Goal: Task Accomplishment & Management: Complete application form

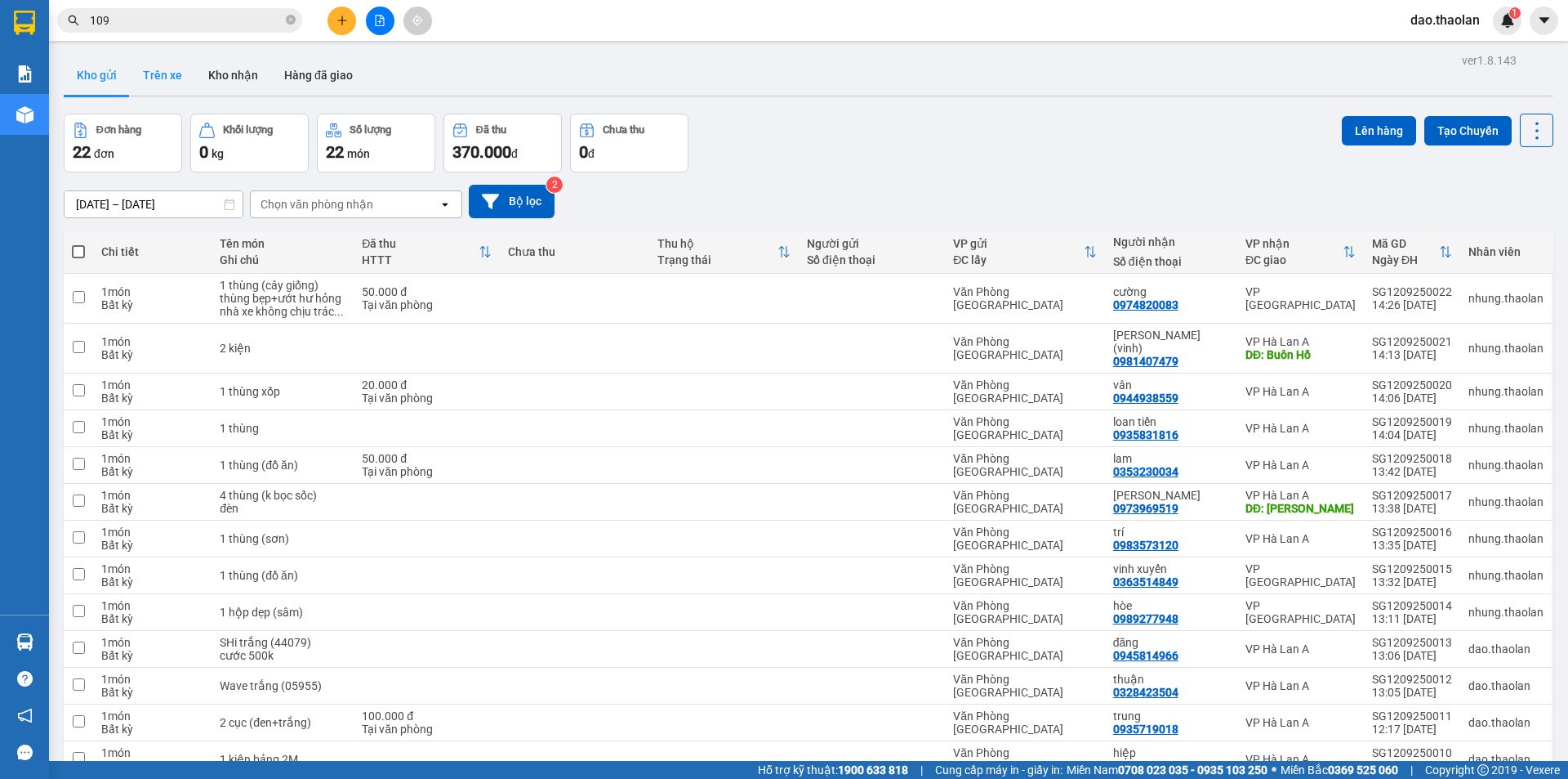
click at [146, 71] on button "Trên xe" at bounding box center [162, 75] width 66 height 40
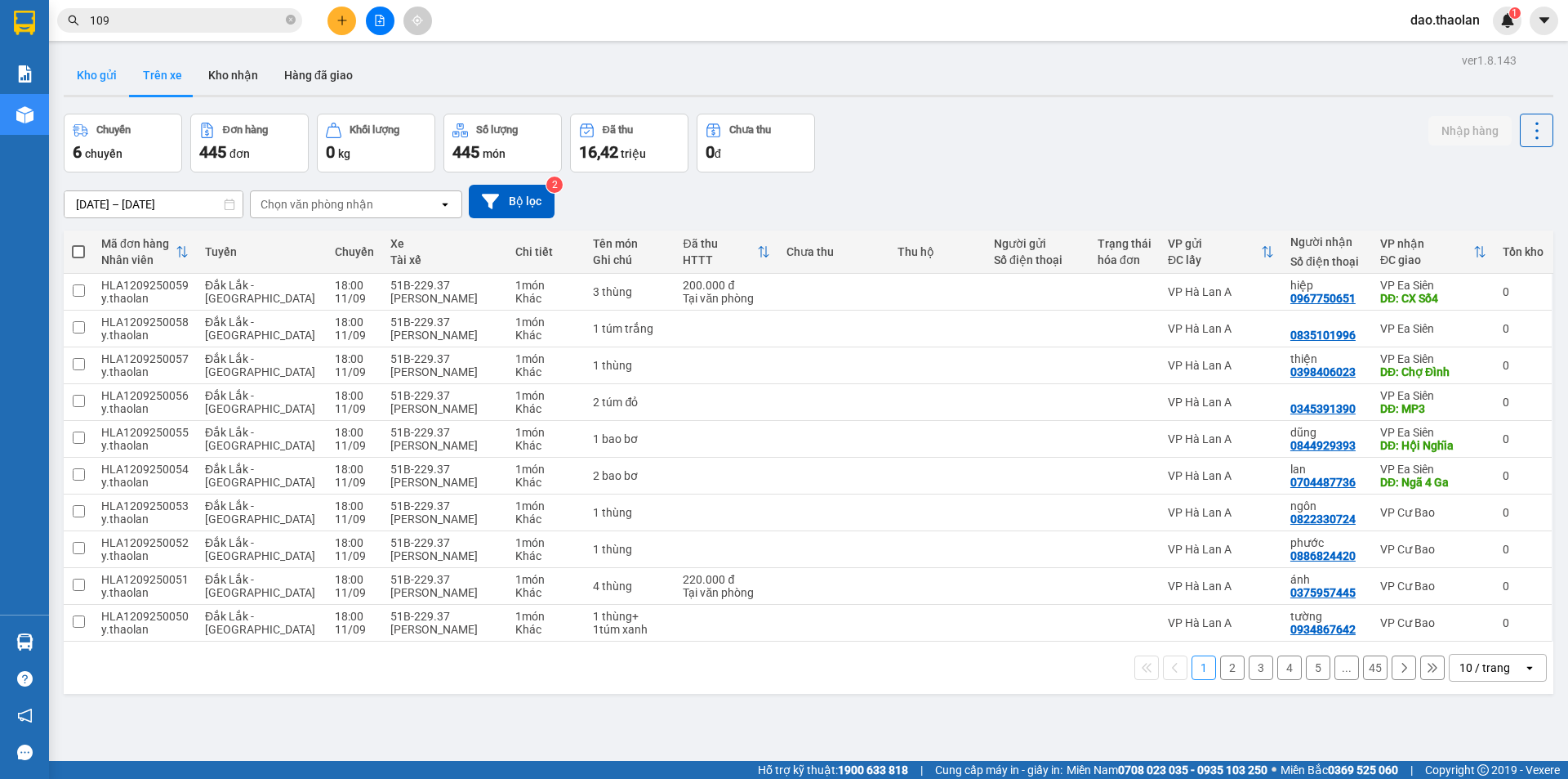
click at [103, 77] on button "Kho gửi" at bounding box center [97, 75] width 66 height 40
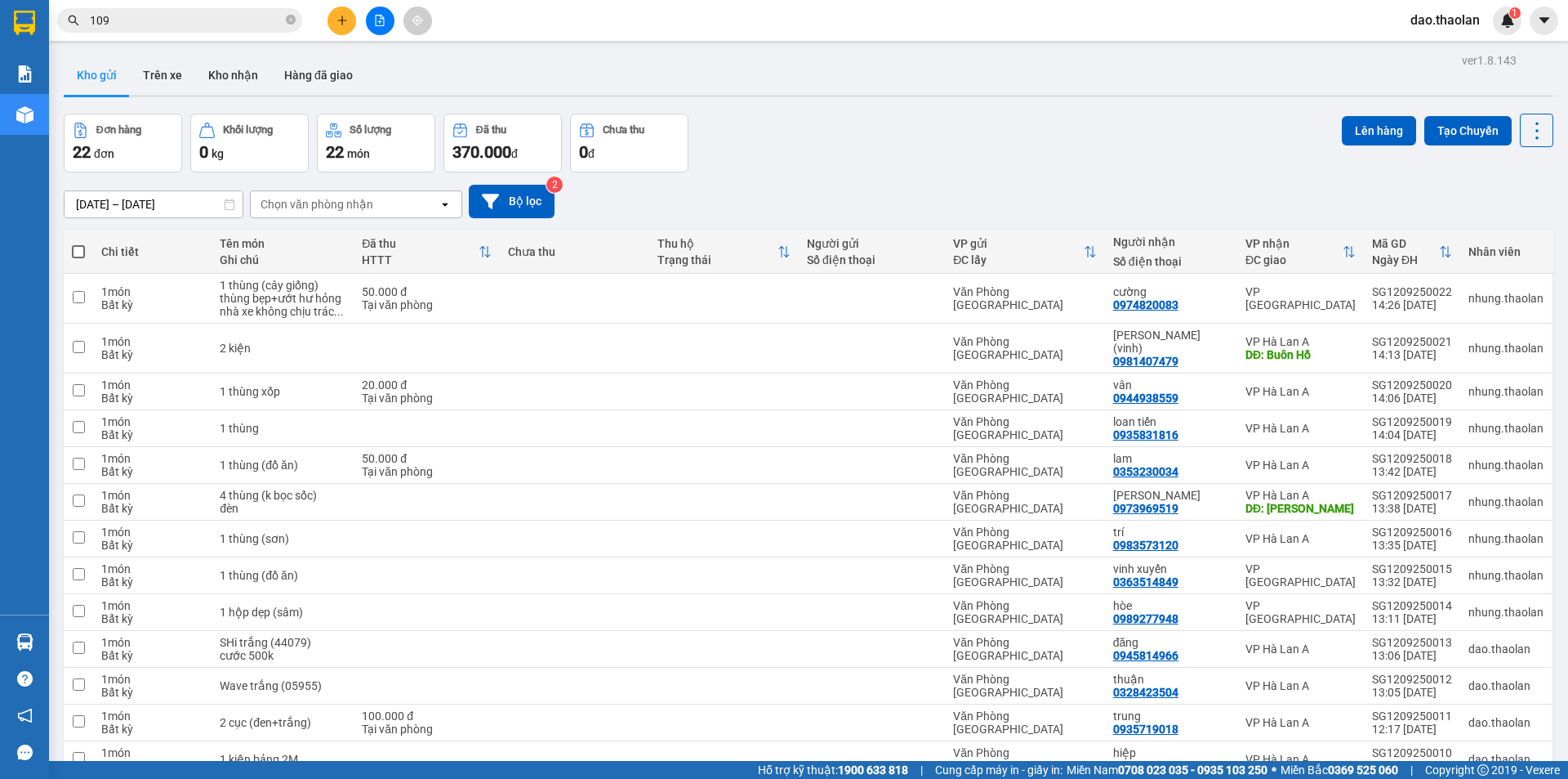
scroll to position [163, 0]
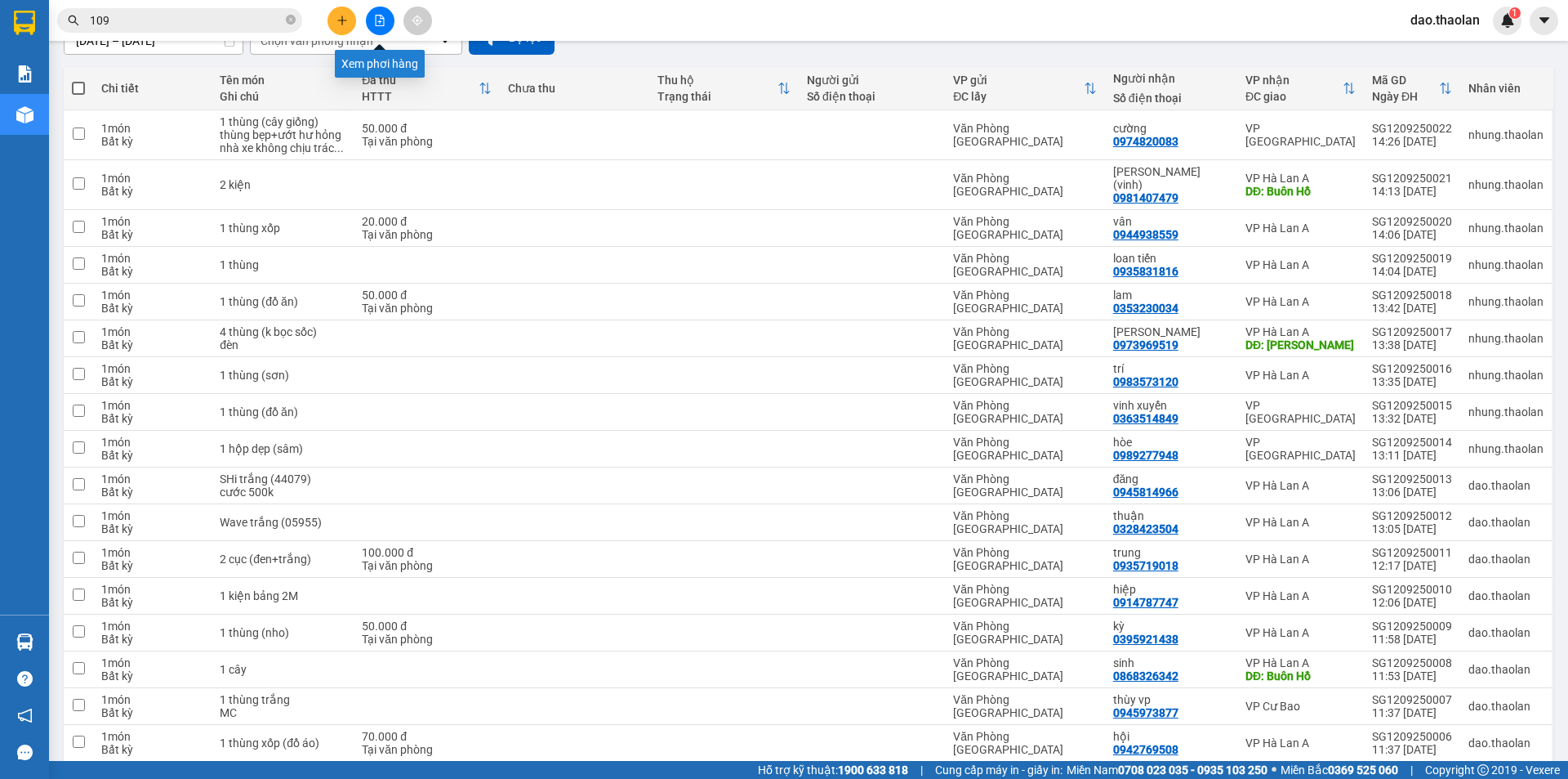
click at [379, 13] on button at bounding box center [380, 21] width 29 height 29
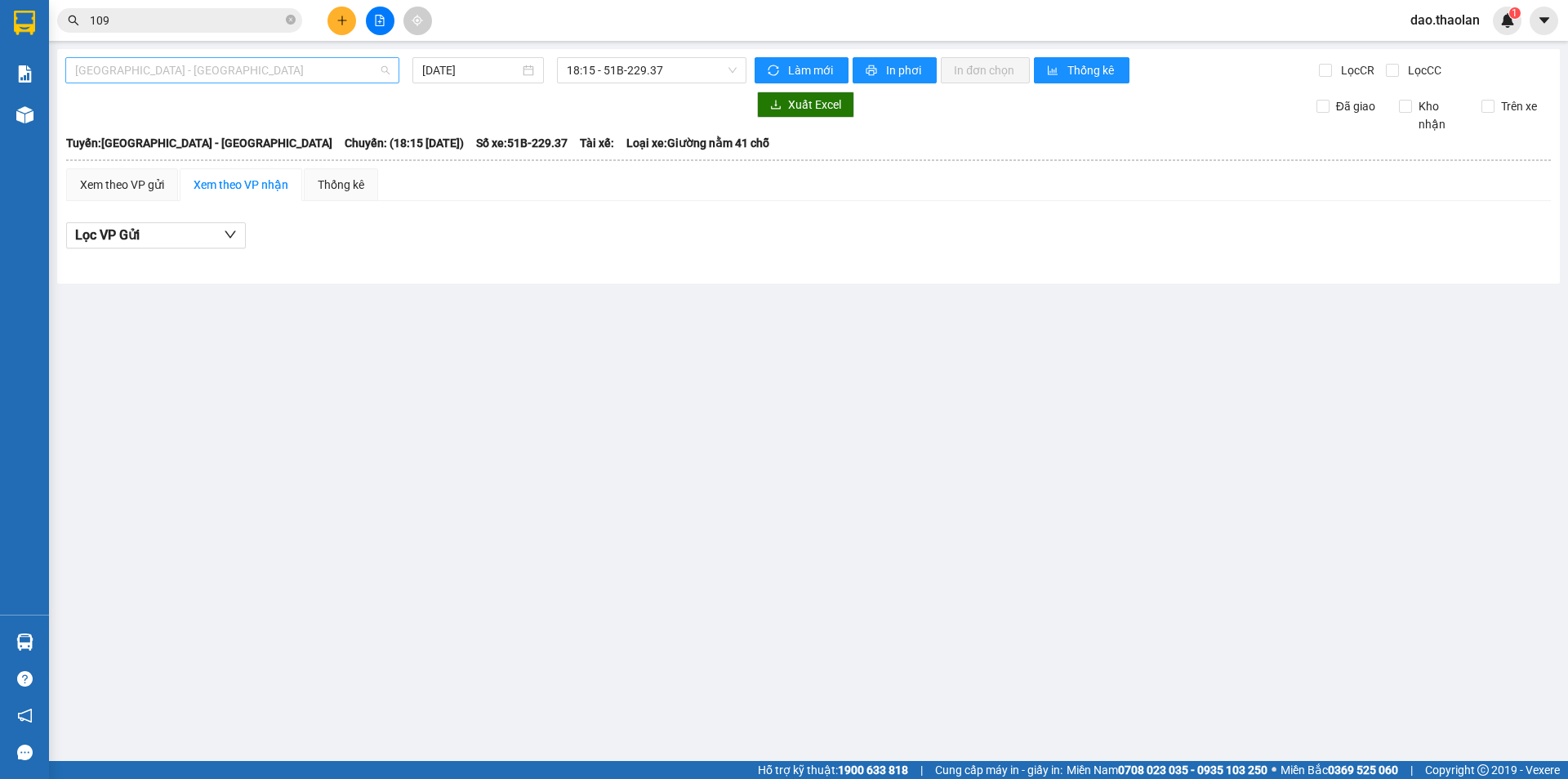
click at [268, 74] on span "[GEOGRAPHIC_DATA] - [GEOGRAPHIC_DATA]" at bounding box center [232, 70] width 314 height 24
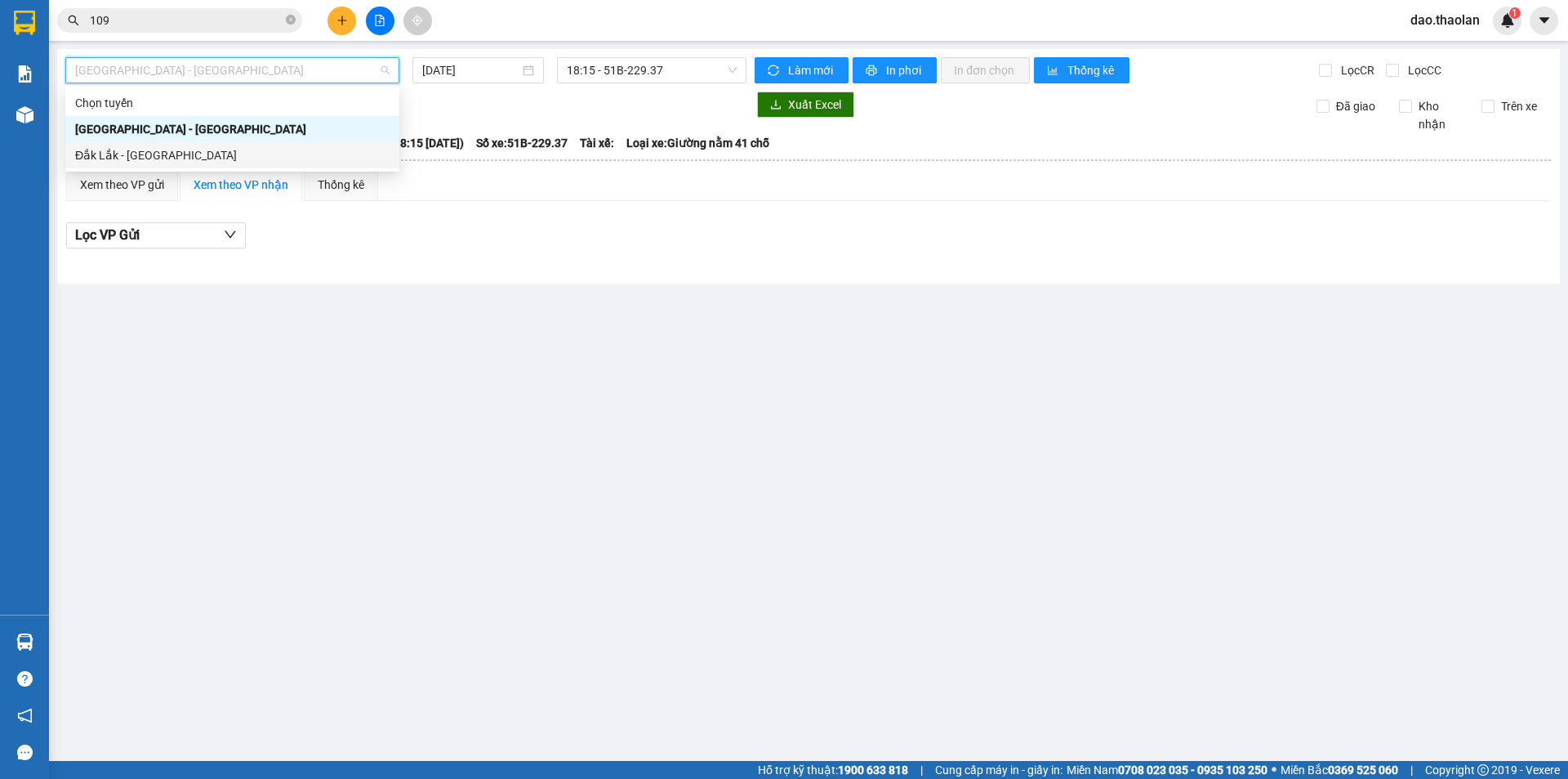
click at [211, 156] on div "Đắk Lắk - [GEOGRAPHIC_DATA]" at bounding box center [232, 155] width 314 height 18
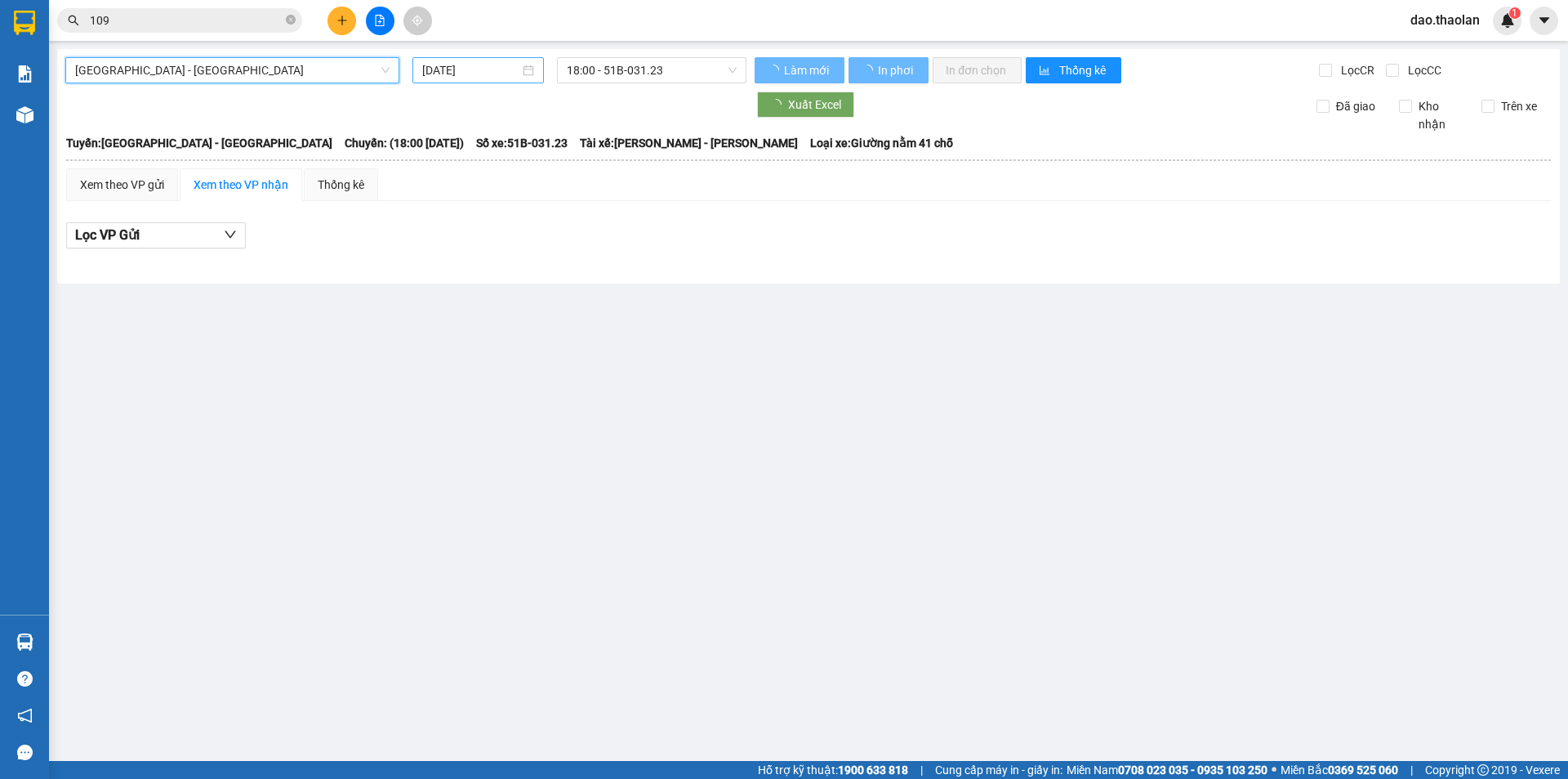
click at [467, 72] on input "[DATE]" at bounding box center [471, 70] width 98 height 18
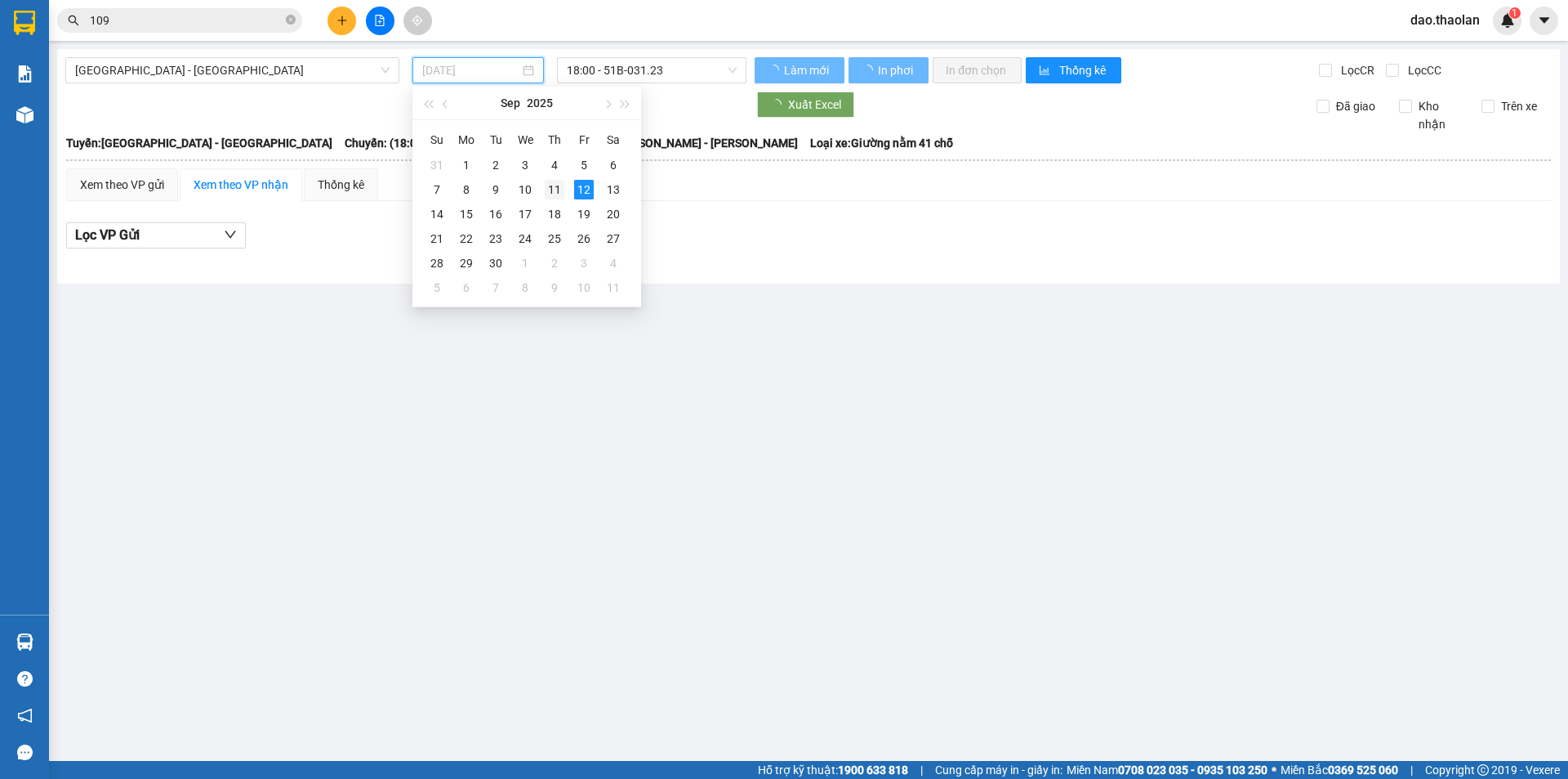
click at [555, 184] on div "11" at bounding box center [554, 189] width 19 height 19
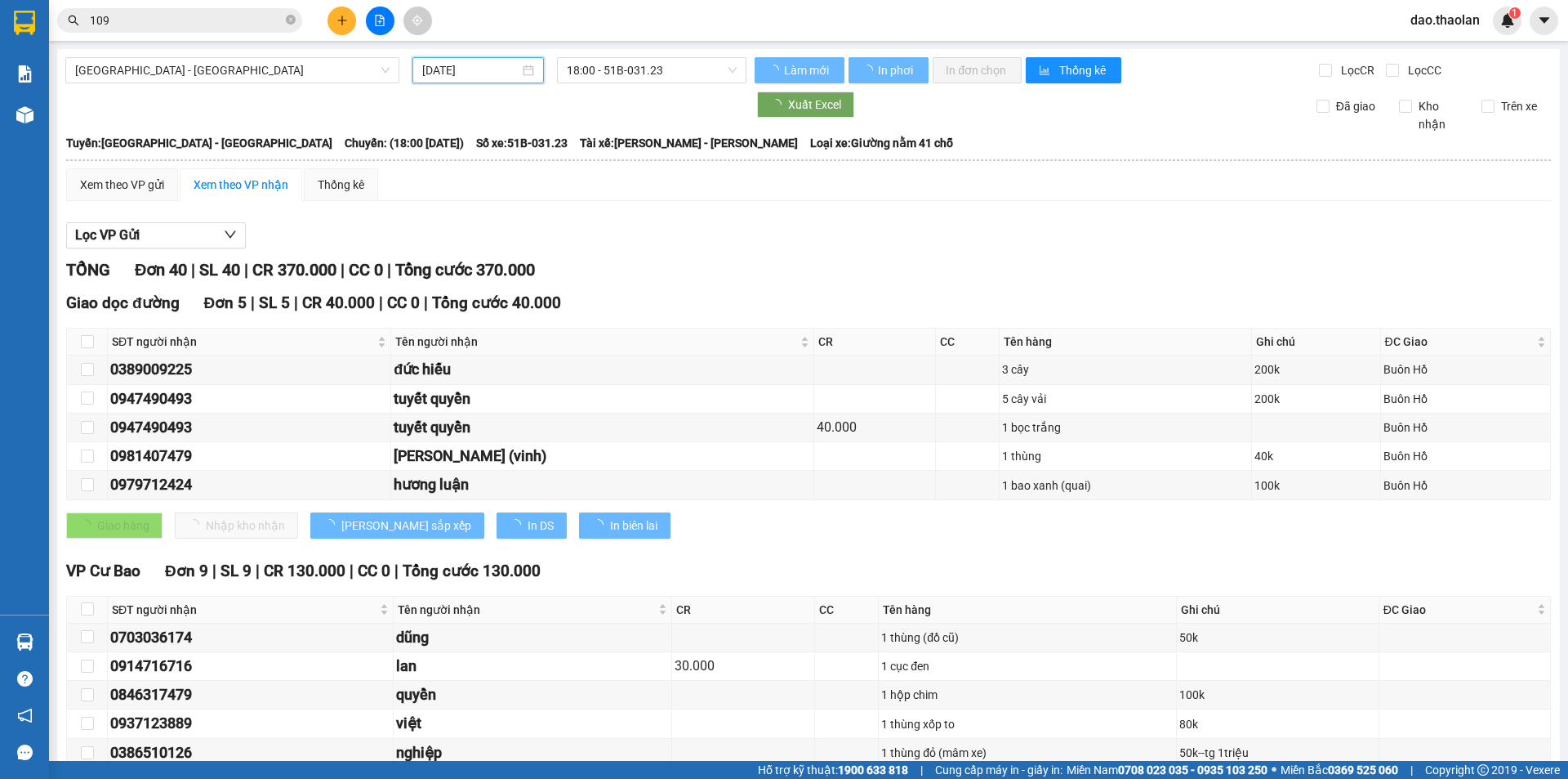
type input "[DATE]"
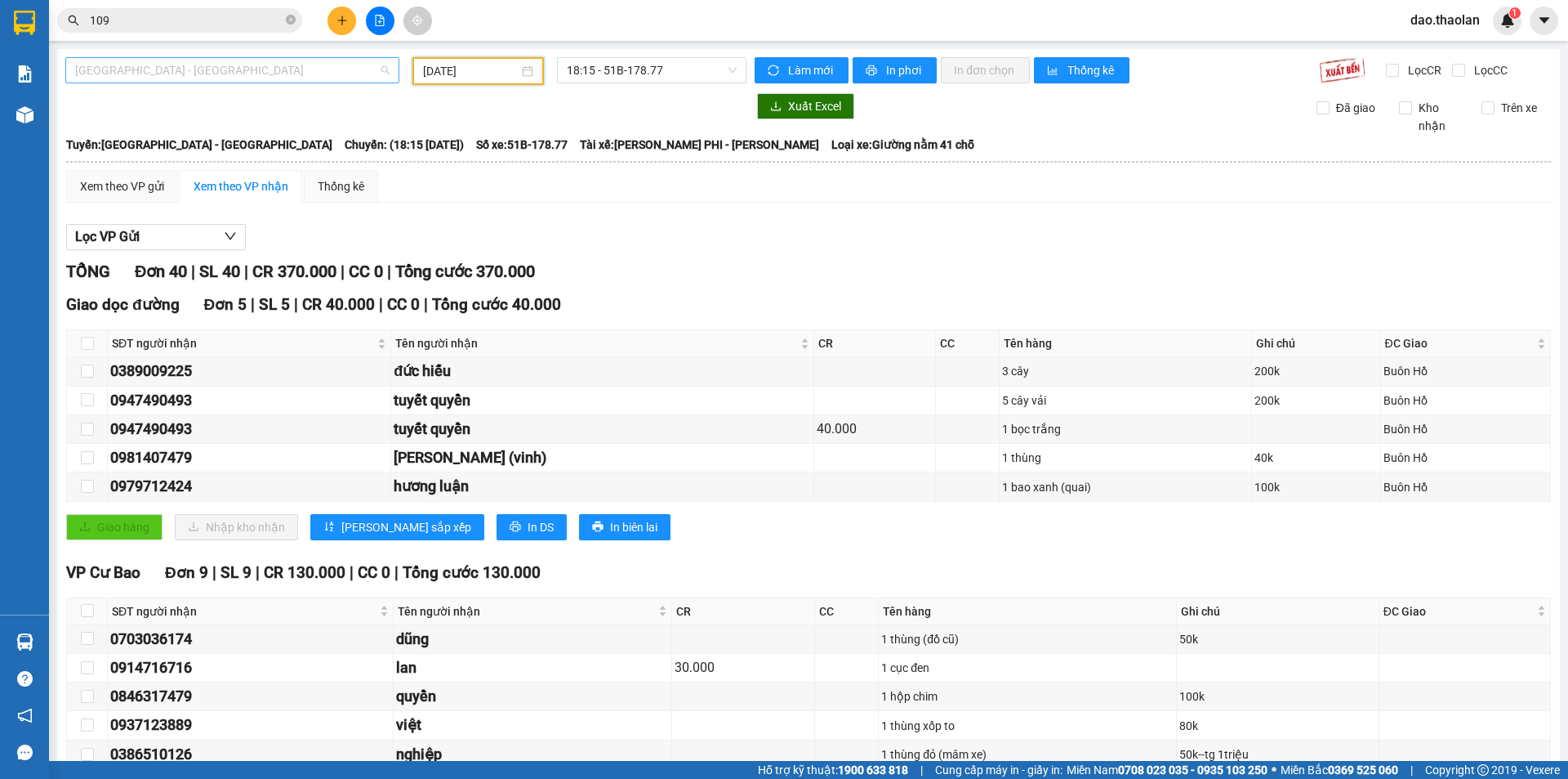
click at [156, 72] on span "[GEOGRAPHIC_DATA] - [GEOGRAPHIC_DATA]" at bounding box center [232, 70] width 314 height 24
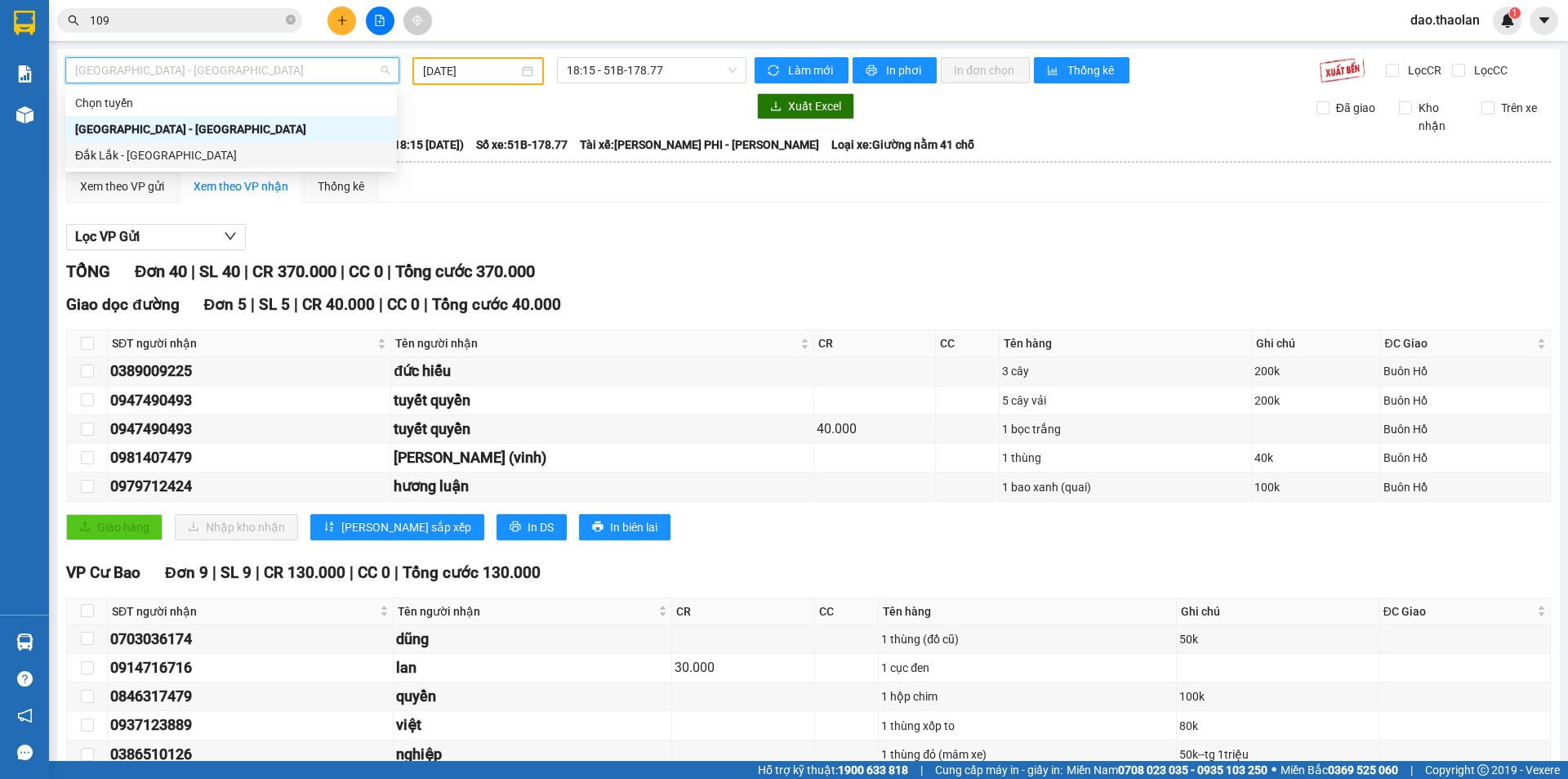
click at [145, 161] on div "Đắk Lắk - [GEOGRAPHIC_DATA]" at bounding box center [230, 155] width 312 height 18
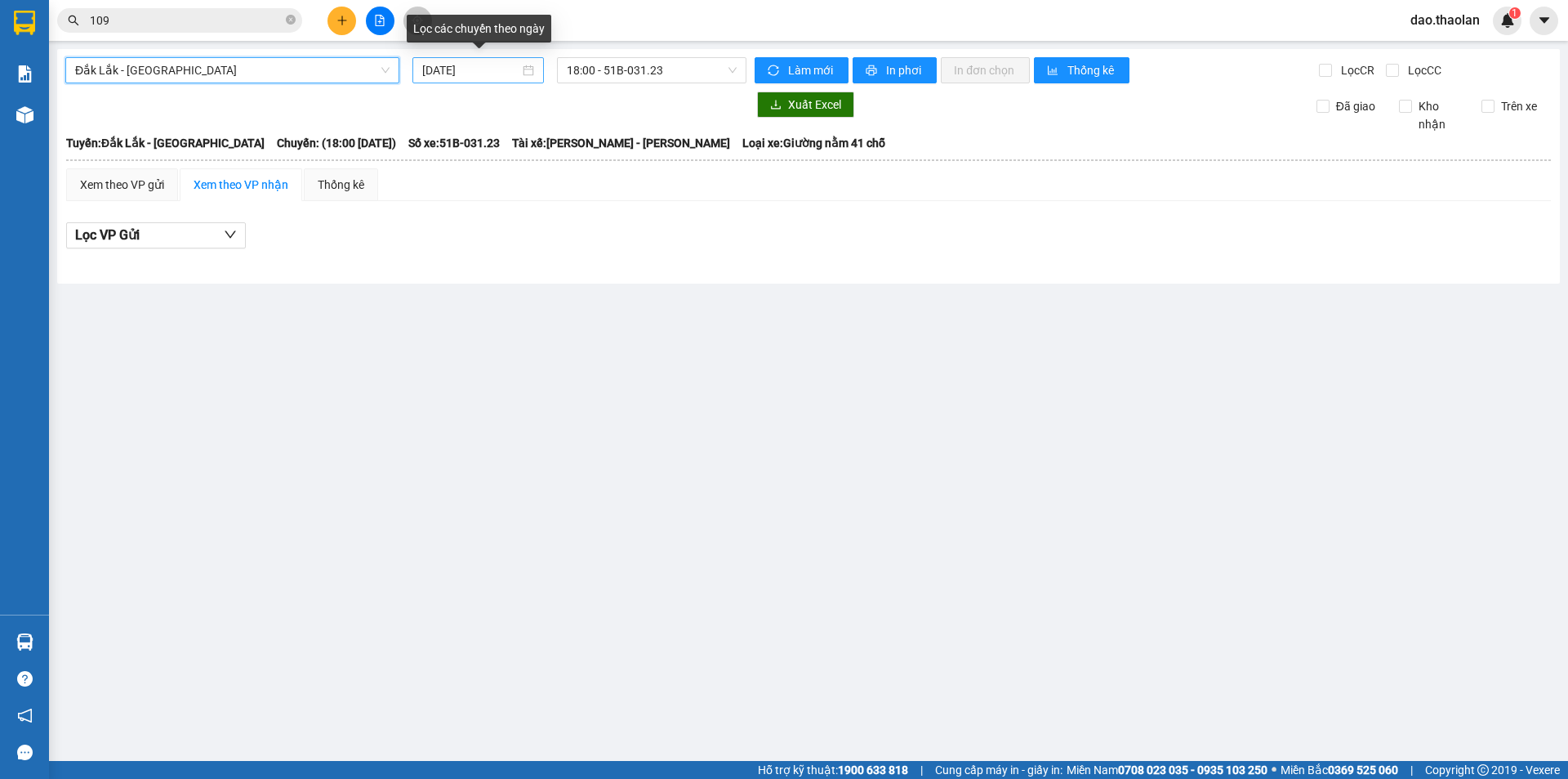
click at [495, 61] on div "[DATE]" at bounding box center [478, 70] width 131 height 26
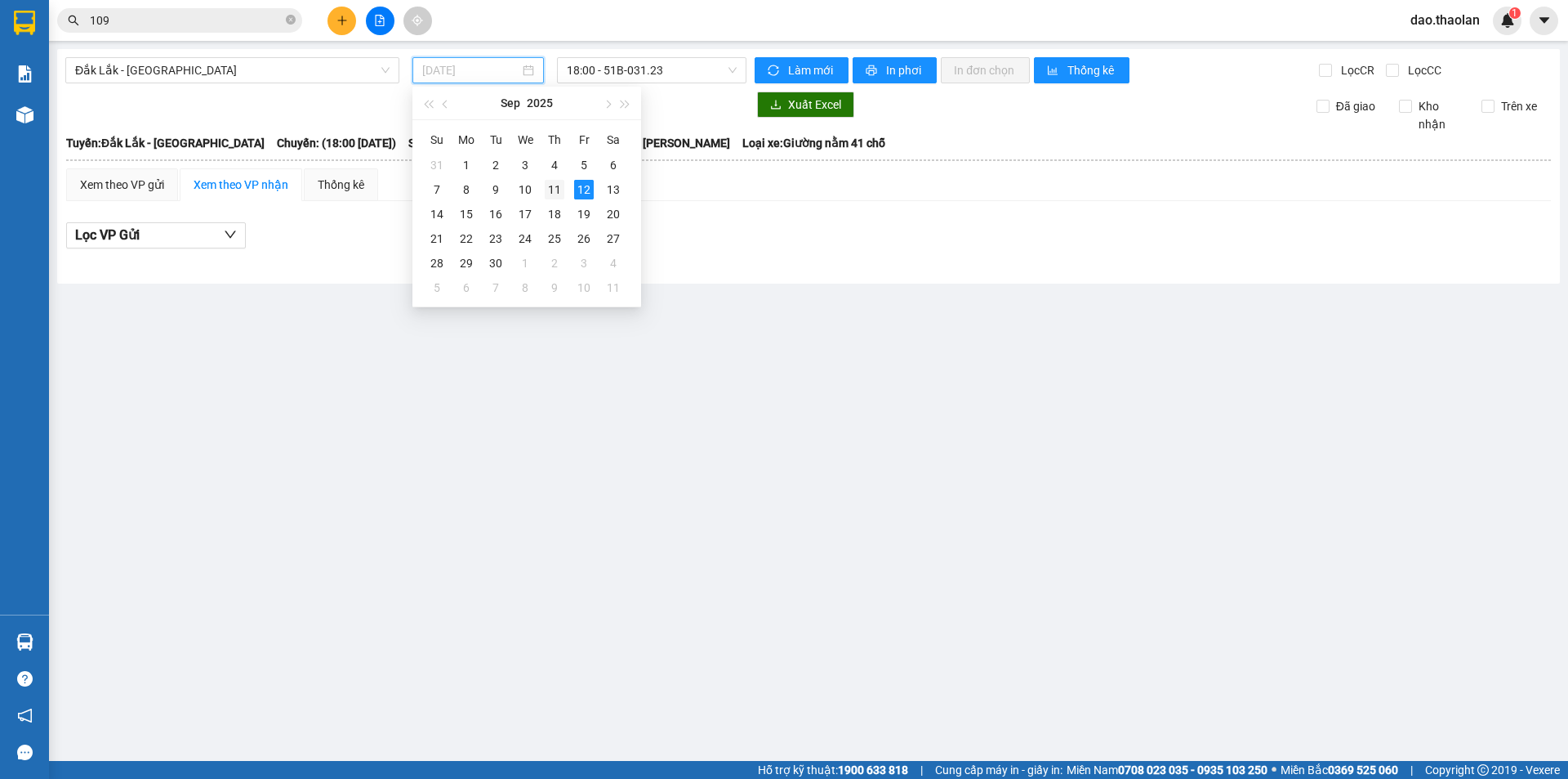
click at [557, 192] on div "11" at bounding box center [554, 189] width 19 height 19
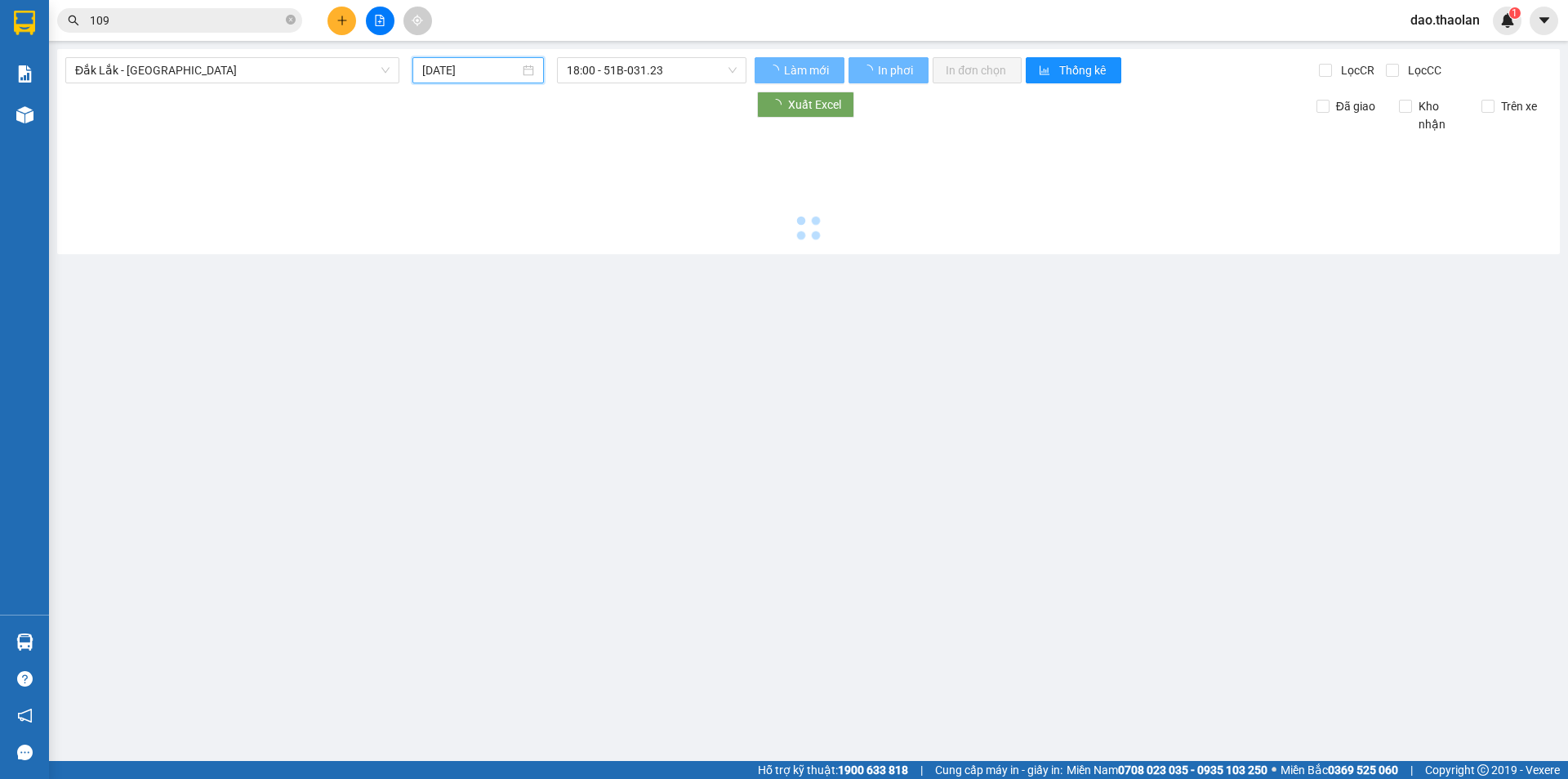
type input "[DATE]"
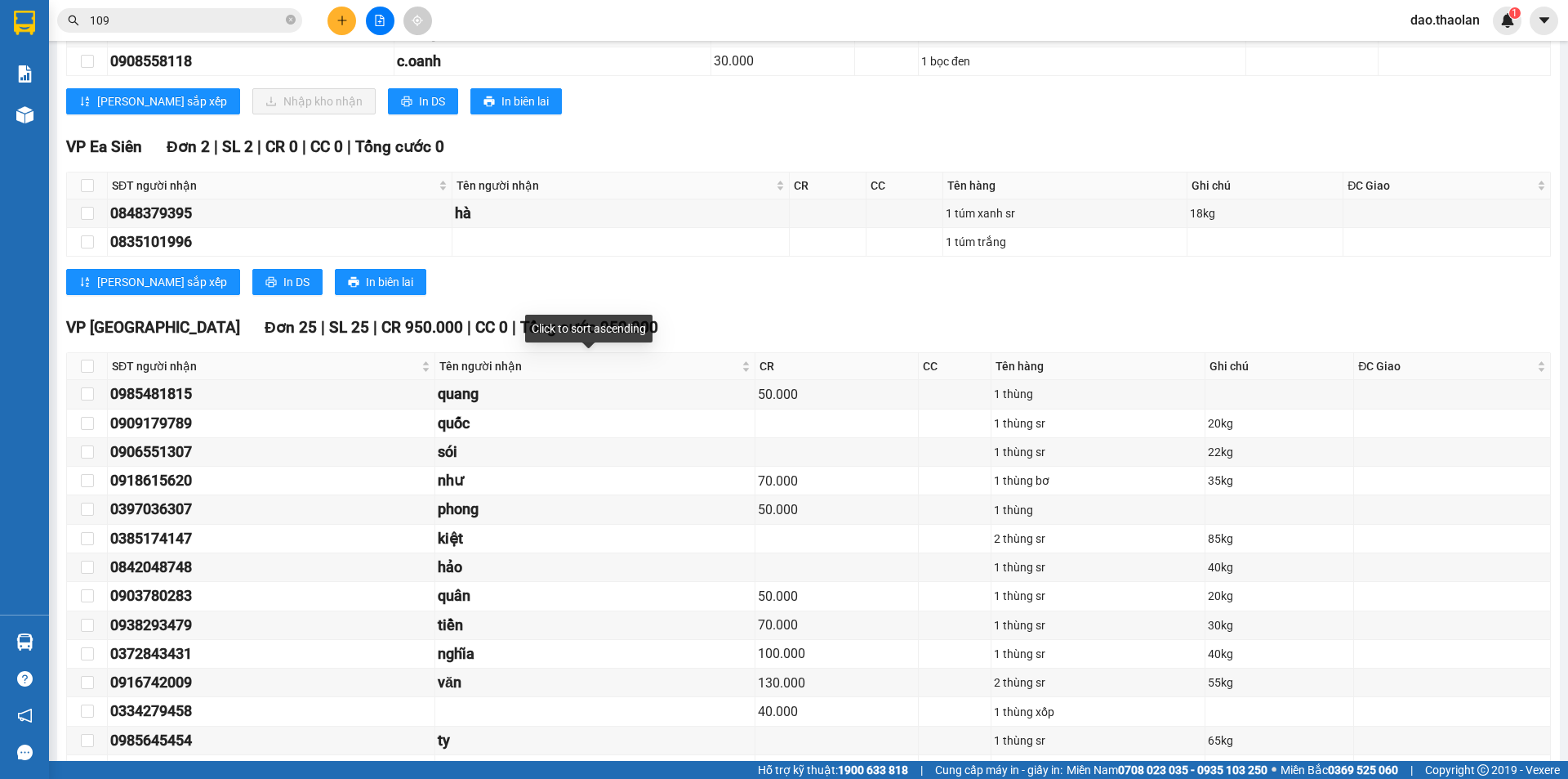
scroll to position [2534, 0]
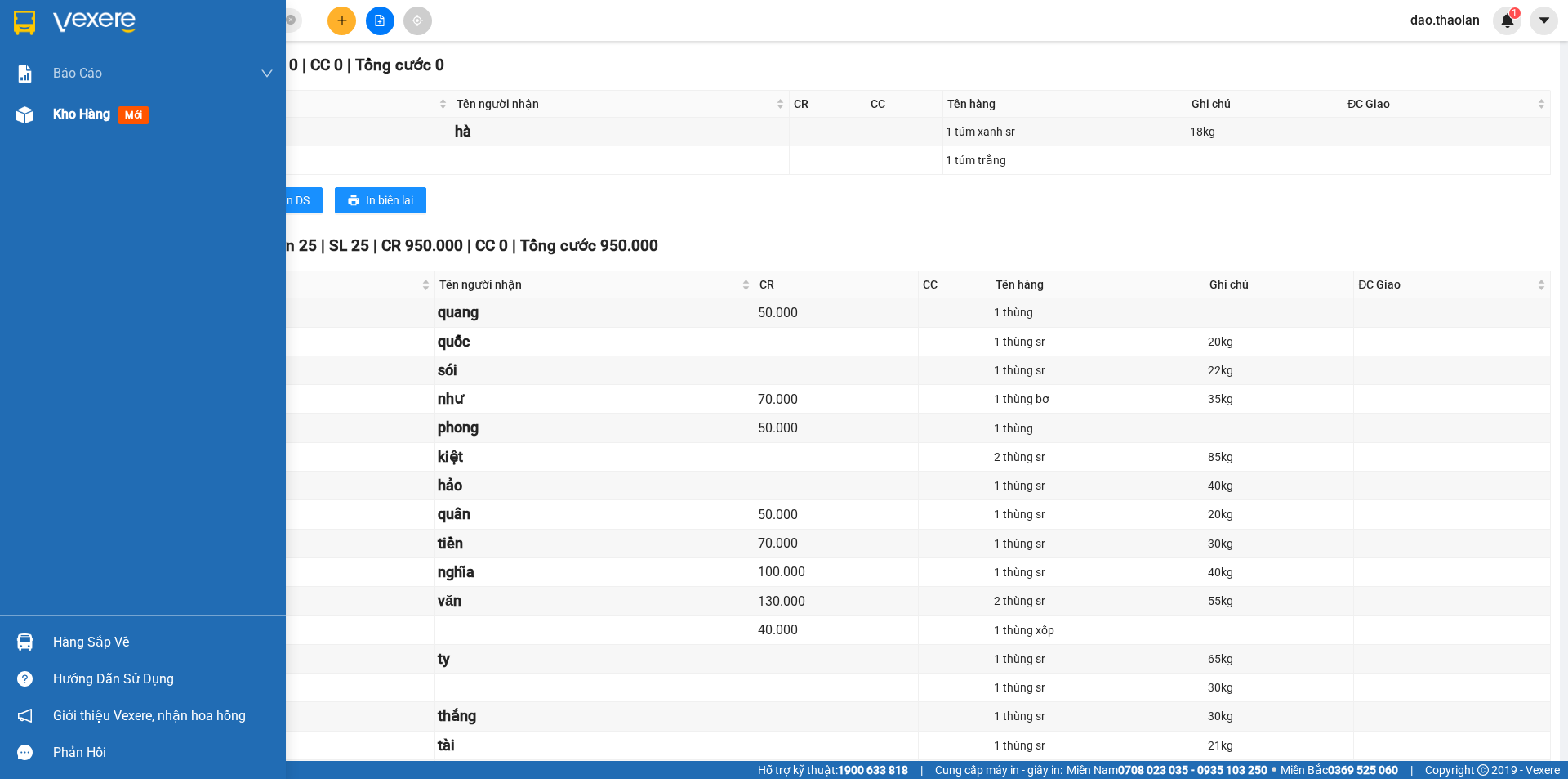
click at [36, 125] on div at bounding box center [25, 114] width 29 height 29
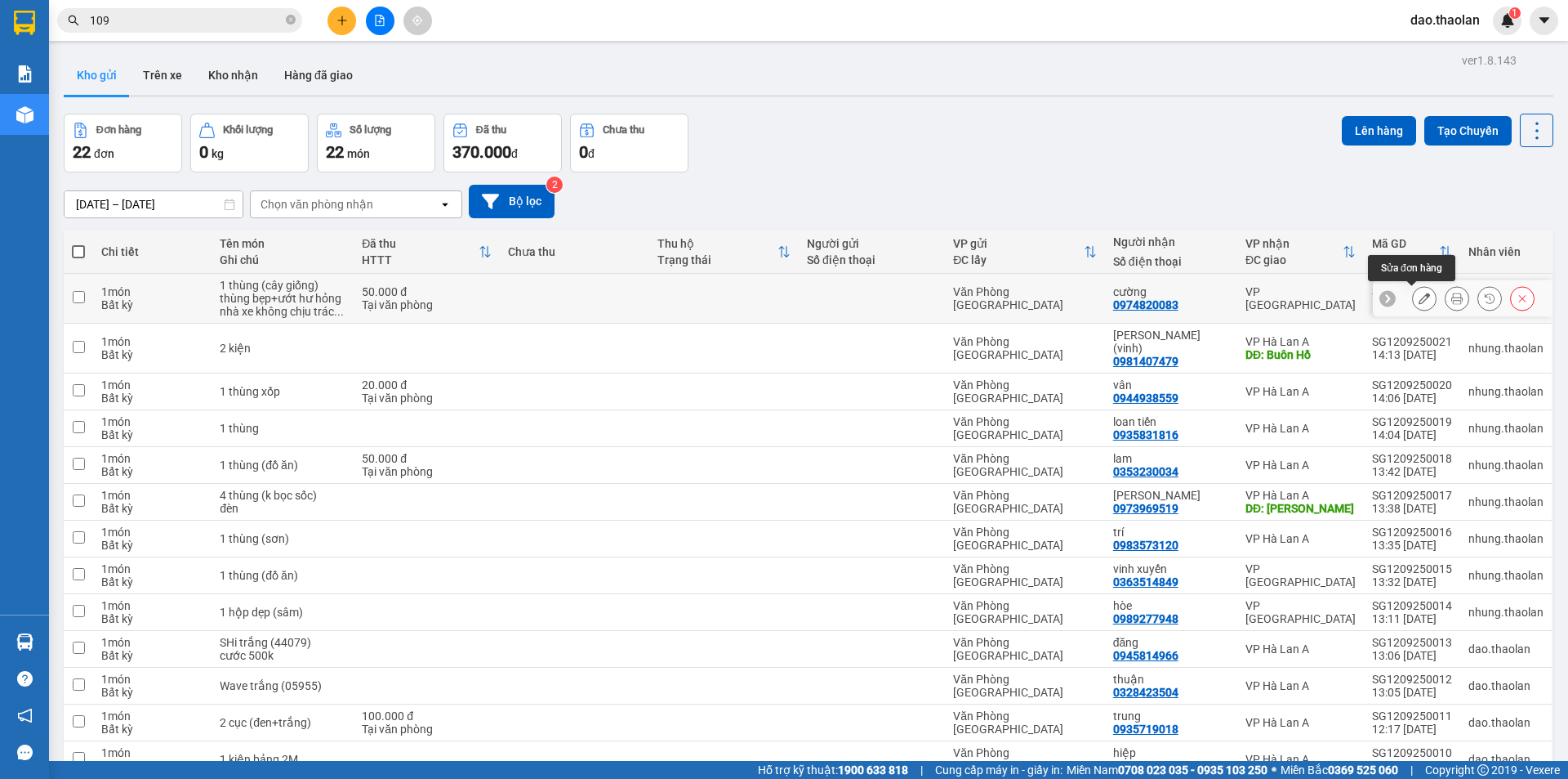
click at [1413, 293] on button at bounding box center [1424, 299] width 23 height 29
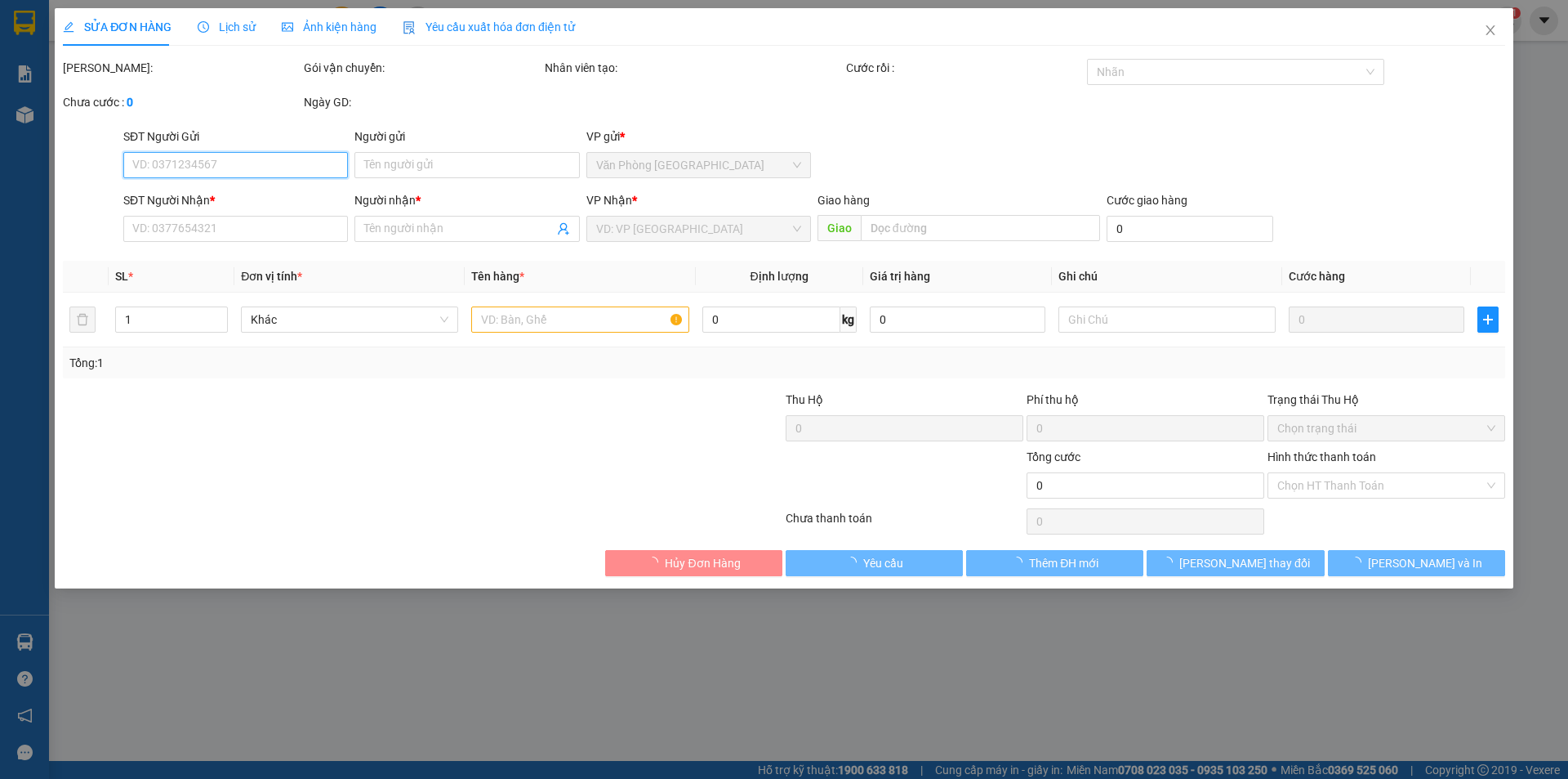
type input "0974820083"
type input "cường"
type input "50.000"
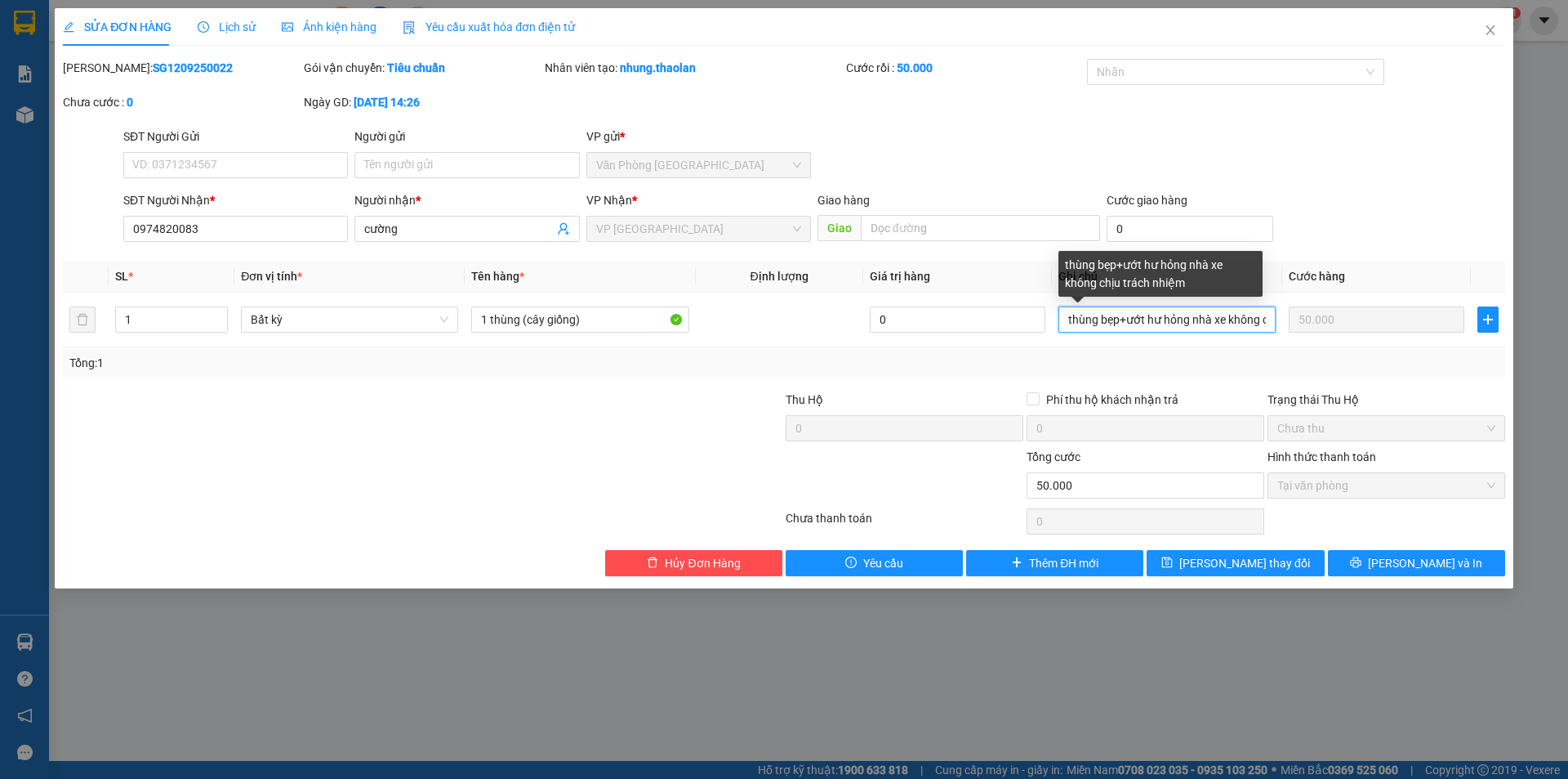
drag, startPoint x: 1067, startPoint y: 324, endPoint x: 1558, endPoint y: 231, distance: 499.7
click at [1558, 231] on div "SỬA ĐƠN HÀNG Lịch sử Ảnh kiện hàng Yêu cầu xuất hóa đơn điện tử Total Paid Fee …" at bounding box center [784, 390] width 1568 height 779
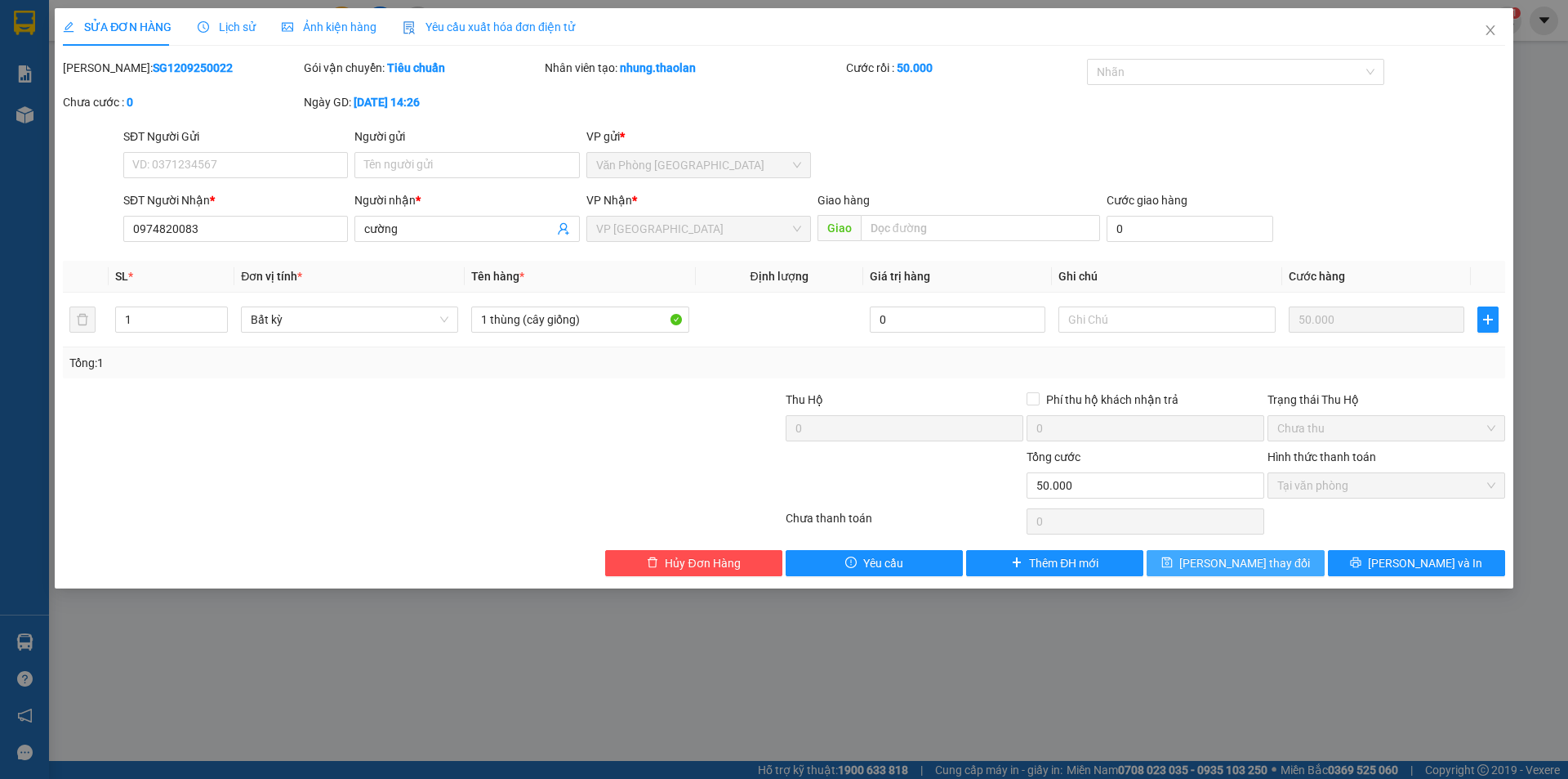
click at [1247, 571] on span "[PERSON_NAME] thay đổi" at bounding box center [1244, 563] width 130 height 18
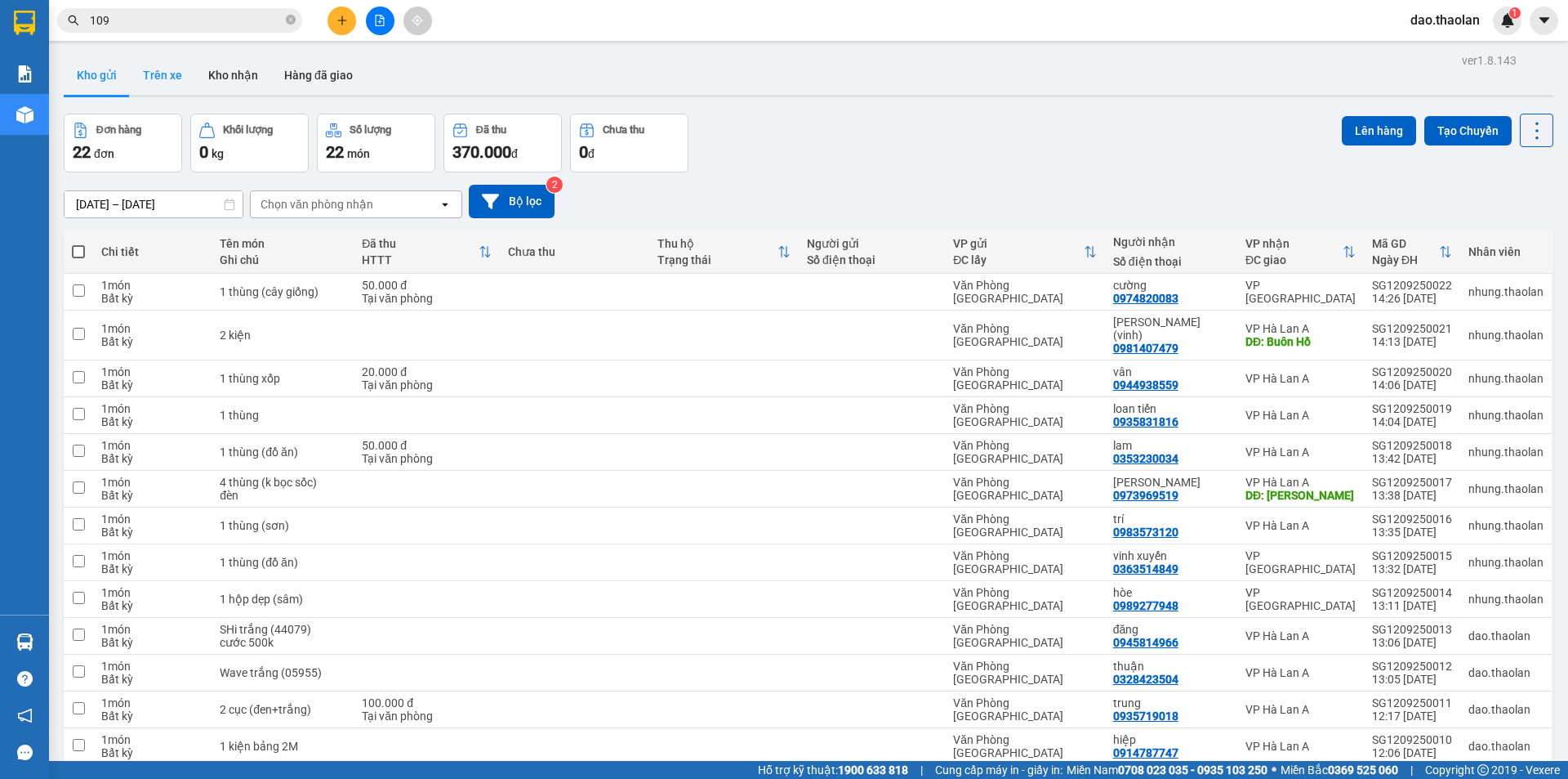
drag, startPoint x: 154, startPoint y: 66, endPoint x: 137, endPoint y: 71, distance: 17.7
click at [152, 66] on button "Trên xe" at bounding box center [162, 75] width 66 height 40
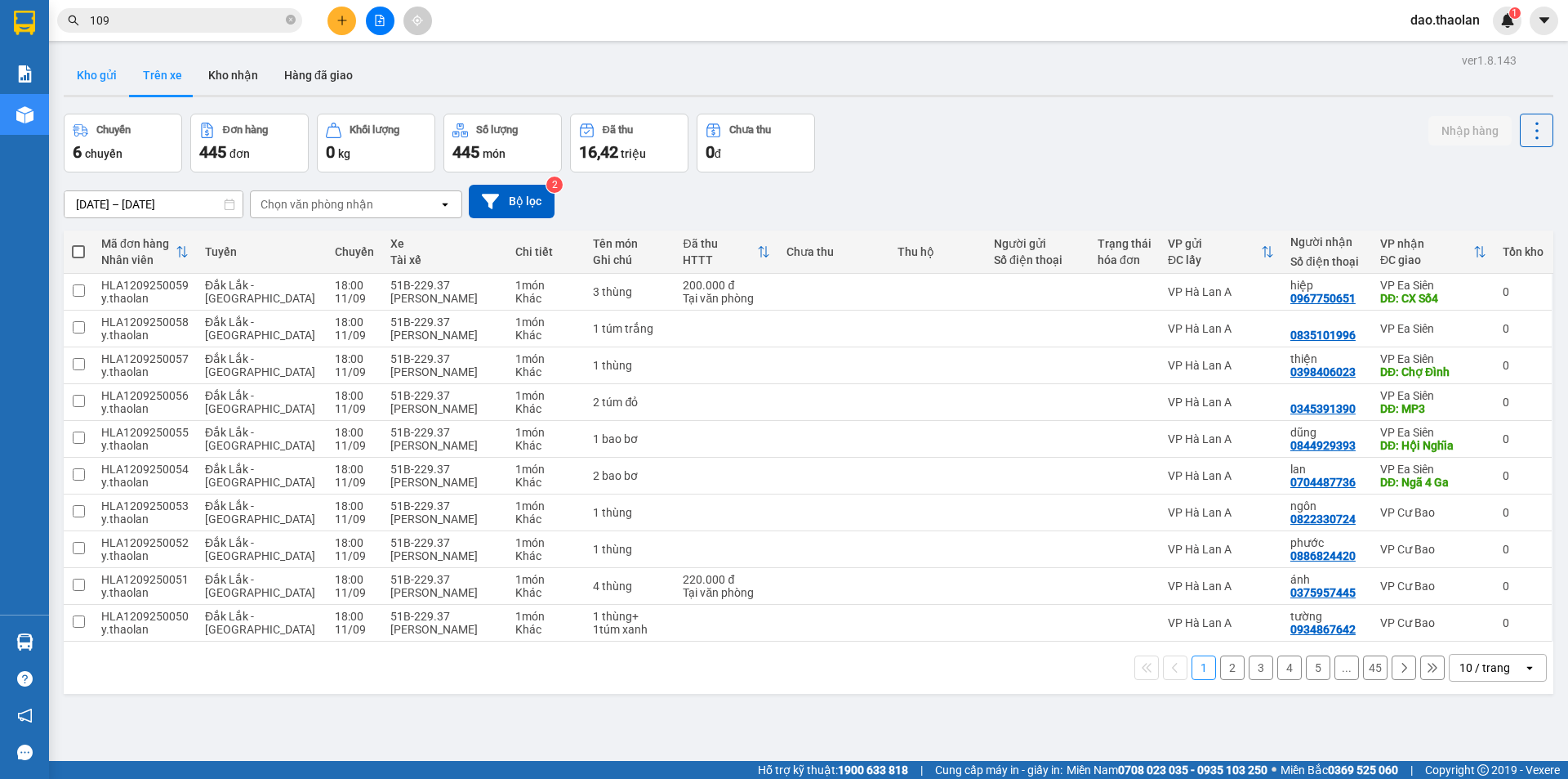
click at [90, 82] on button "Kho gửi" at bounding box center [97, 75] width 66 height 40
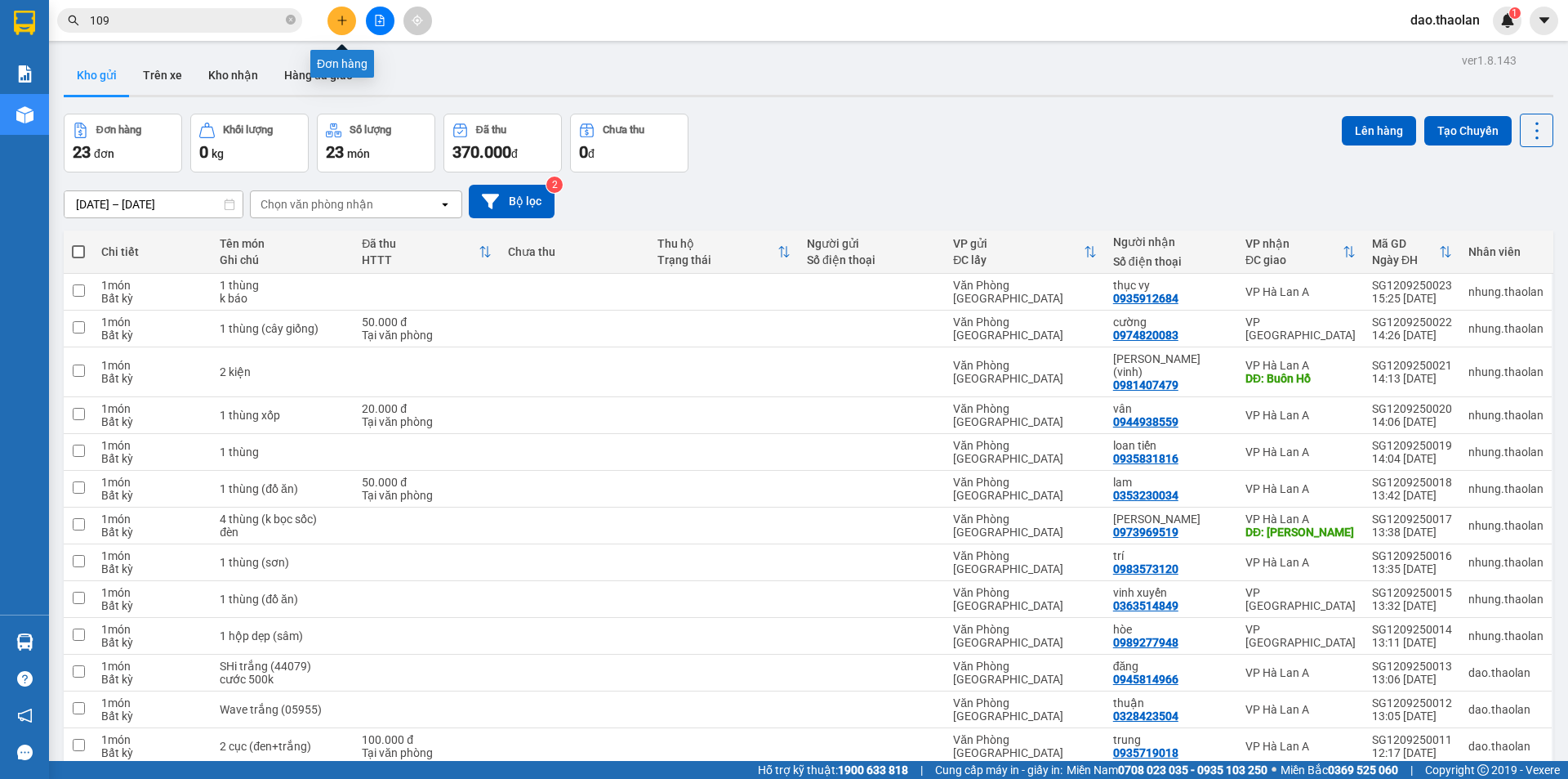
click at [337, 24] on icon "plus" at bounding box center [342, 20] width 12 height 12
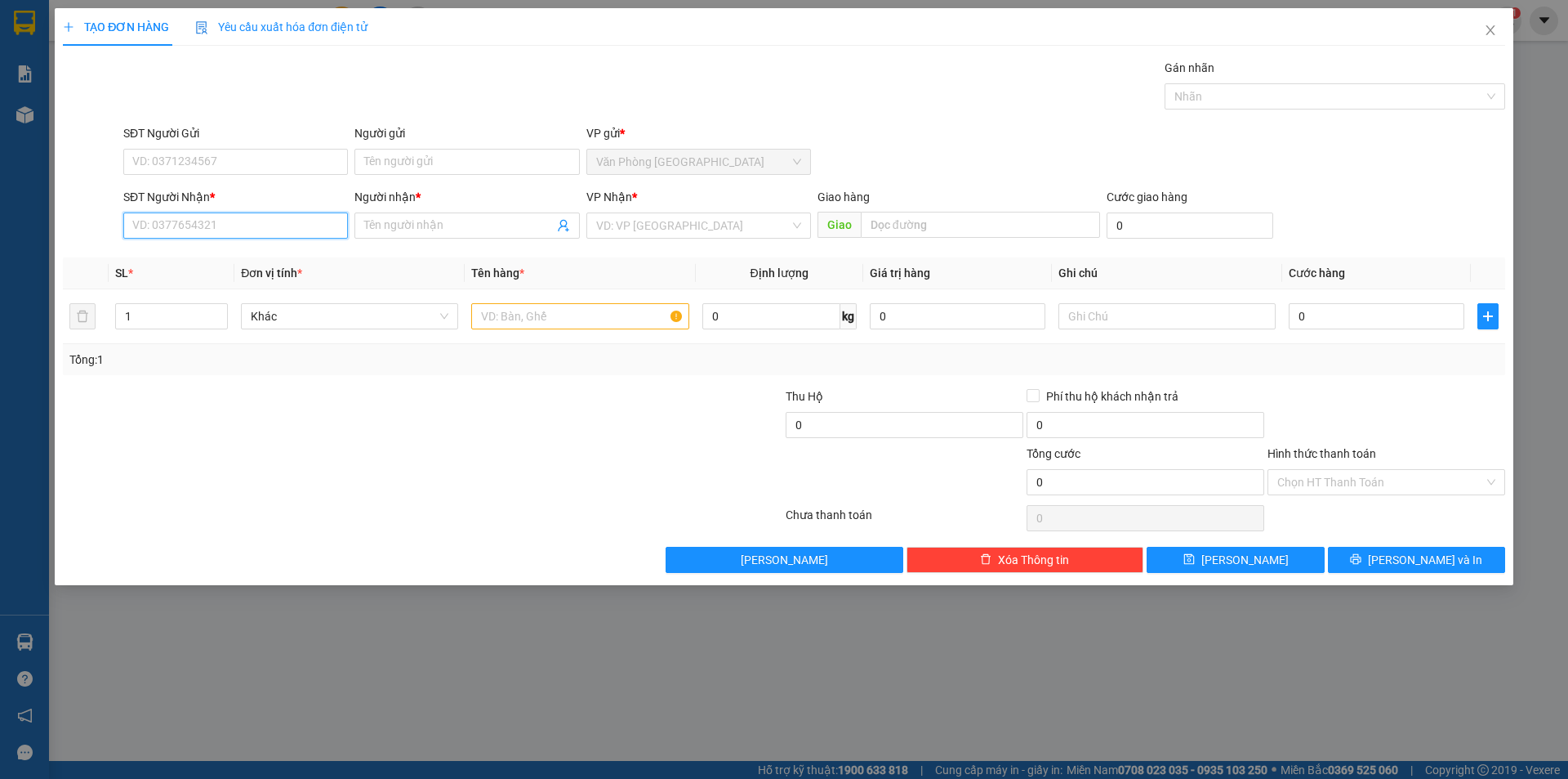
click at [182, 231] on input "SĐT Người Nhận *" at bounding box center [235, 225] width 224 height 26
click at [216, 256] on div "0934500333 - cương" at bounding box center [235, 257] width 205 height 18
type input "0934500333"
type input "cương"
type input "0934500333"
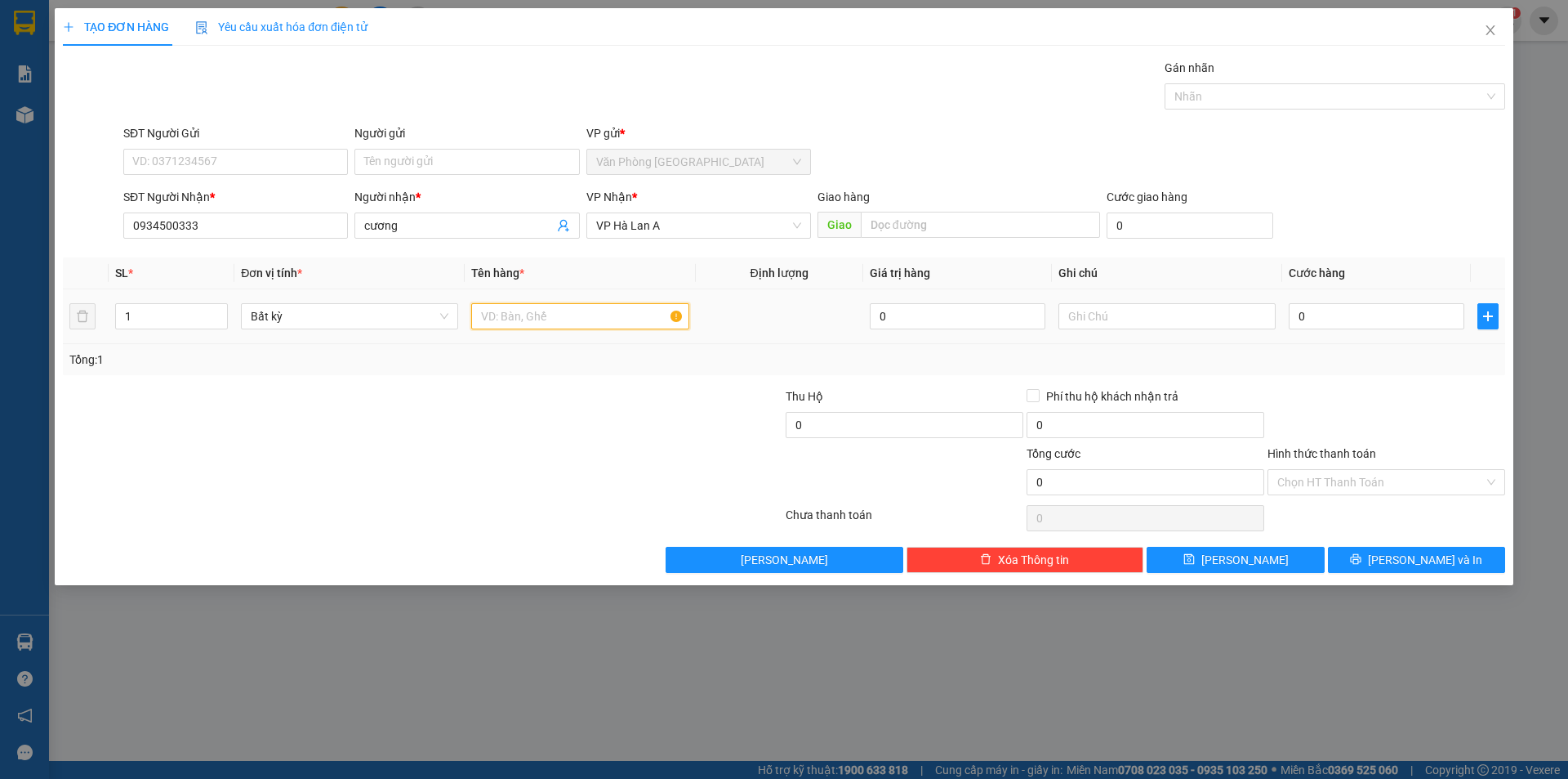
click at [549, 321] on input "text" at bounding box center [580, 315] width 217 height 26
type input "1 kiện (cơ)"
click at [1370, 306] on input "0" at bounding box center [1376, 315] width 176 height 26
type input "5"
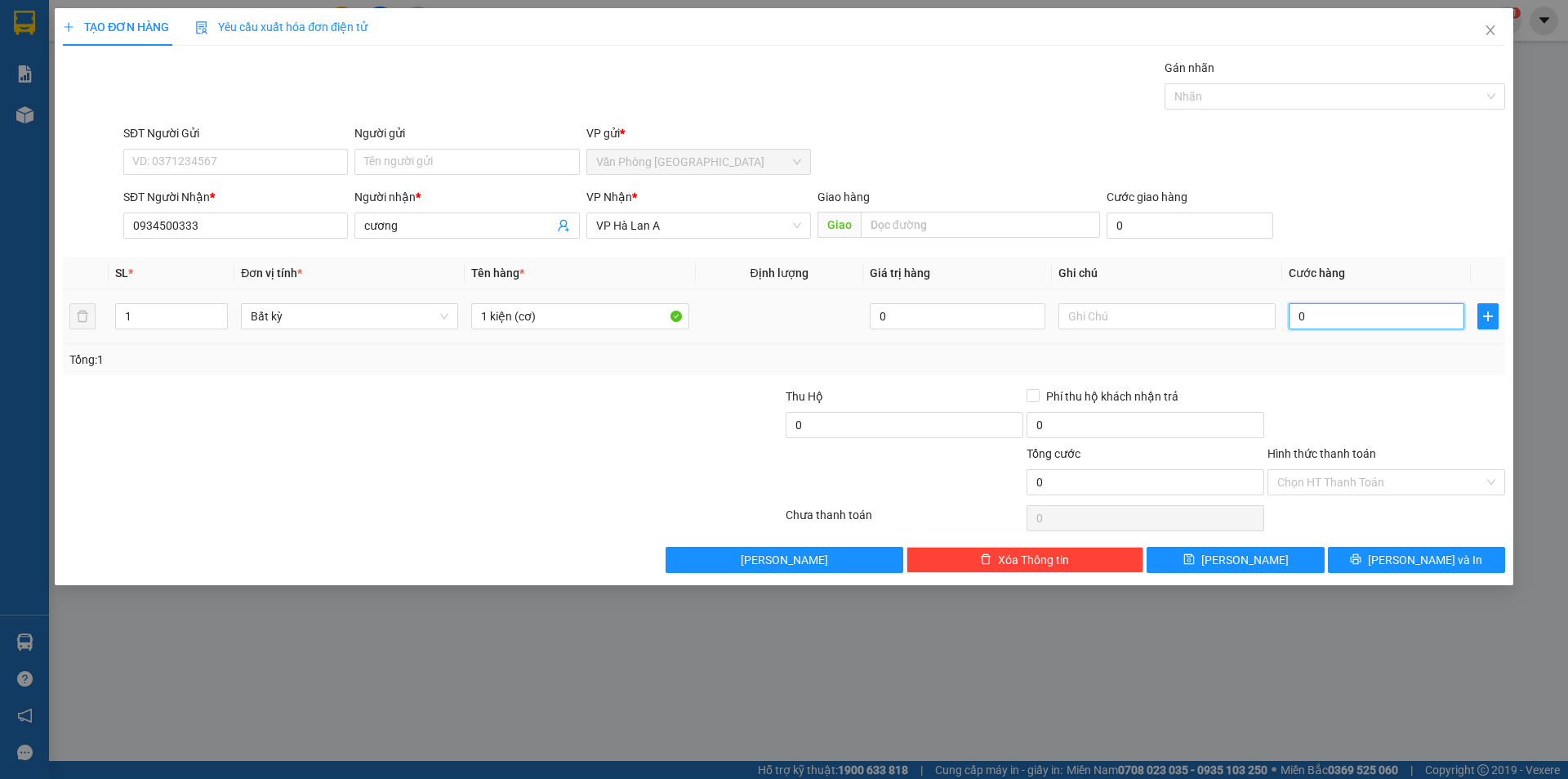
type input "5"
type input "50"
drag, startPoint x: 1335, startPoint y: 490, endPoint x: 1340, endPoint y: 498, distance: 9.4
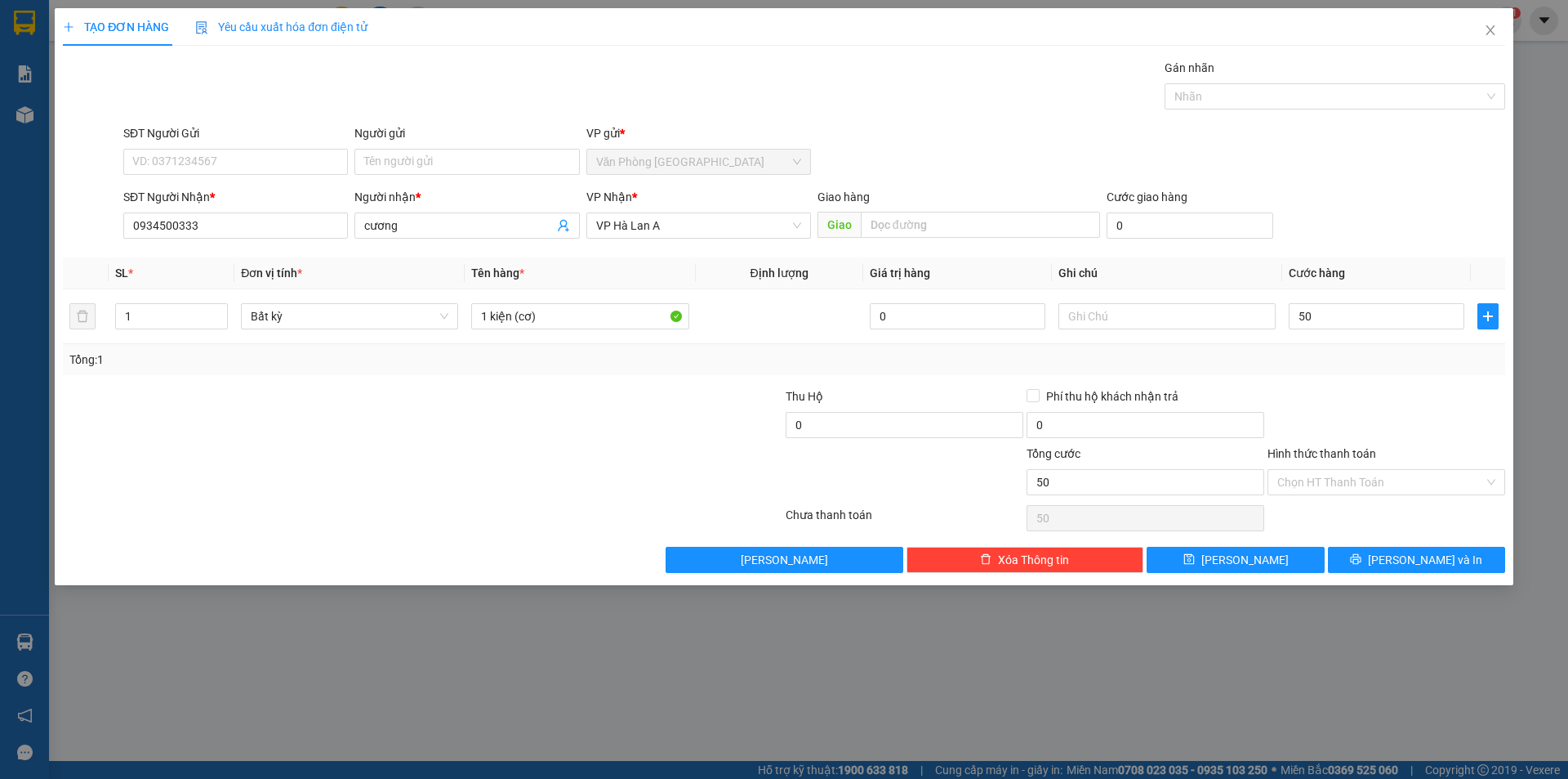
click at [1336, 490] on input "Hình thức thanh toán" at bounding box center [1381, 482] width 207 height 24
type input "50.000"
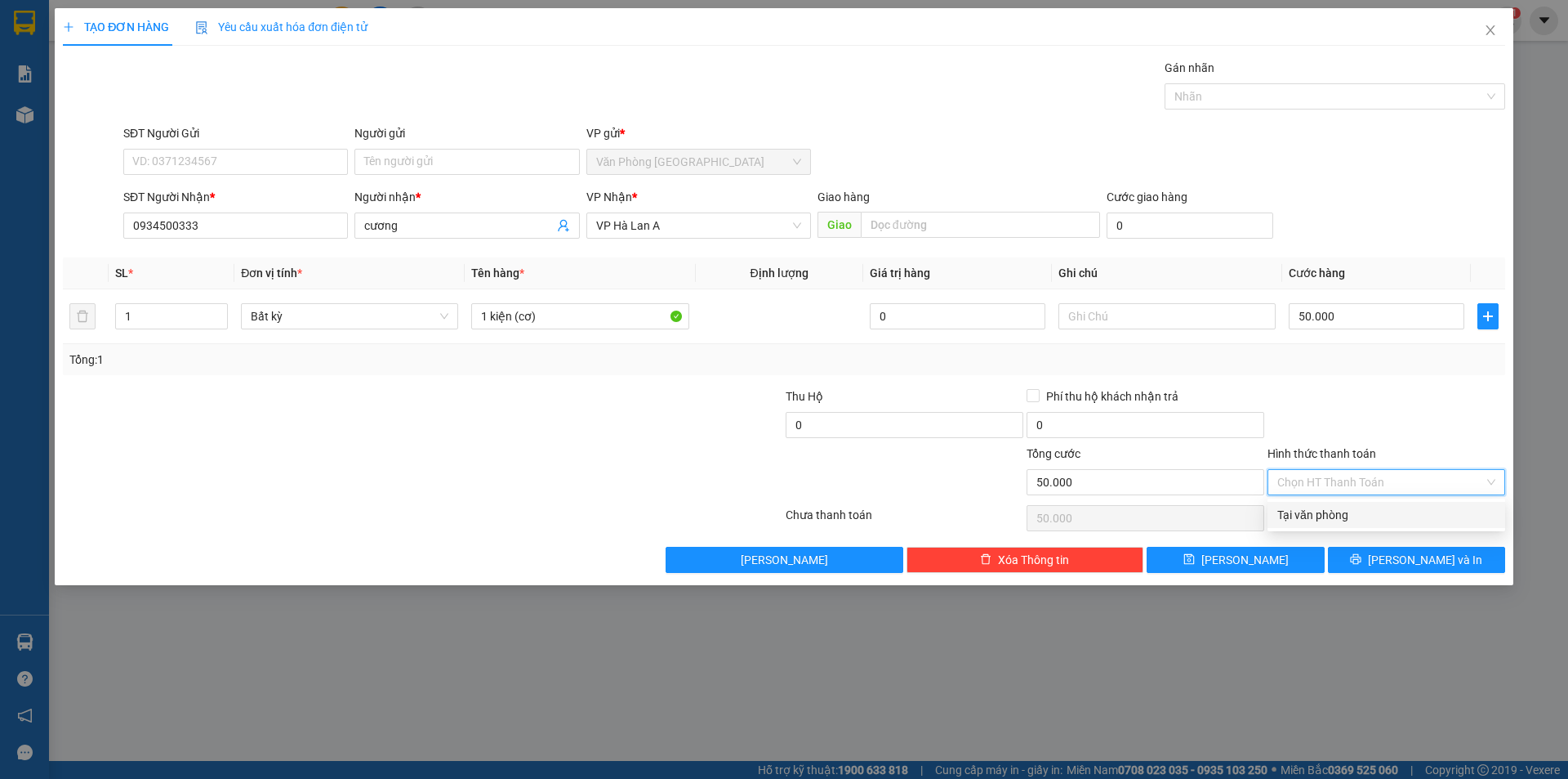
click at [1340, 517] on div "Tại văn phòng" at bounding box center [1386, 514] width 218 height 18
type input "0"
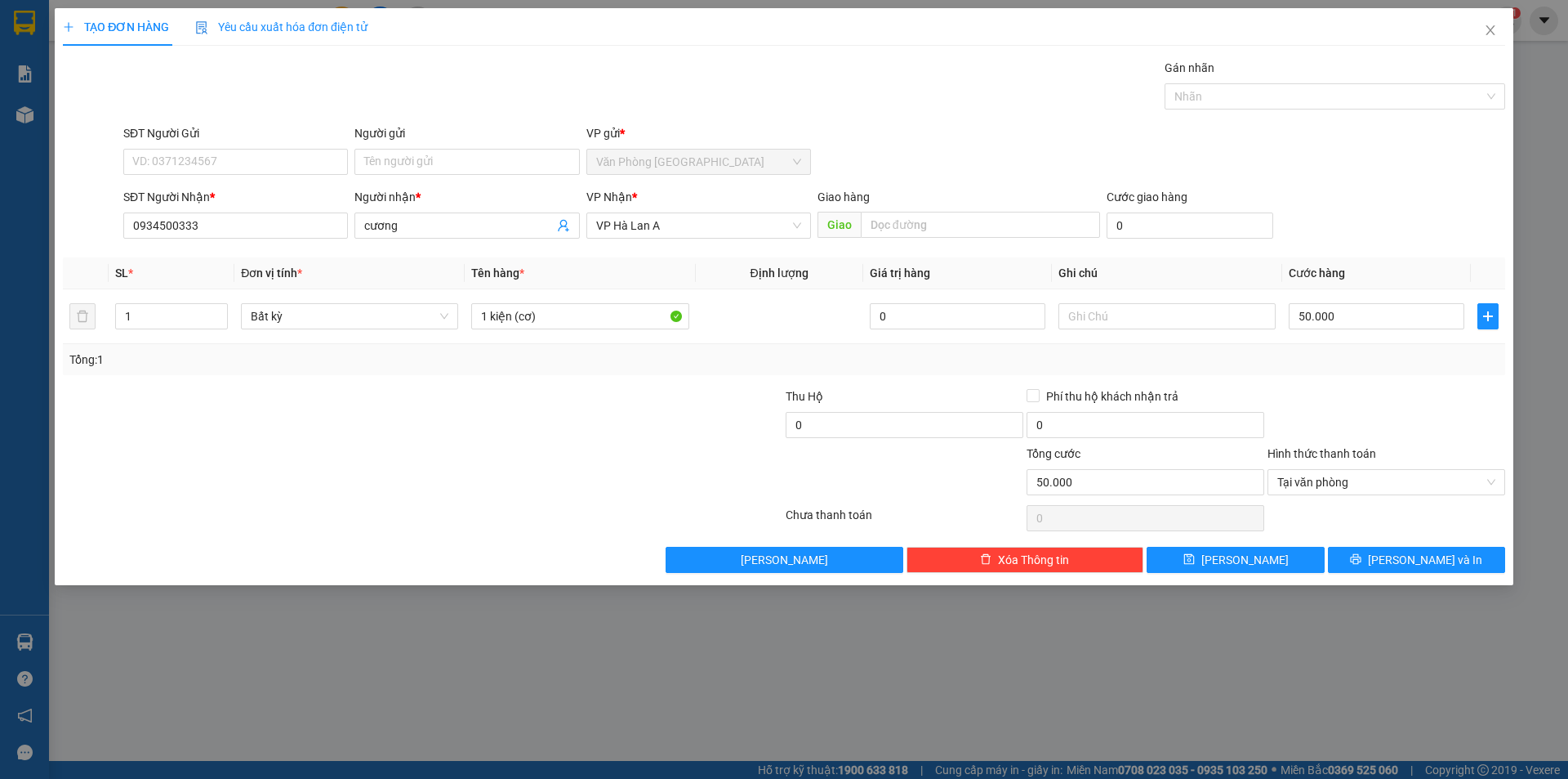
click at [1243, 573] on div "TẠO ĐƠN HÀNG Yêu cầu xuất hóa đơn điện tử Transit Pickup Surcharge Ids Transit …" at bounding box center [784, 297] width 1459 height 577
click at [1305, 558] on button "[PERSON_NAME]" at bounding box center [1235, 559] width 177 height 26
type input "0"
click at [1484, 37] on icon "close" at bounding box center [1491, 30] width 13 height 13
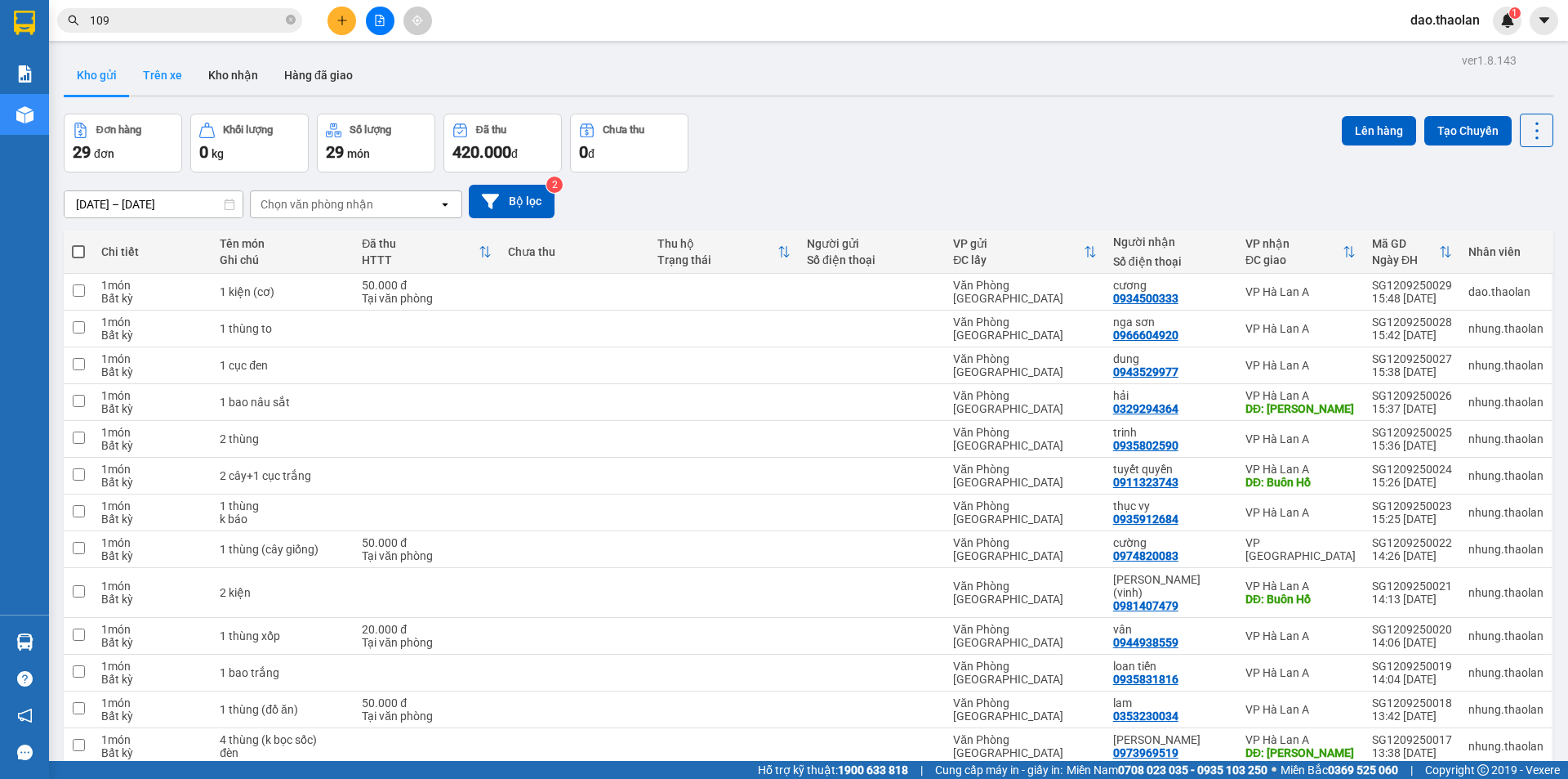
click at [150, 63] on button "Trên xe" at bounding box center [162, 75] width 66 height 40
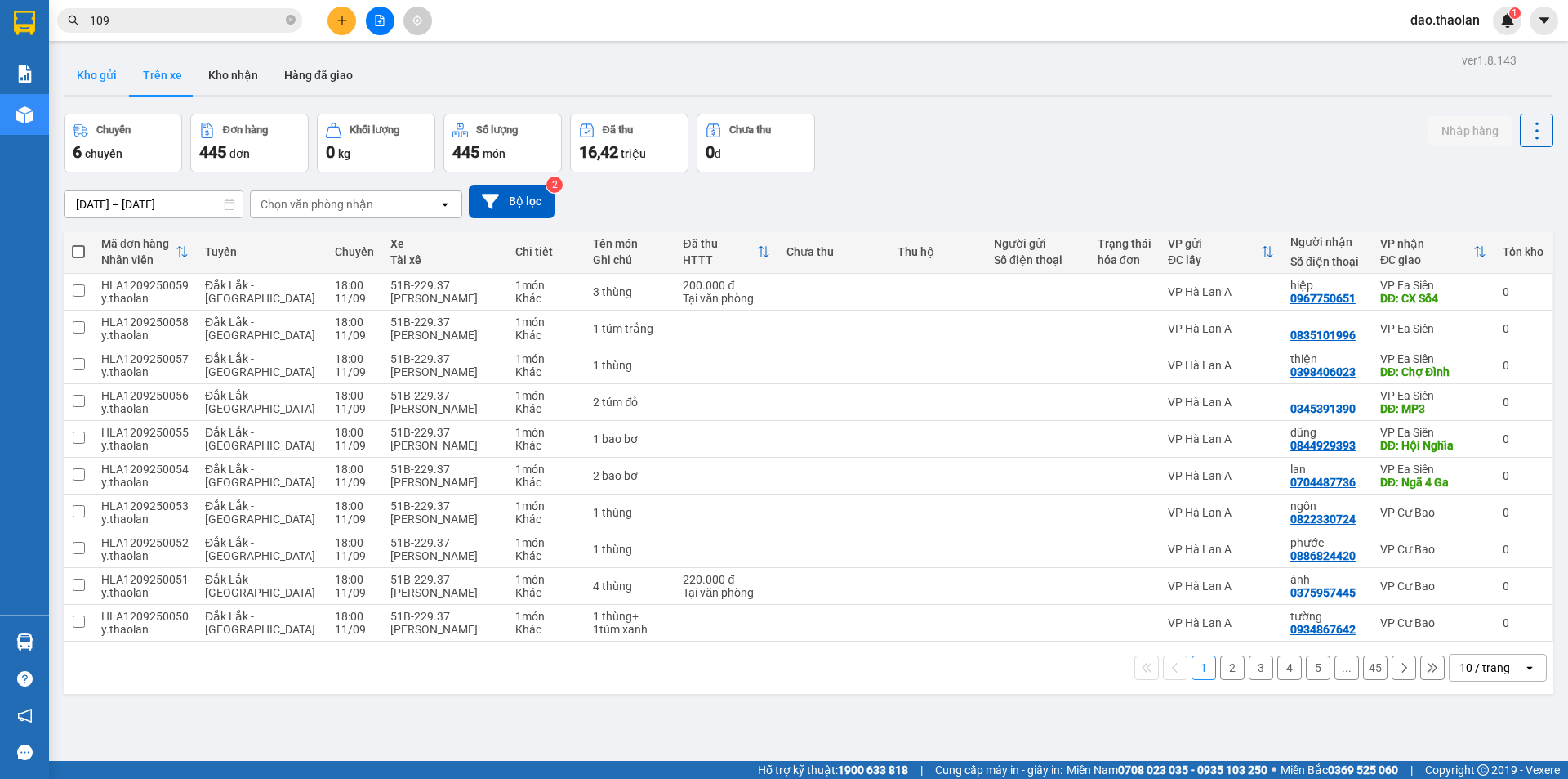
click at [77, 78] on button "Kho gửi" at bounding box center [97, 75] width 66 height 40
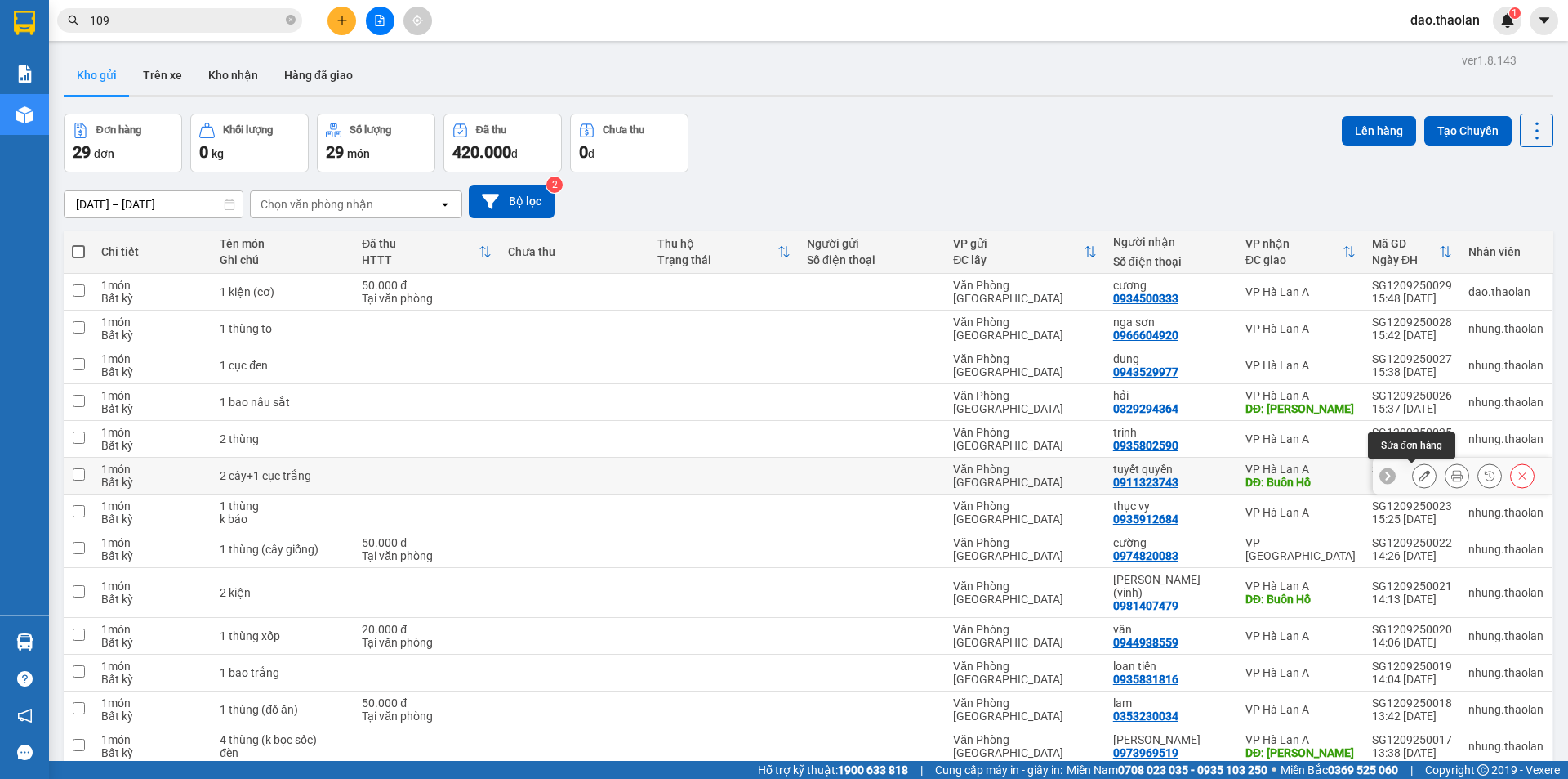
click at [1419, 475] on icon at bounding box center [1425, 476] width 12 height 12
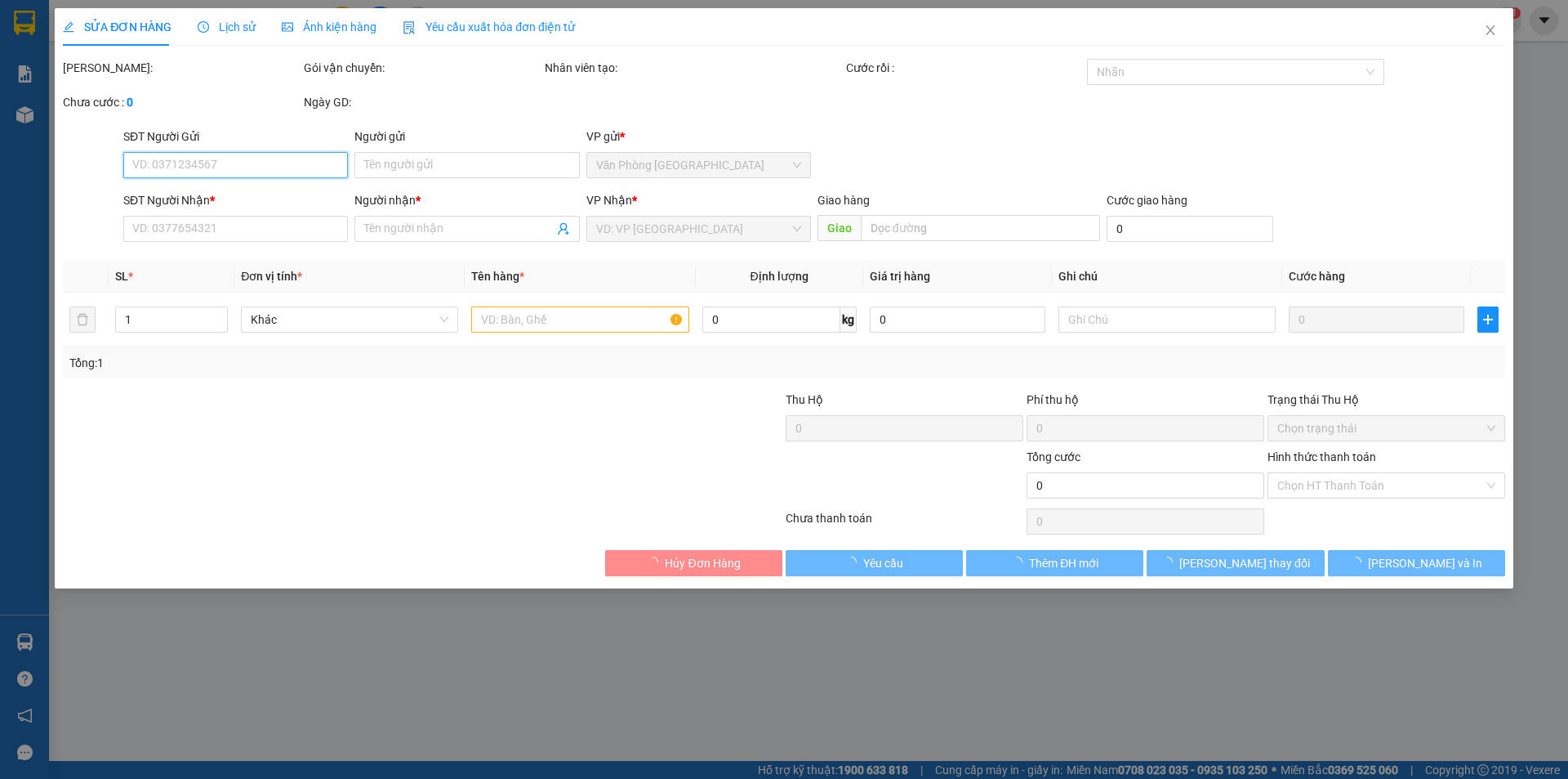
type input "0911323743"
type input "tuyết quyền"
type input "Buôn Hồ"
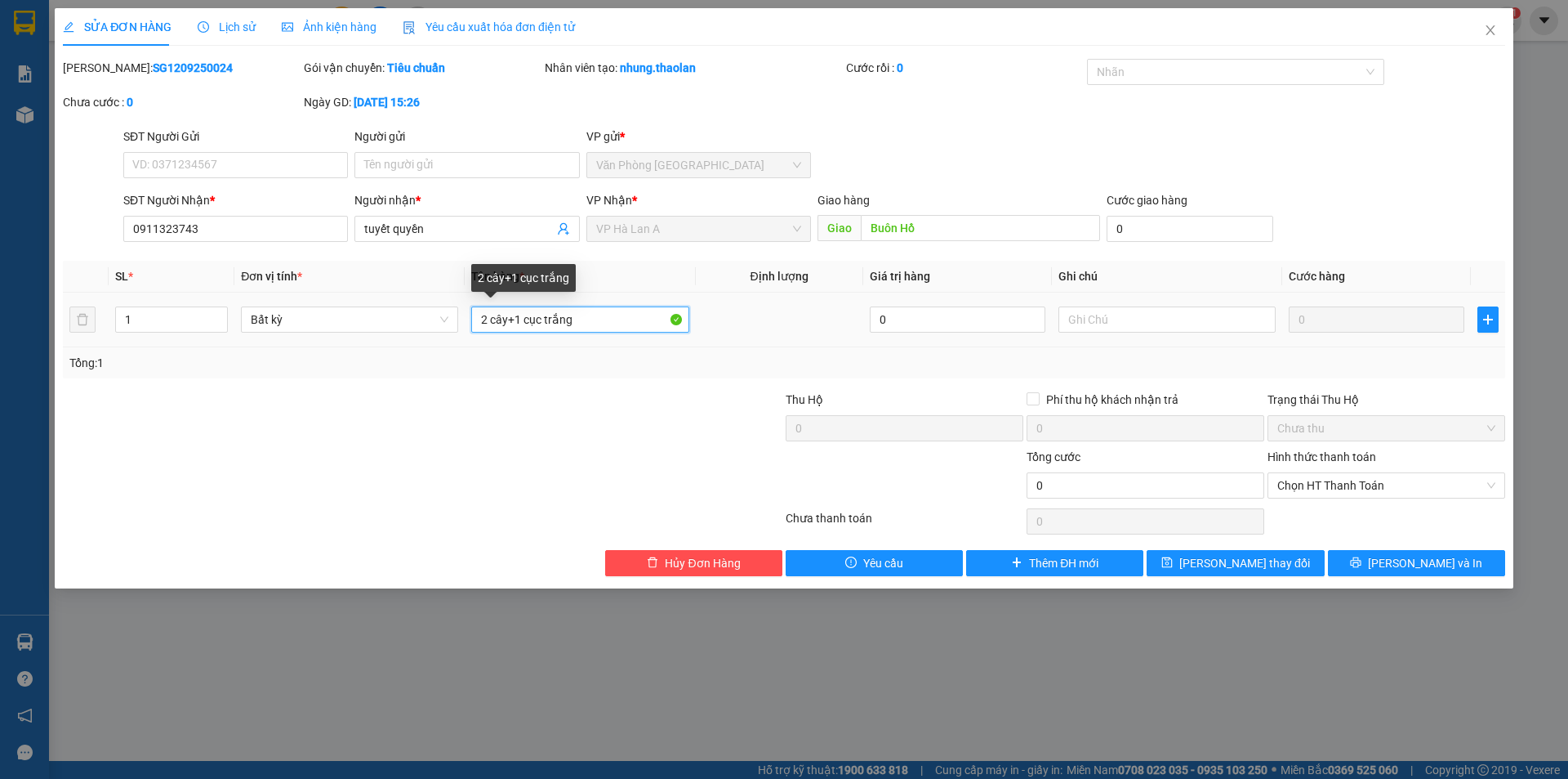
click at [526, 322] on input "2 cây+1 cục trắng" at bounding box center [580, 319] width 217 height 26
type input "2 cây+ 1cục trắng"
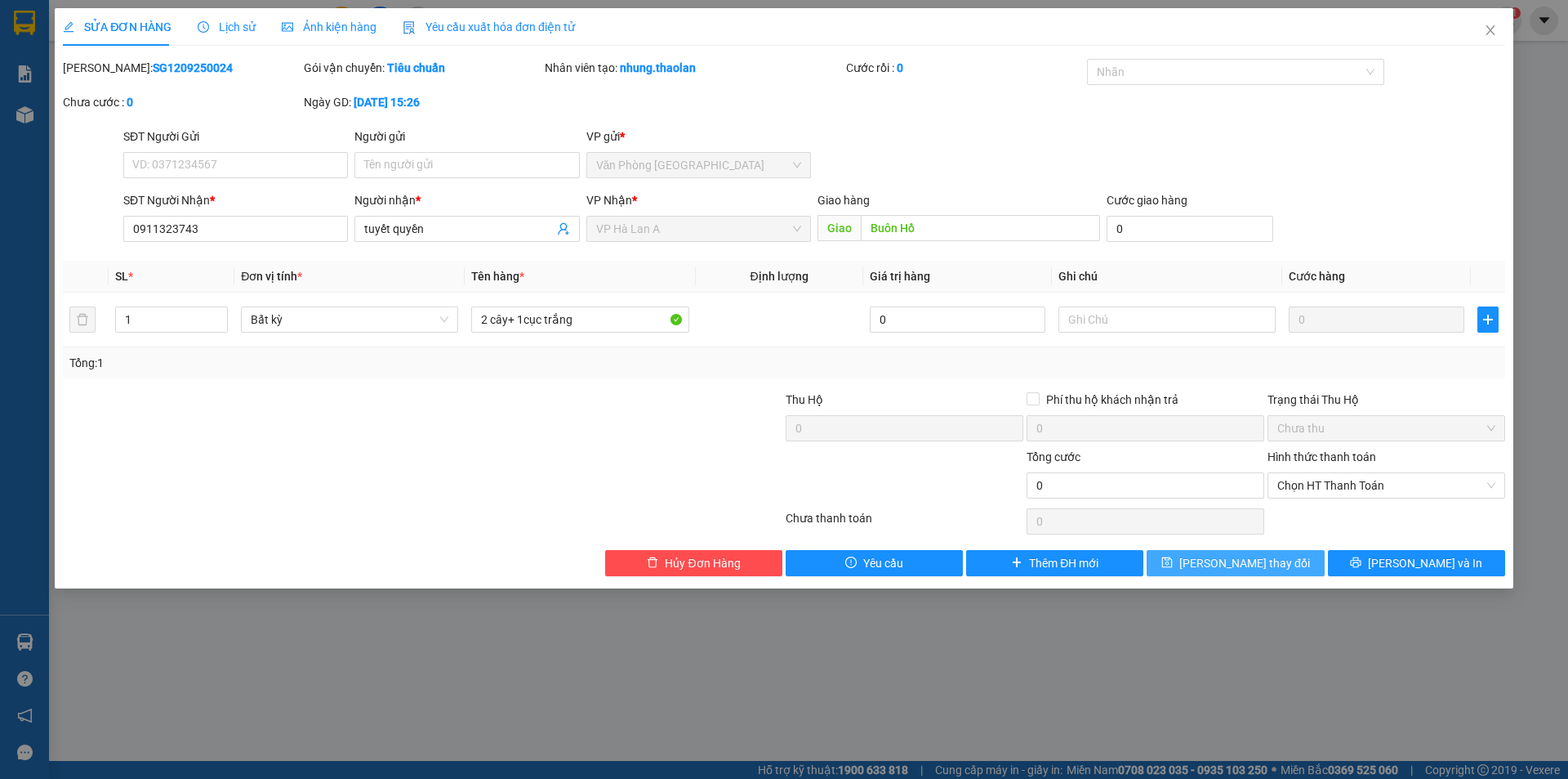
drag, startPoint x: 1260, startPoint y: 560, endPoint x: 1238, endPoint y: 532, distance: 35.6
click at [1260, 561] on span "[PERSON_NAME] thay đổi" at bounding box center [1244, 563] width 130 height 18
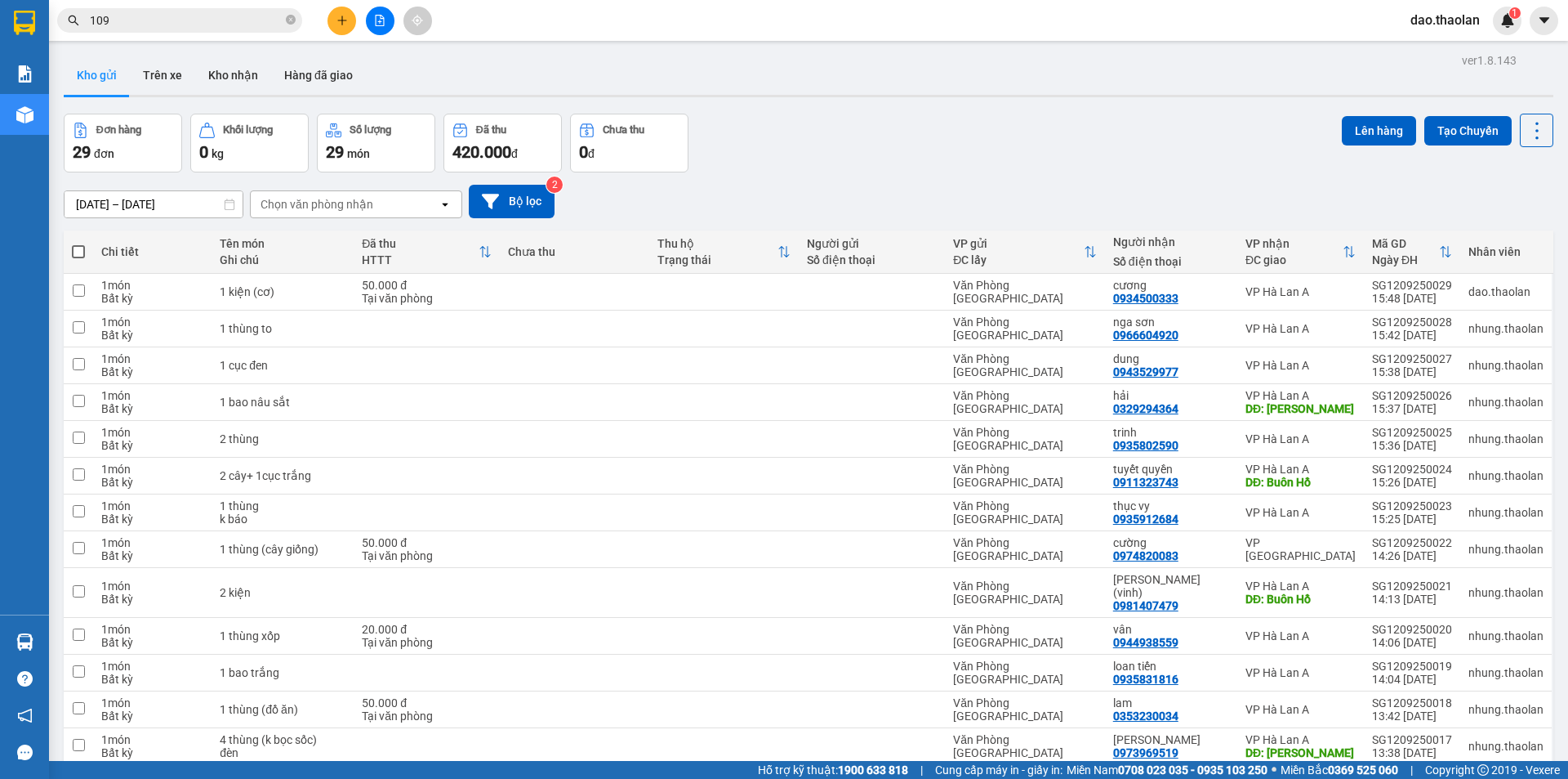
scroll to position [163, 0]
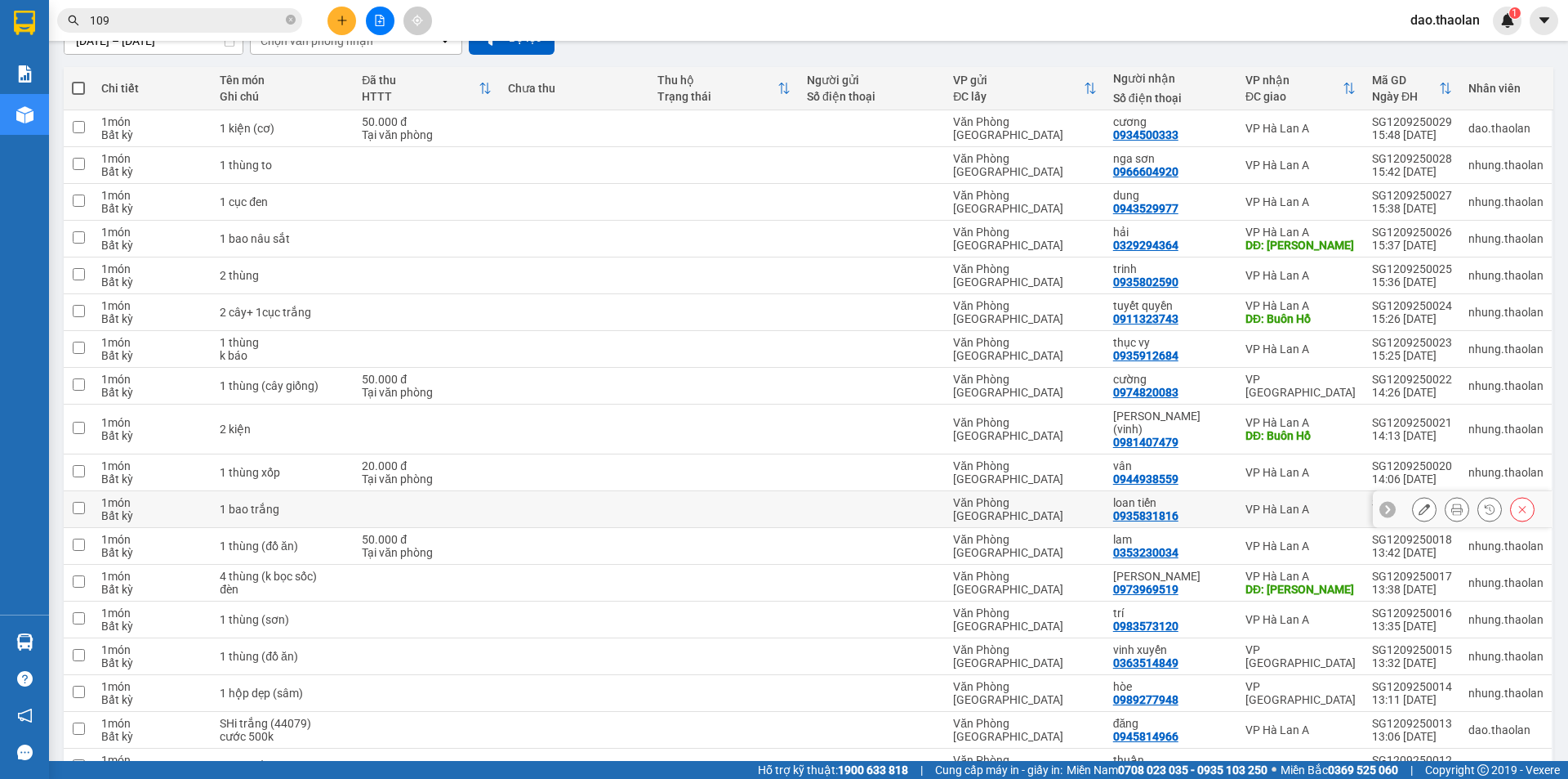
click at [356, 491] on td at bounding box center [427, 510] width 146 height 37
checkbox input "true"
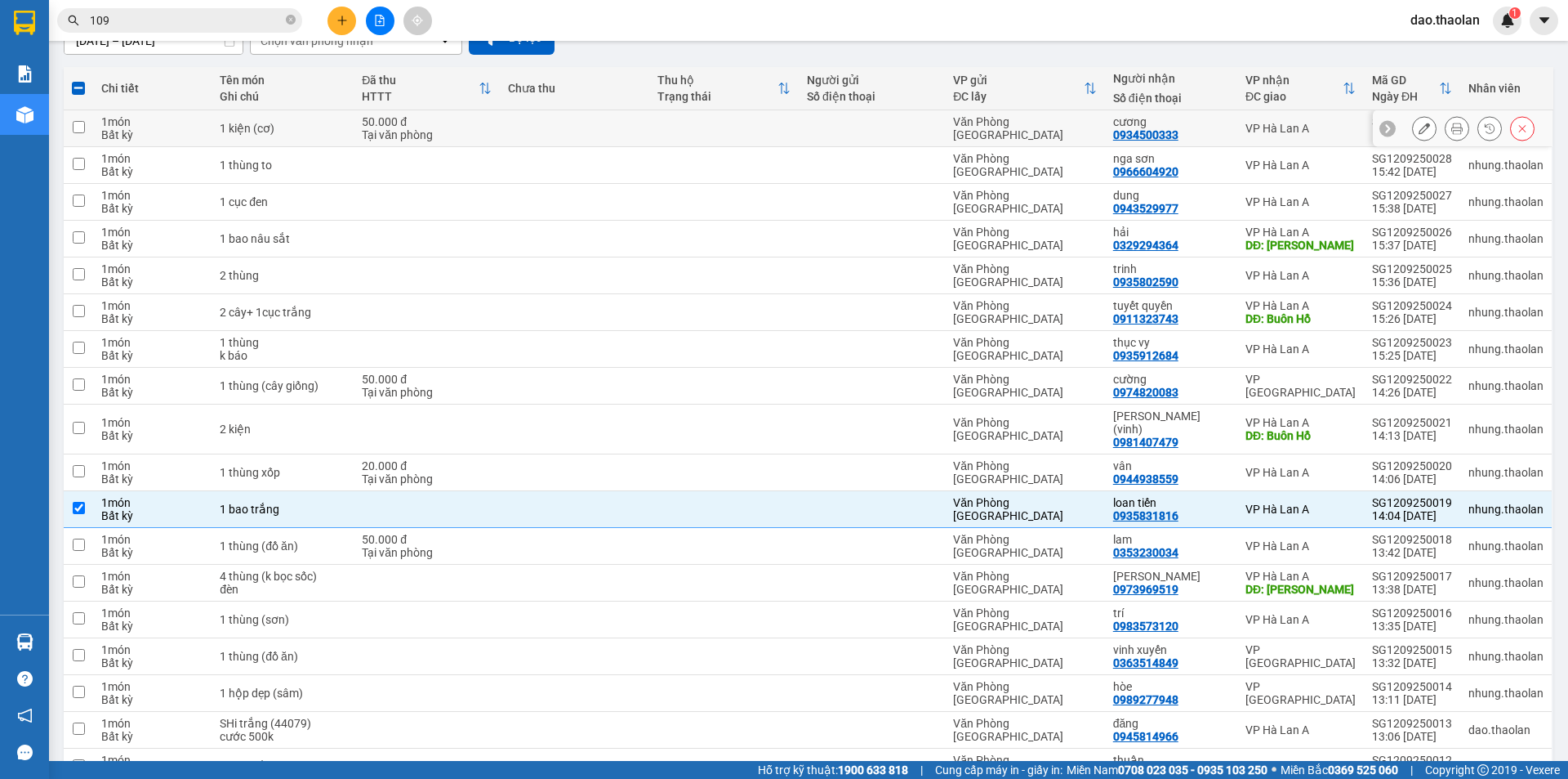
click at [324, 120] on td "1 kiện (cơ)" at bounding box center [282, 129] width 142 height 37
checkbox input "true"
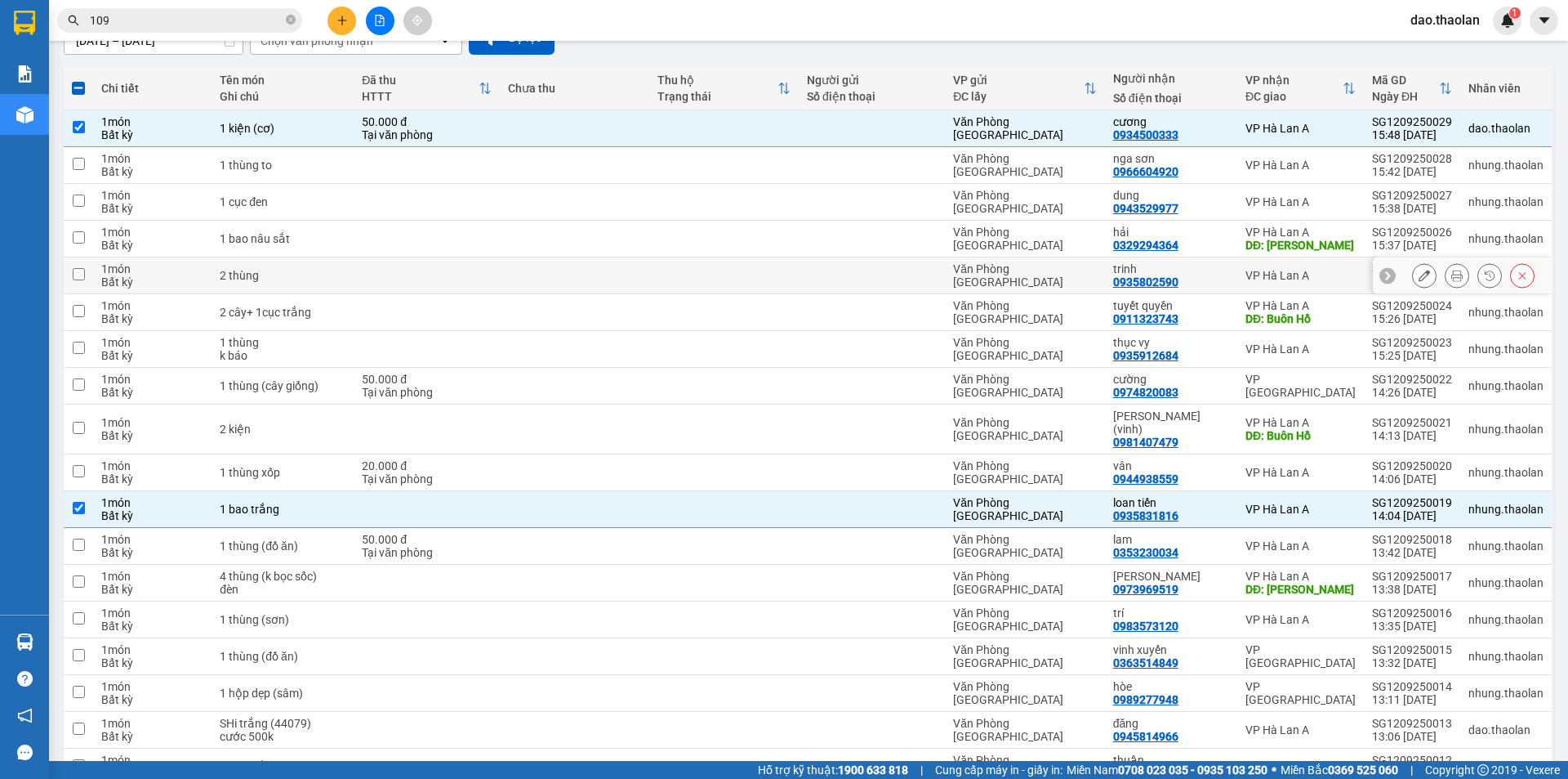
click at [1055, 269] on div "Văn Phòng [GEOGRAPHIC_DATA]" at bounding box center [1025, 275] width 144 height 26
checkbox input "true"
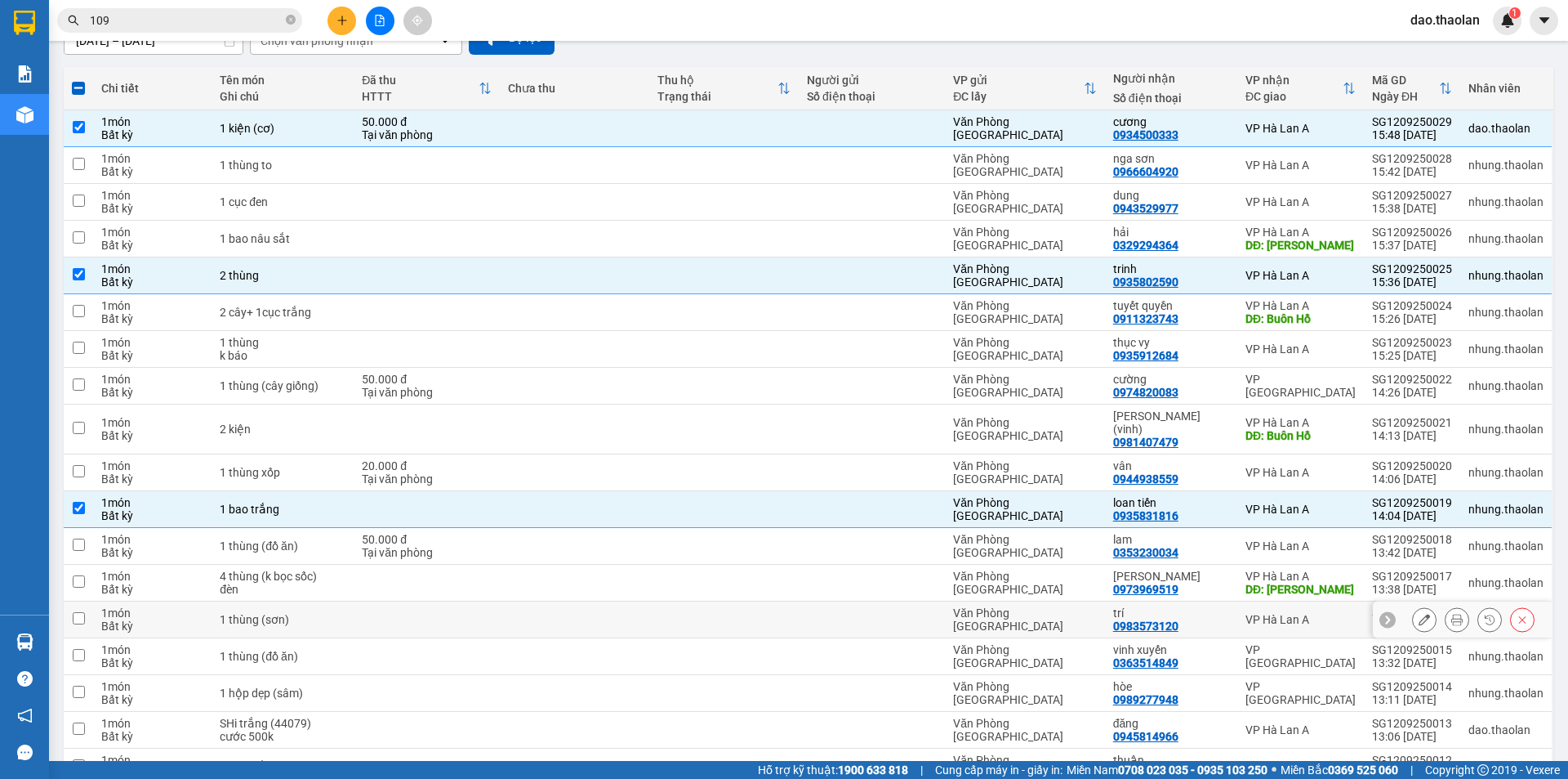
click at [496, 605] on td at bounding box center [427, 620] width 146 height 37
checkbox input "true"
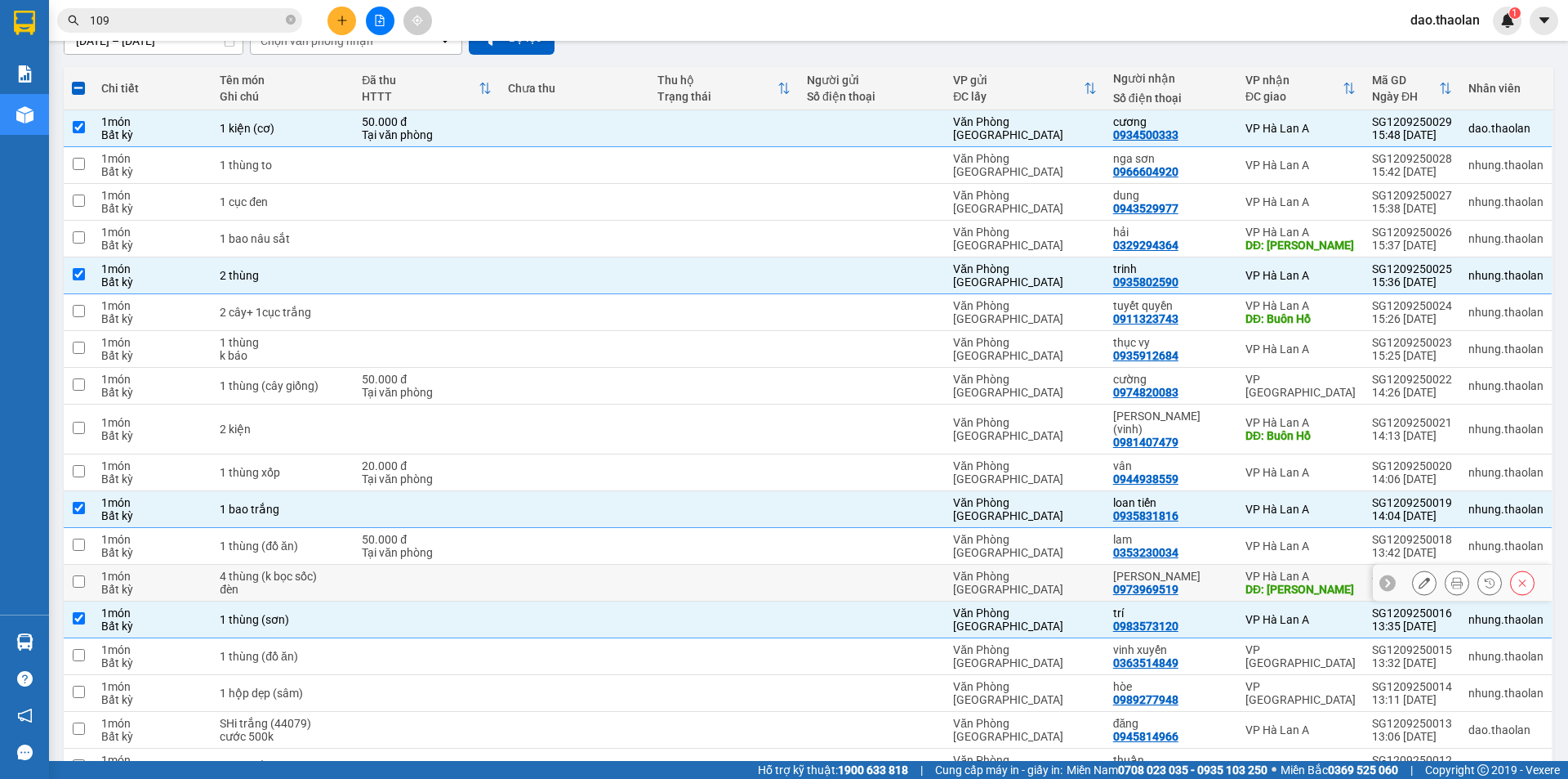
click at [325, 583] on div "đèn" at bounding box center [282, 590] width 126 height 13
checkbox input "true"
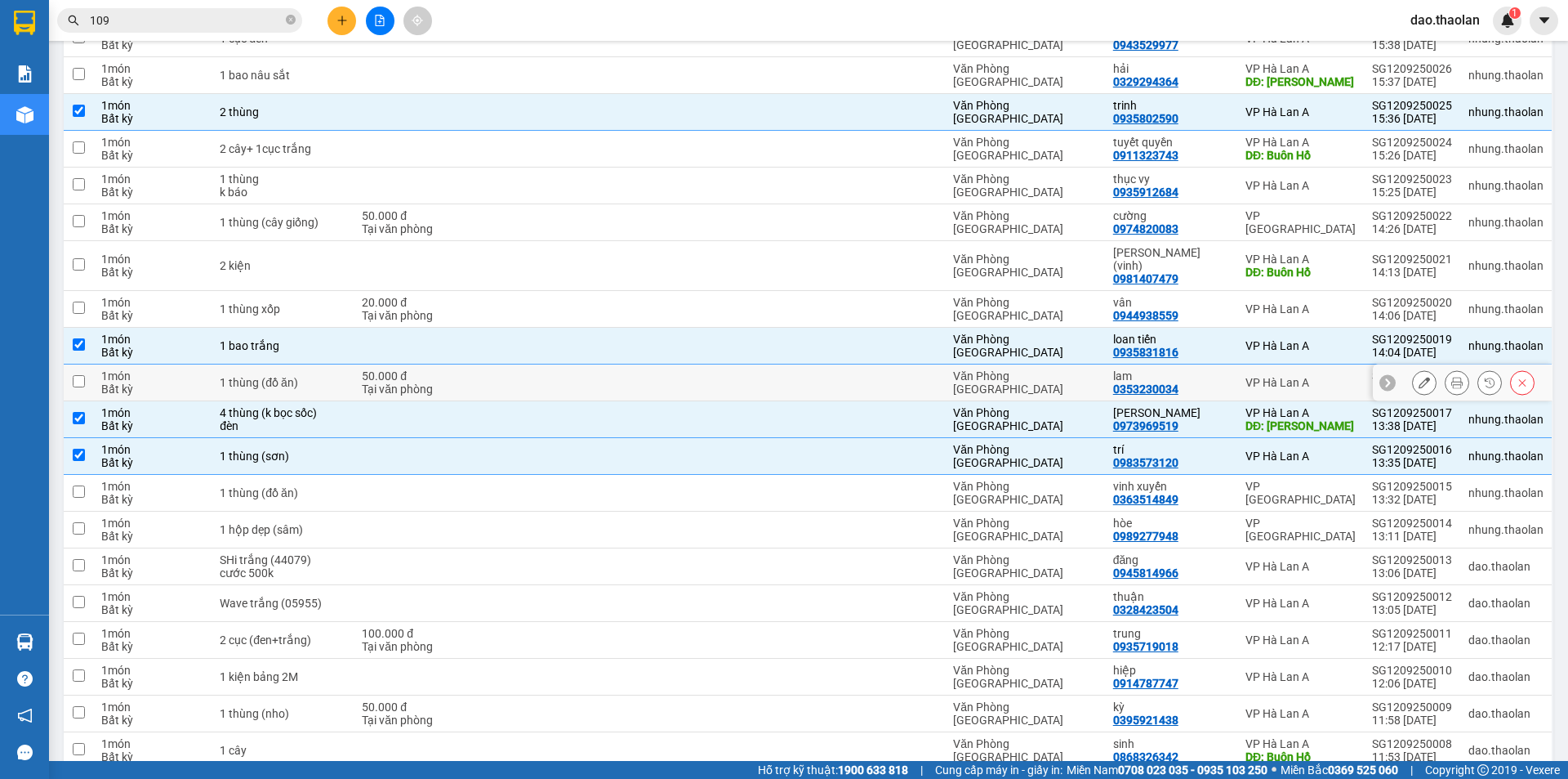
scroll to position [409, 0]
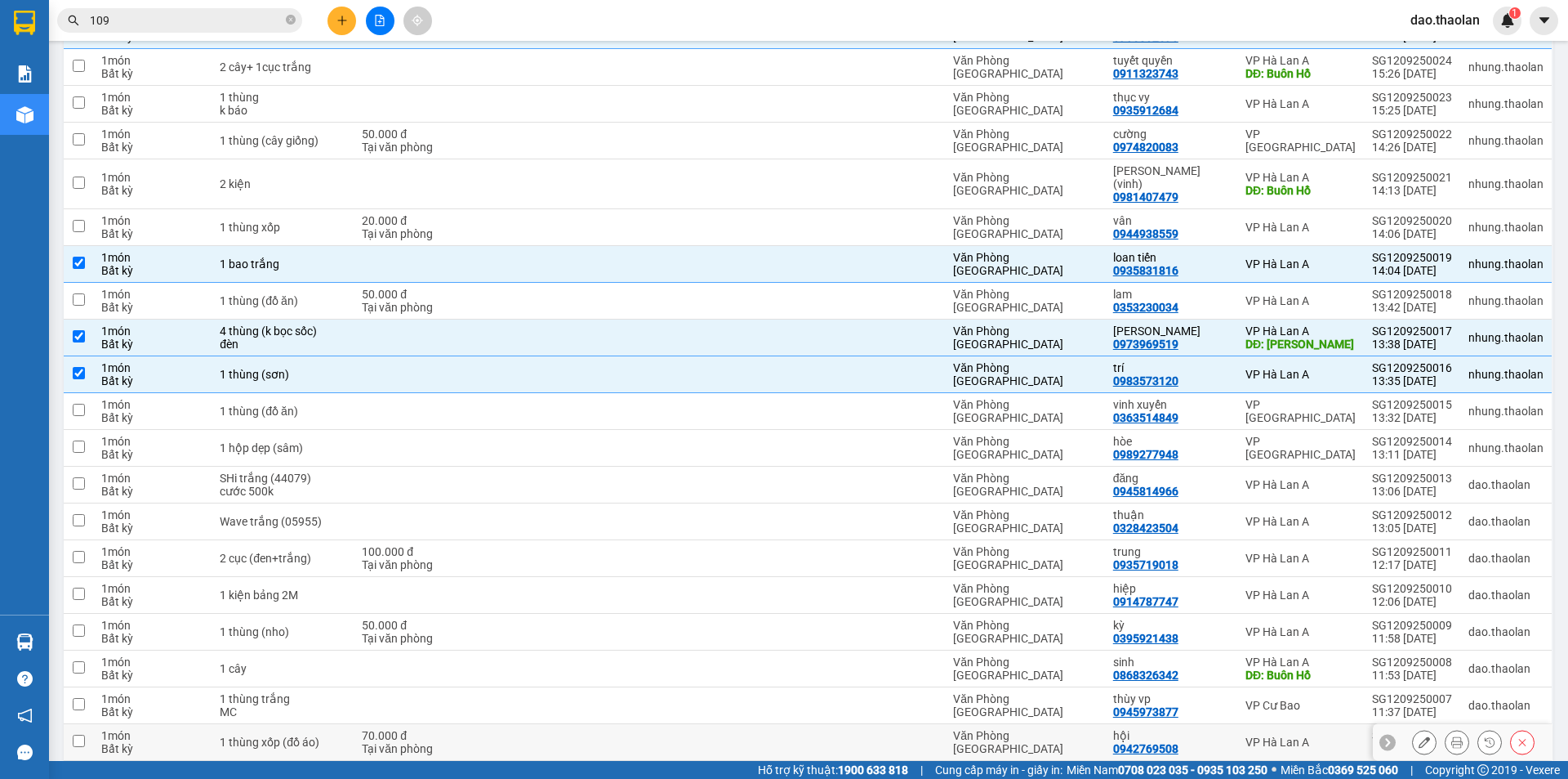
click at [446, 724] on td "70.000 đ Tại văn phòng" at bounding box center [427, 743] width 146 height 37
checkbox input "true"
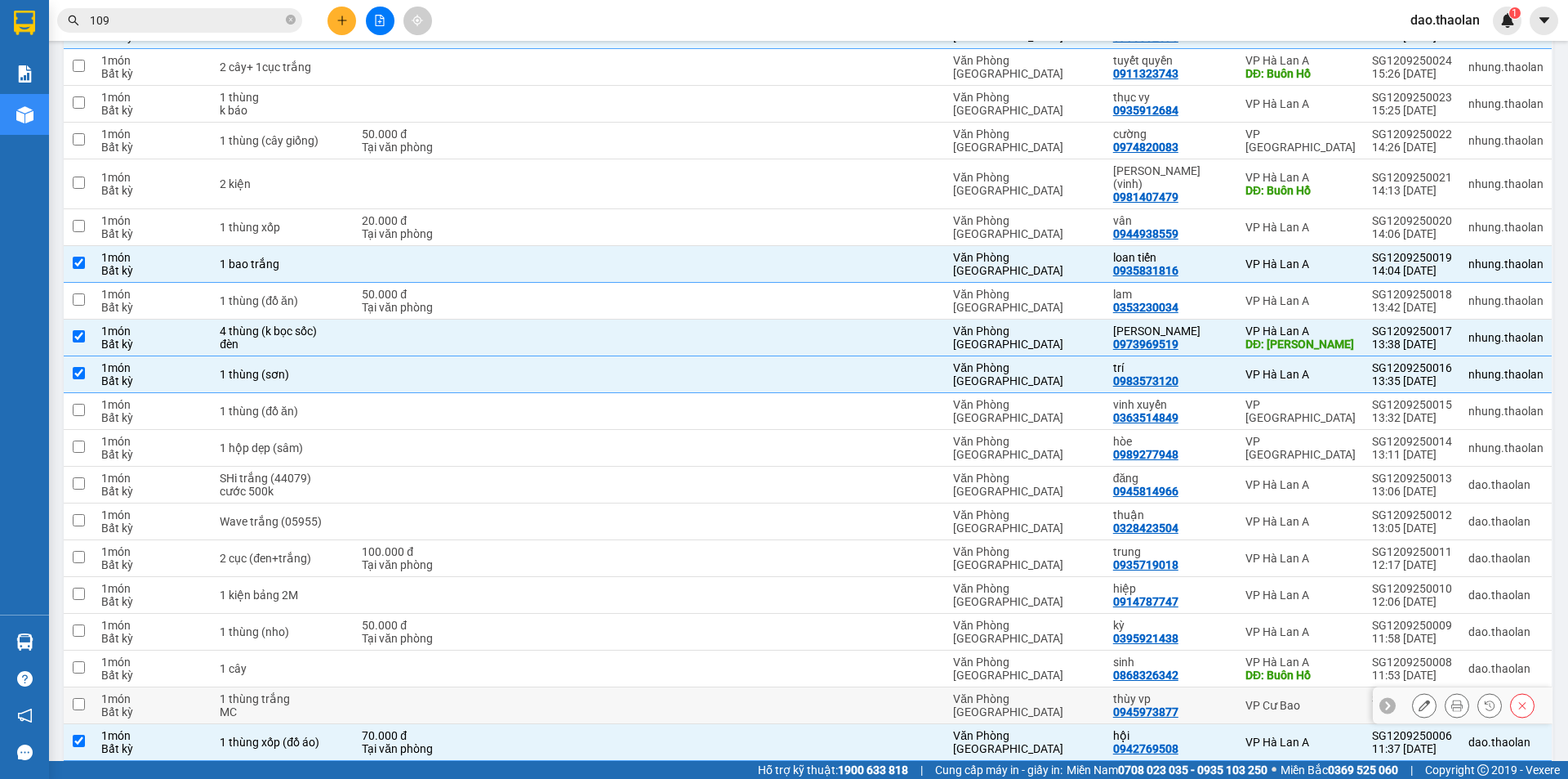
click at [448, 687] on td at bounding box center [427, 706] width 146 height 37
checkbox input "true"
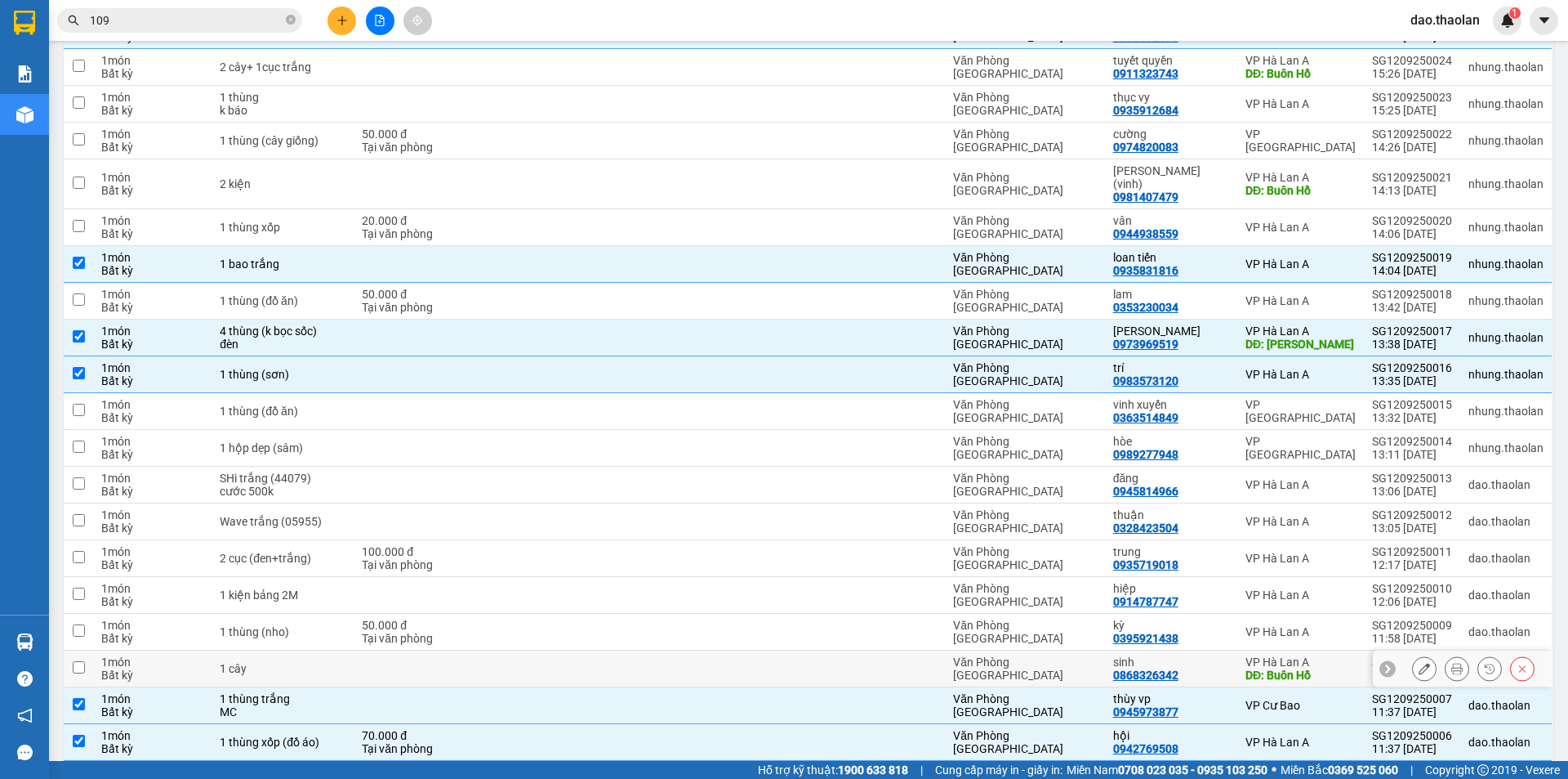
click at [459, 655] on td at bounding box center [427, 669] width 146 height 37
checkbox input "true"
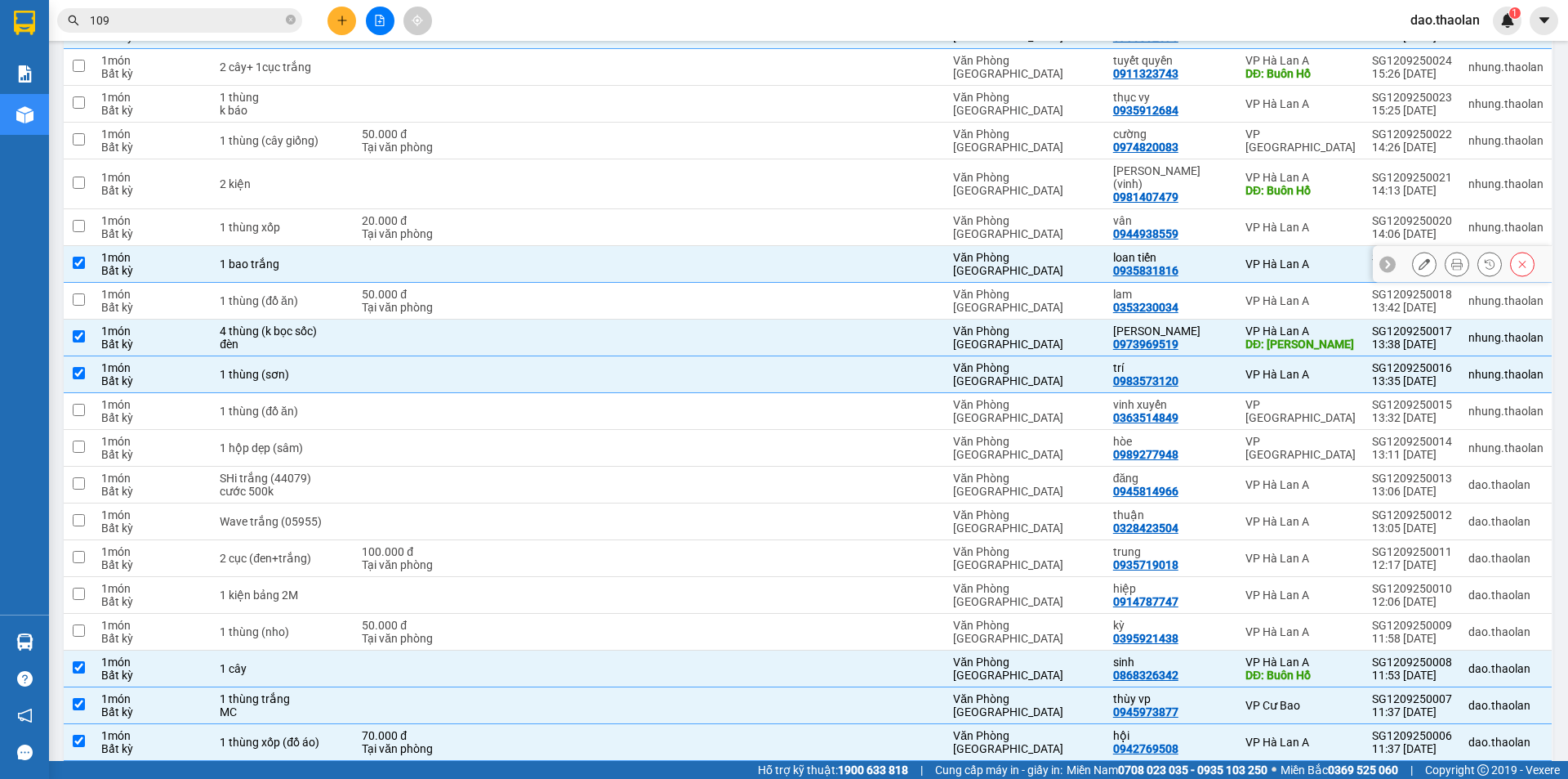
scroll to position [327, 0]
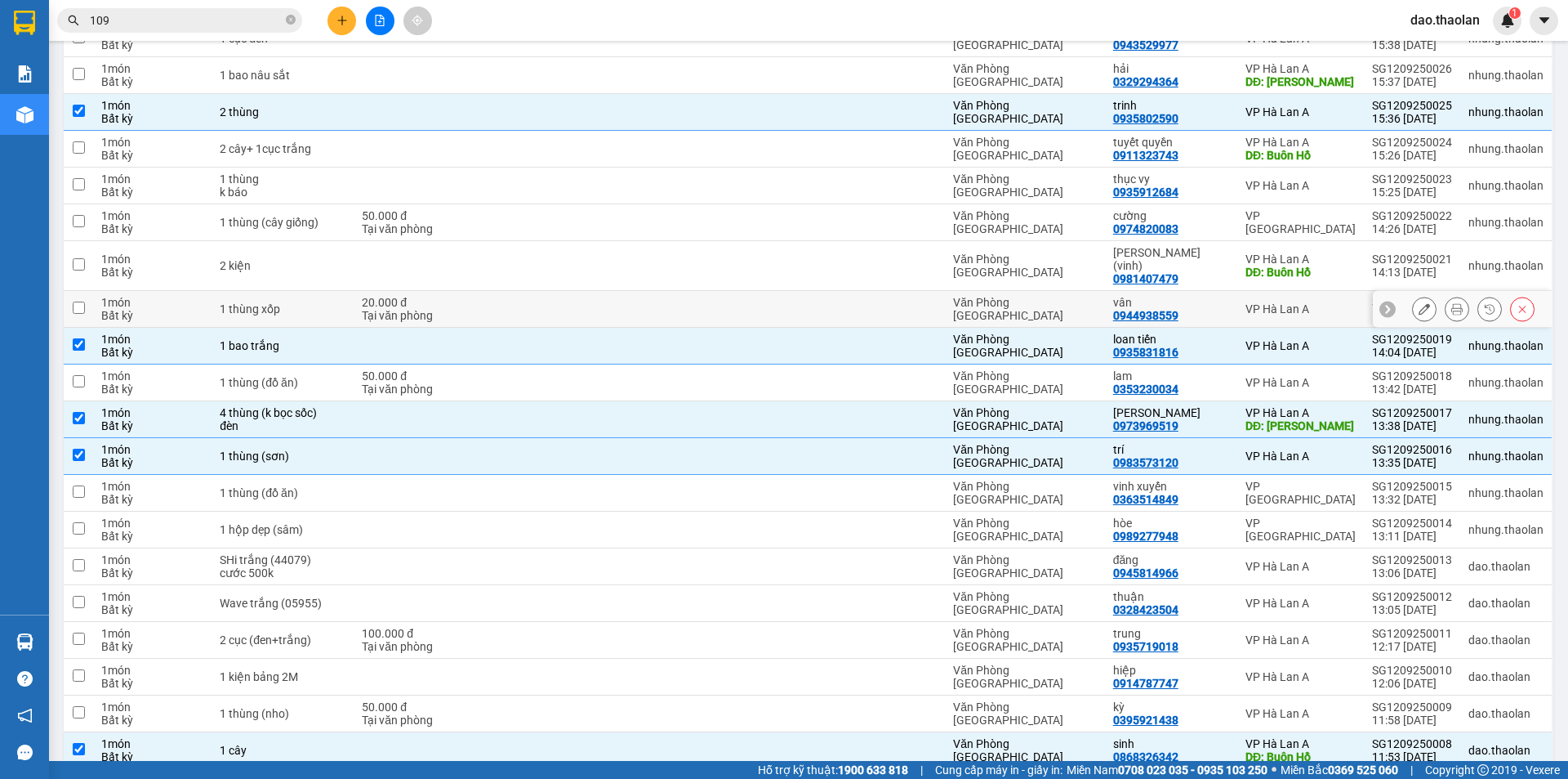
click at [563, 291] on td at bounding box center [575, 310] width 150 height 37
checkbox input "true"
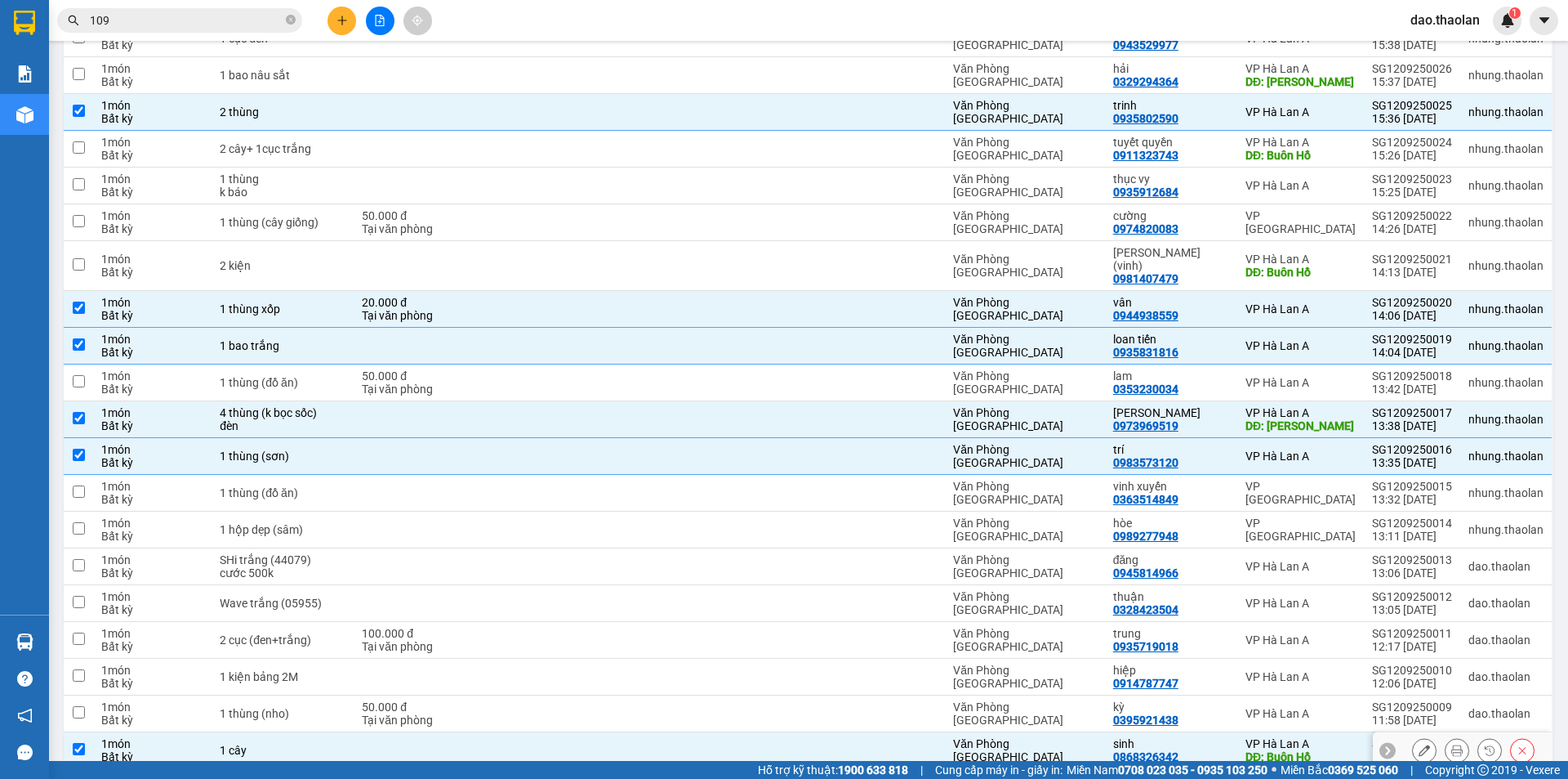
scroll to position [163, 0]
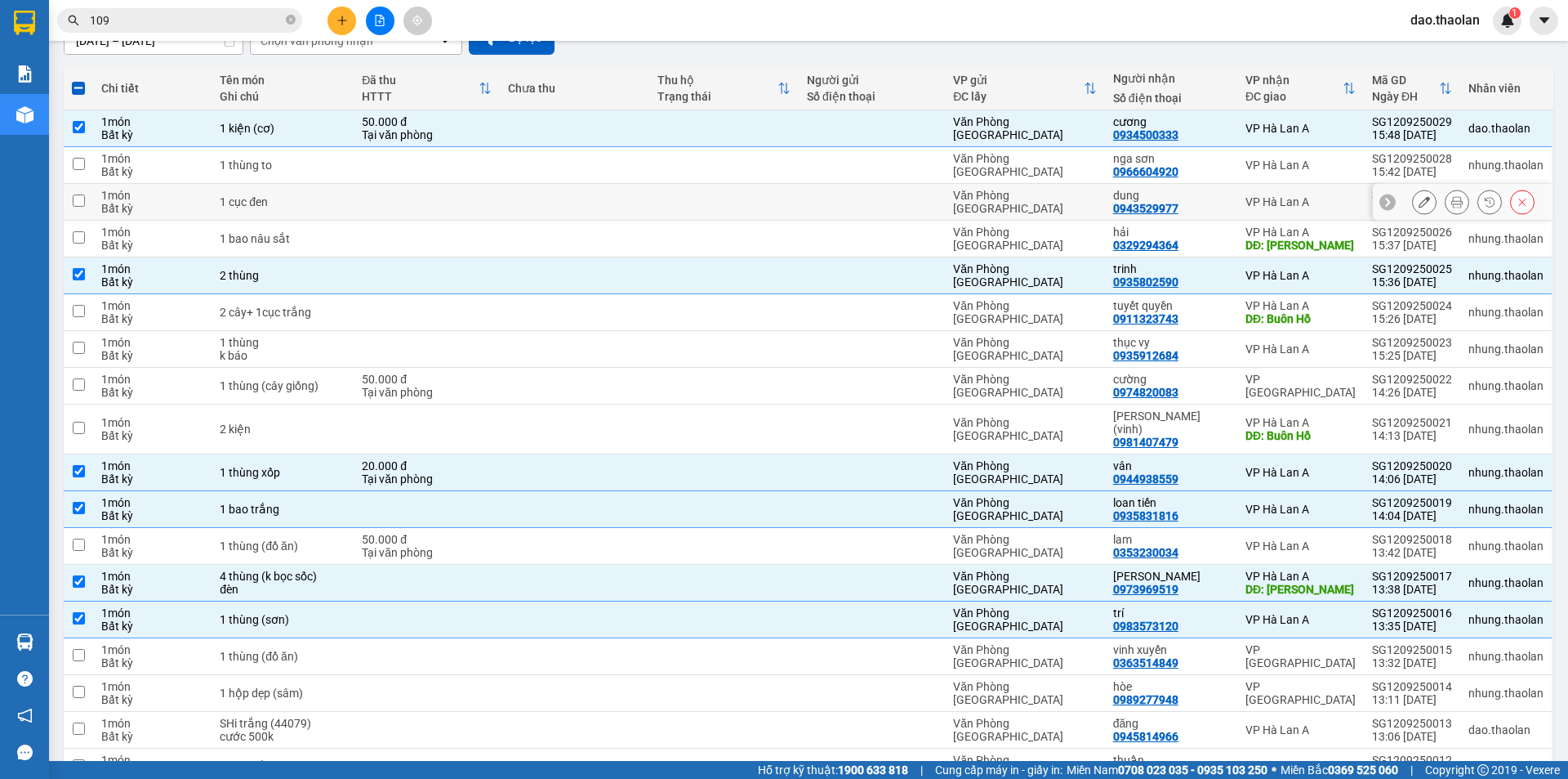
click at [793, 189] on td at bounding box center [724, 203] width 150 height 37
checkbox input "true"
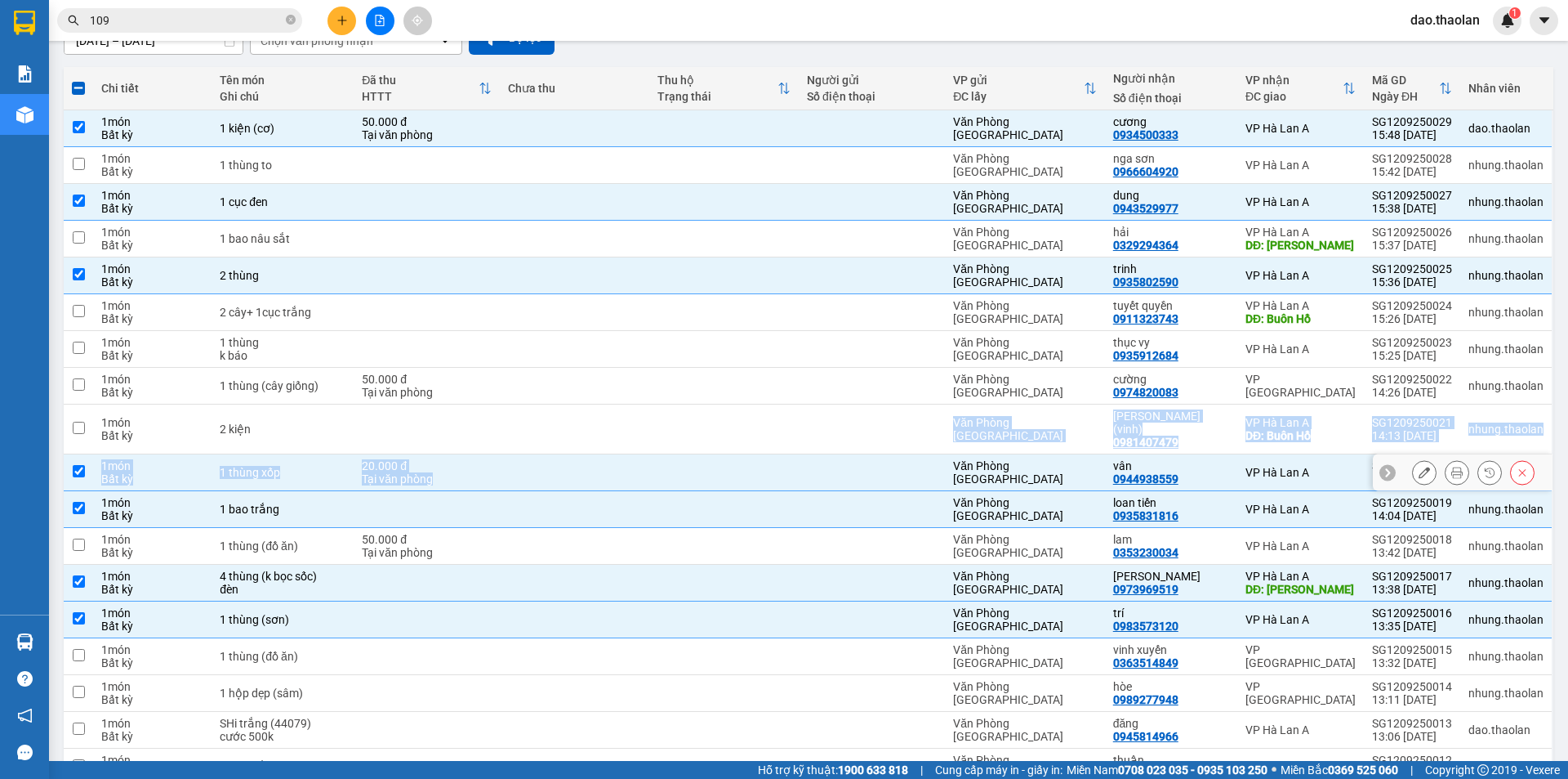
click at [780, 440] on tbody "1 món Bất kỳ 1 kiện (cơ) 50.000 đ Tại văn phòng Văn Phòng [GEOGRAPHIC_DATA] cươ…" at bounding box center [809, 649] width 1490 height 1079
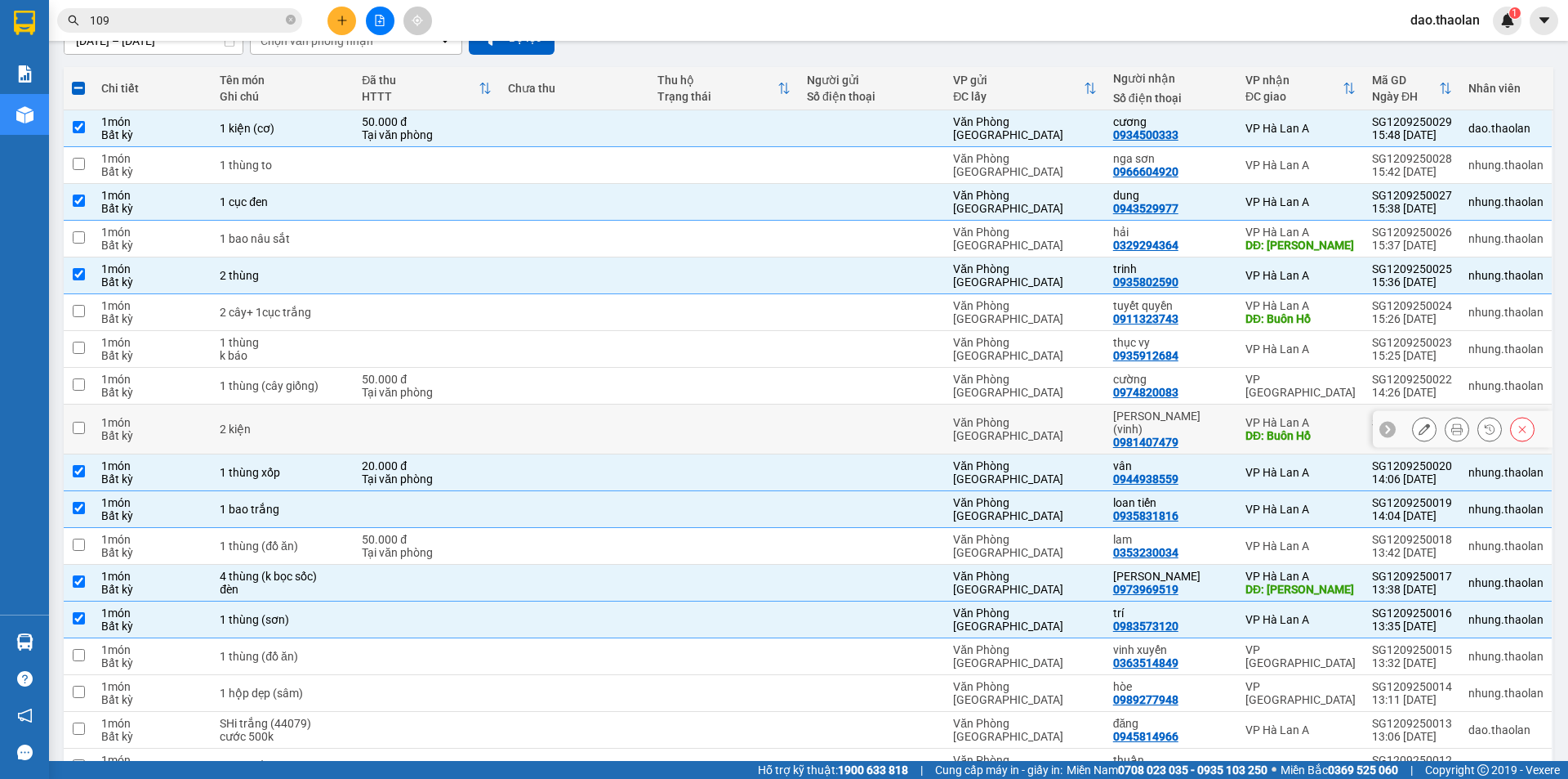
click at [780, 440] on td at bounding box center [724, 429] width 150 height 50
checkbox input "true"
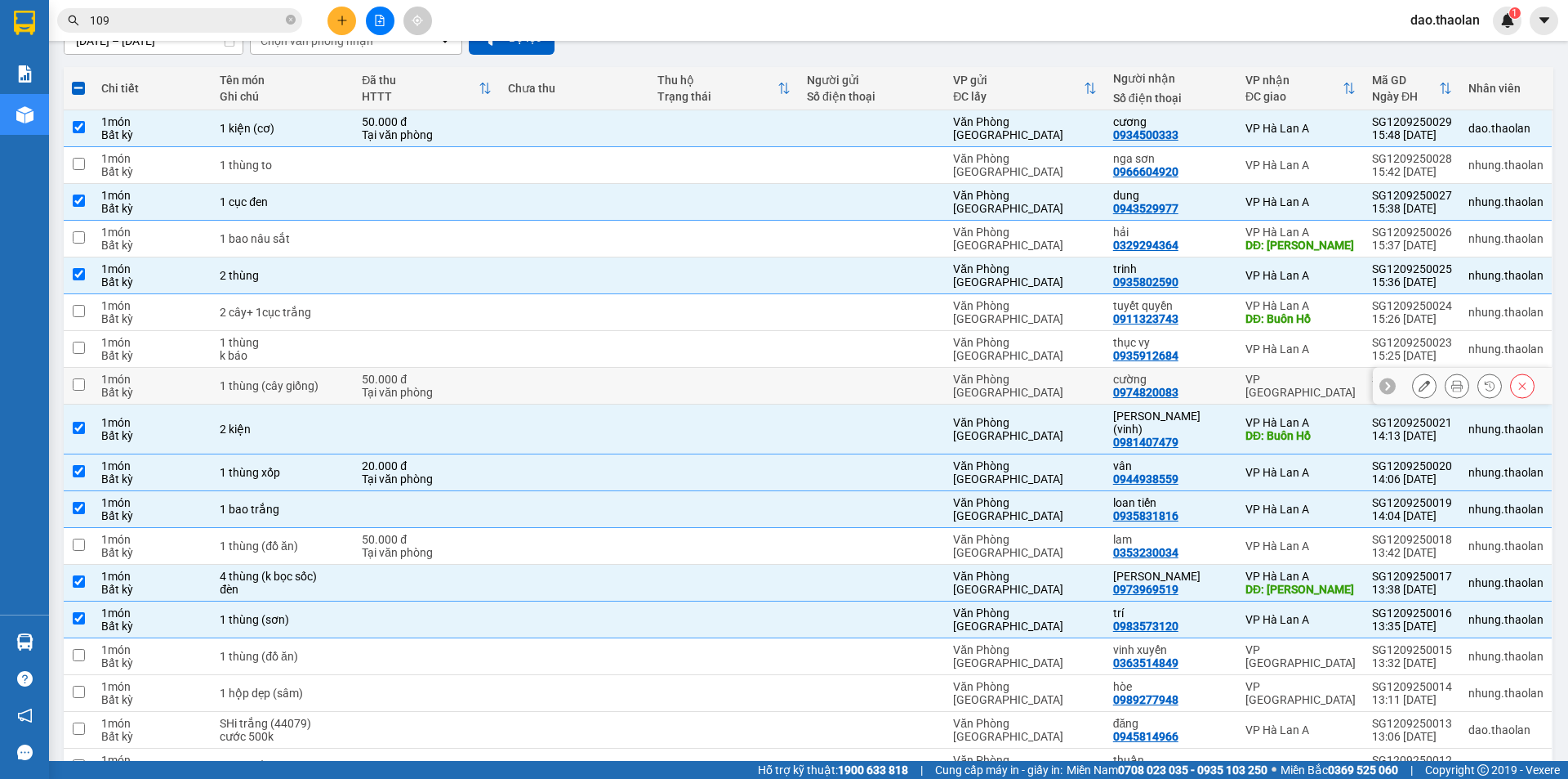
click at [567, 386] on td at bounding box center [575, 386] width 150 height 37
checkbox input "true"
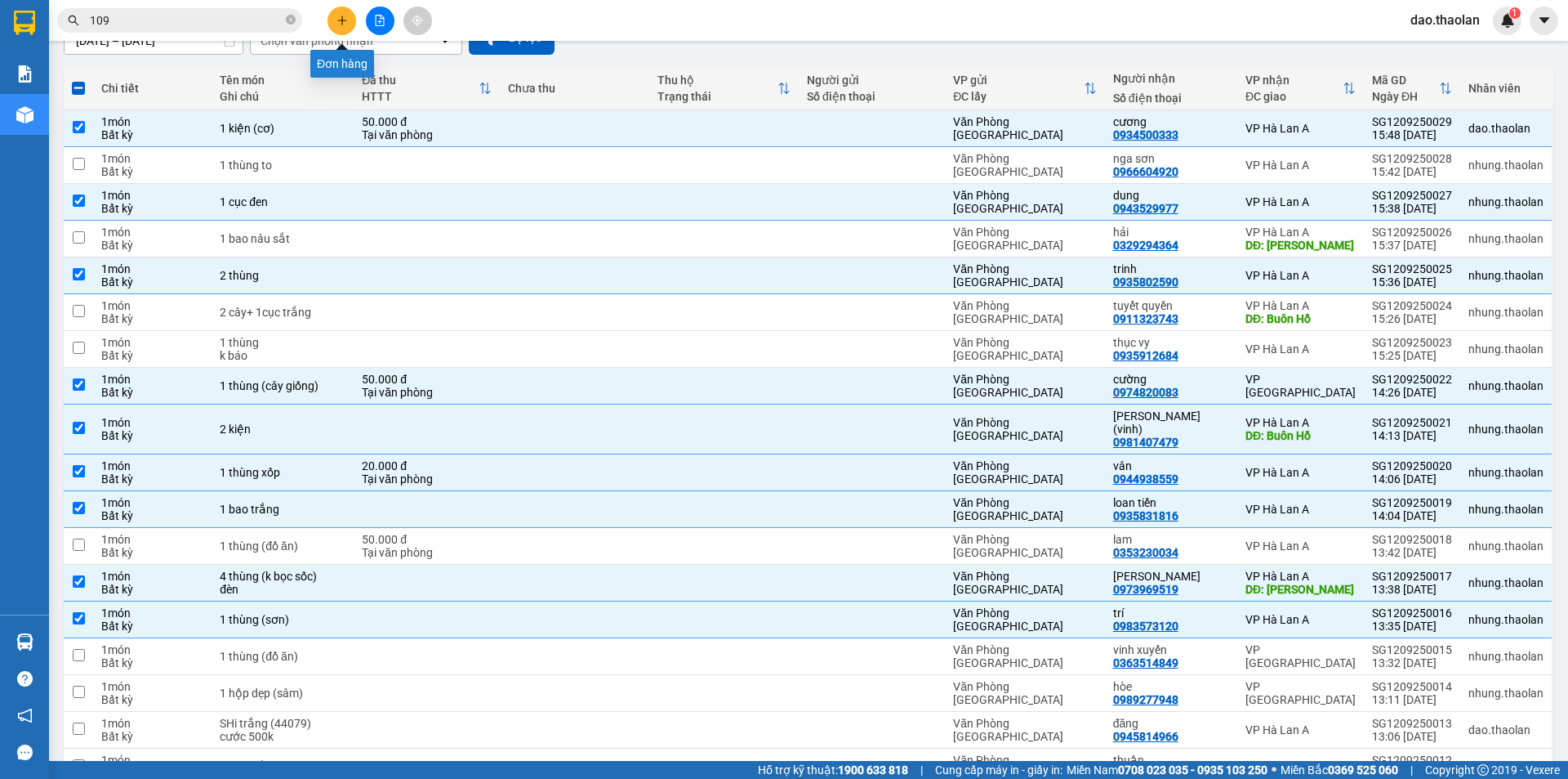
click at [343, 17] on icon "plus" at bounding box center [342, 20] width 12 height 12
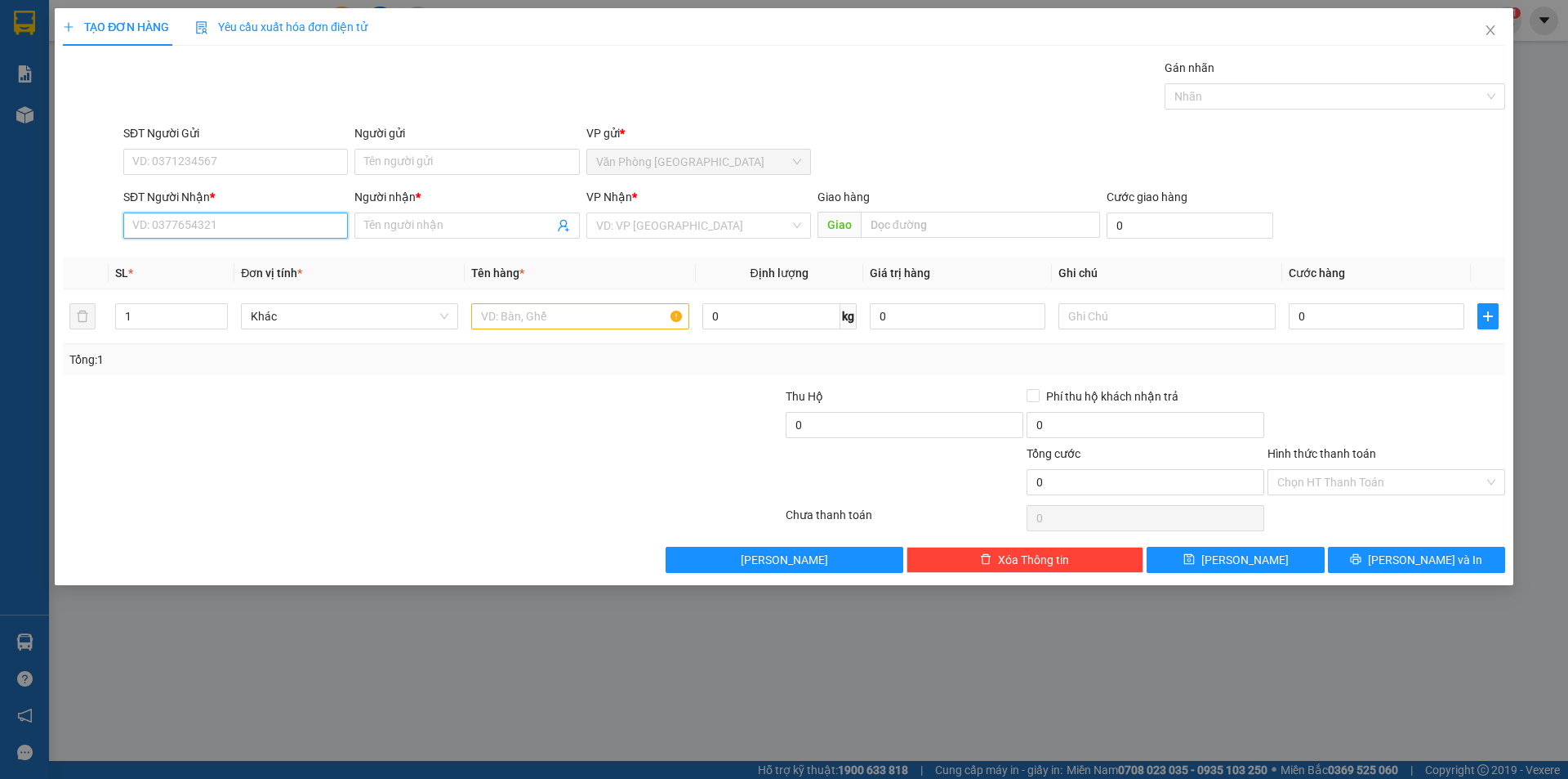
click at [278, 215] on input "SĐT Người Nhận *" at bounding box center [235, 225] width 224 height 26
type input "5"
click at [215, 254] on div "0963234441 - nhi" at bounding box center [235, 257] width 205 height 18
type input "0963234441"
type input "nhi"
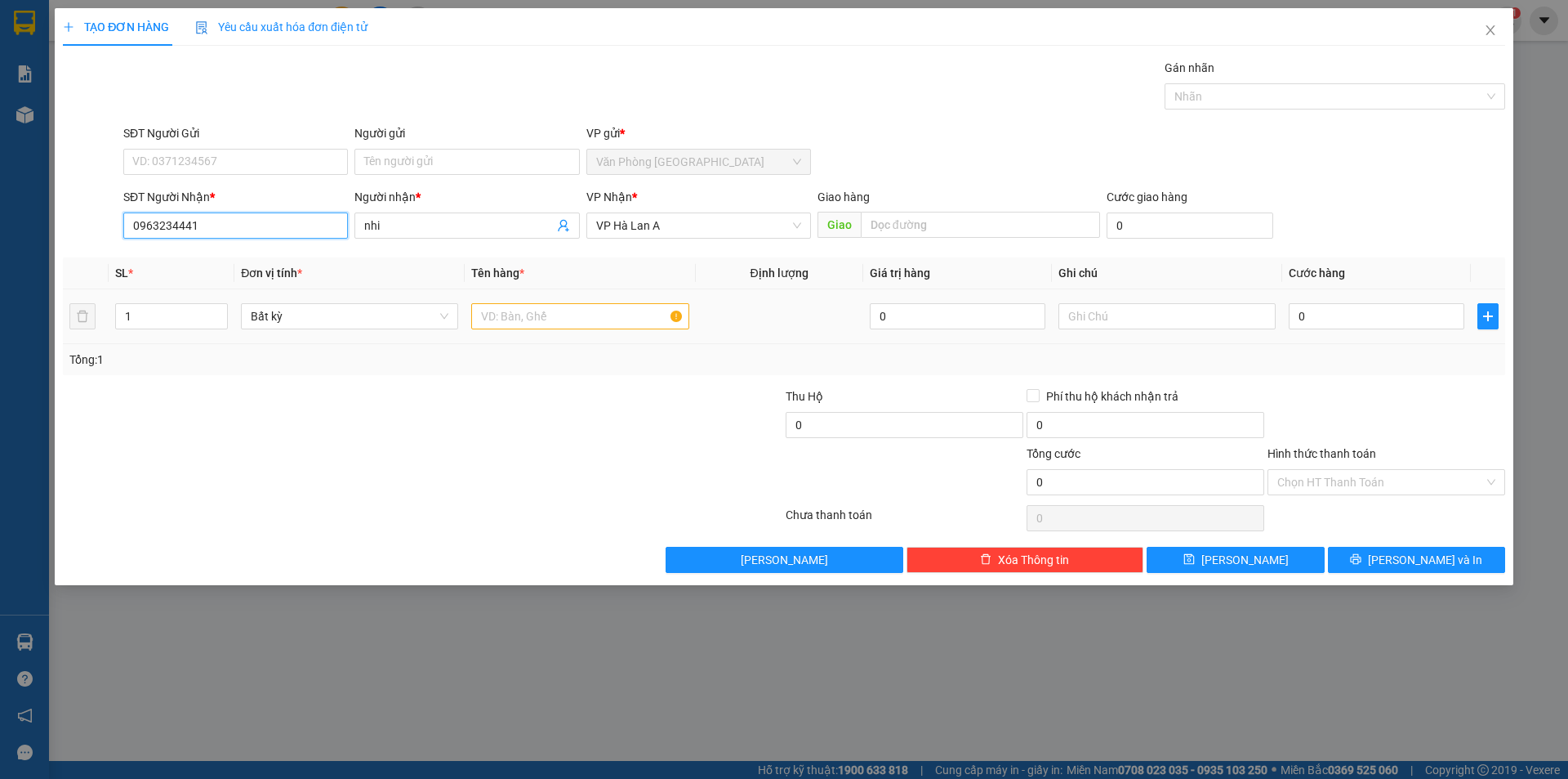
type input "0963234441"
click at [528, 330] on div at bounding box center [580, 316] width 217 height 33
click at [530, 323] on input "text" at bounding box center [580, 315] width 217 height 26
type input "1 thùng ghép"
click at [1263, 579] on div "TẠO ĐƠN HÀNG Yêu cầu xuất hóa đơn điện tử Transit Pickup Surcharge Ids Transit …" at bounding box center [784, 297] width 1459 height 577
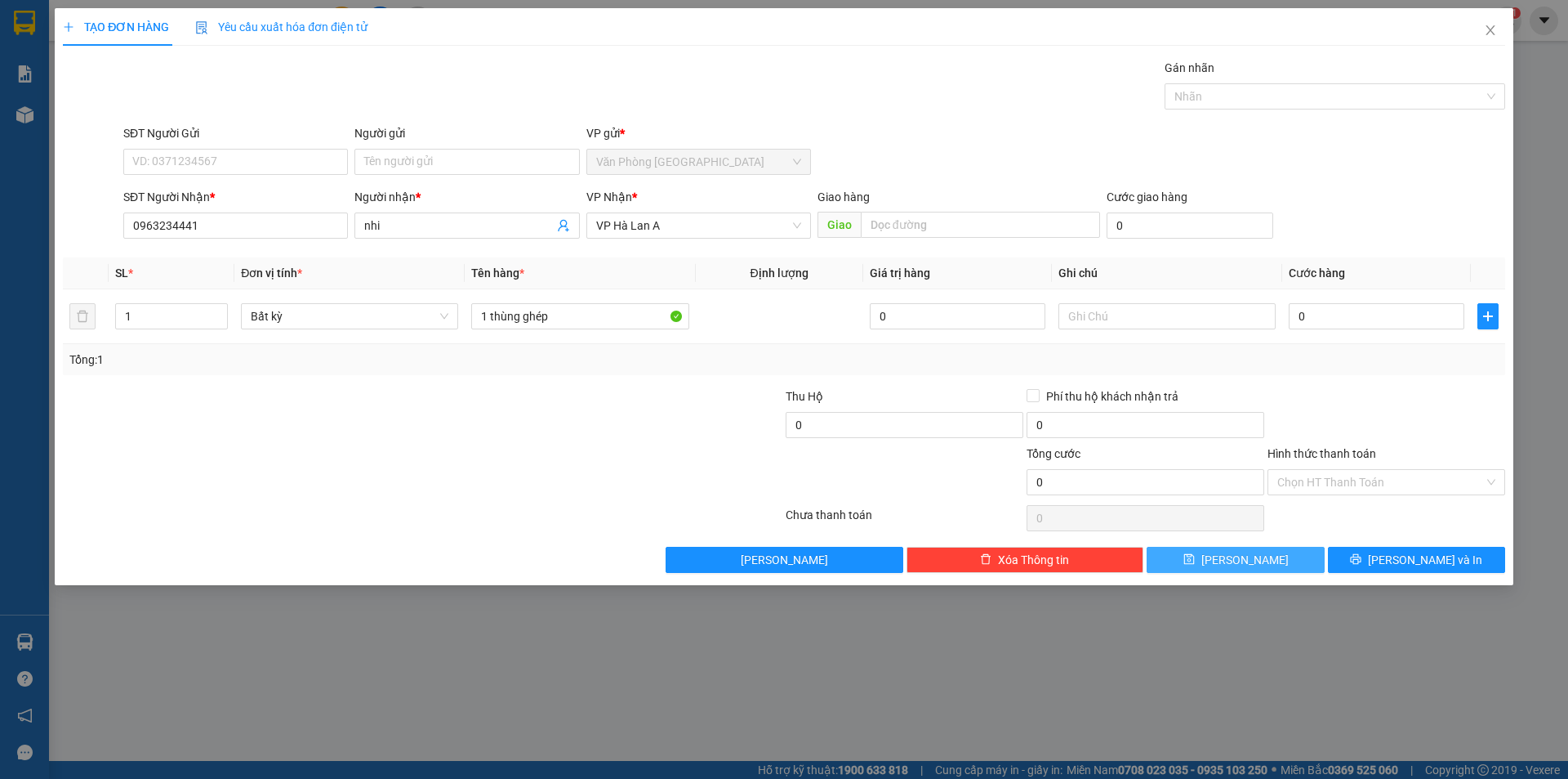
click at [1263, 569] on button "[PERSON_NAME]" at bounding box center [1235, 559] width 177 height 26
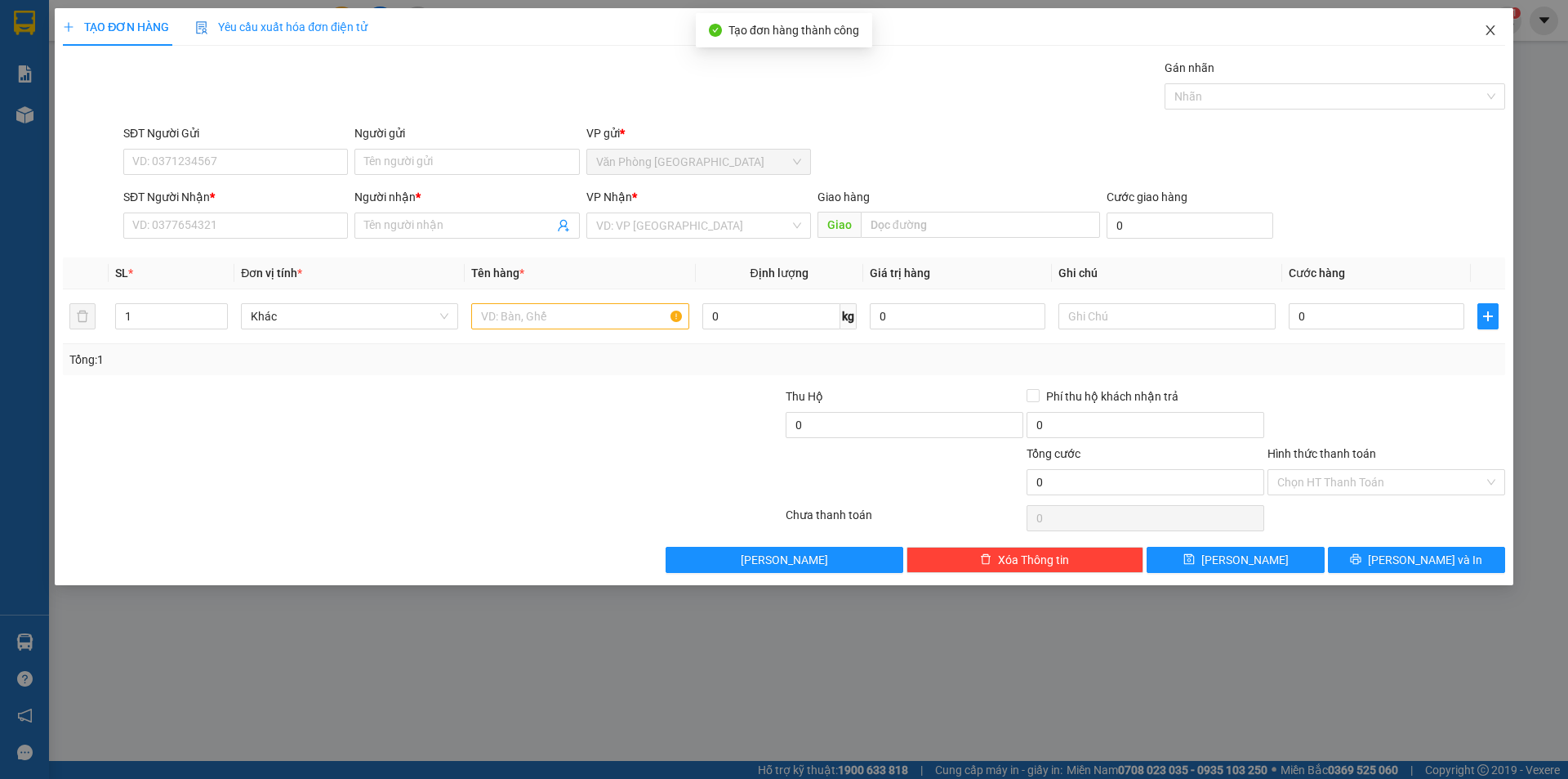
click at [1484, 34] on icon "close" at bounding box center [1491, 30] width 13 height 13
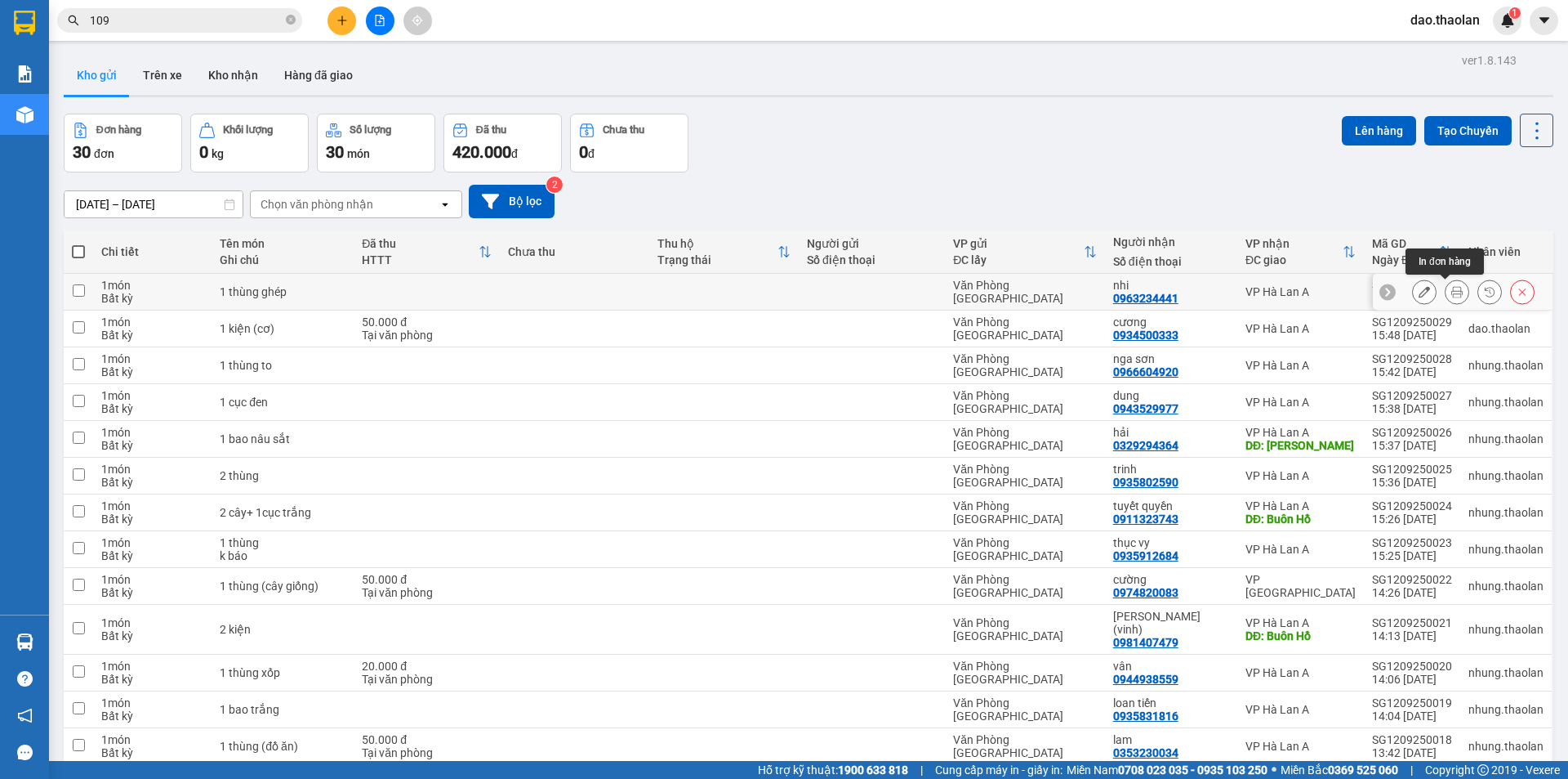
click at [1446, 298] on button at bounding box center [1457, 292] width 23 height 29
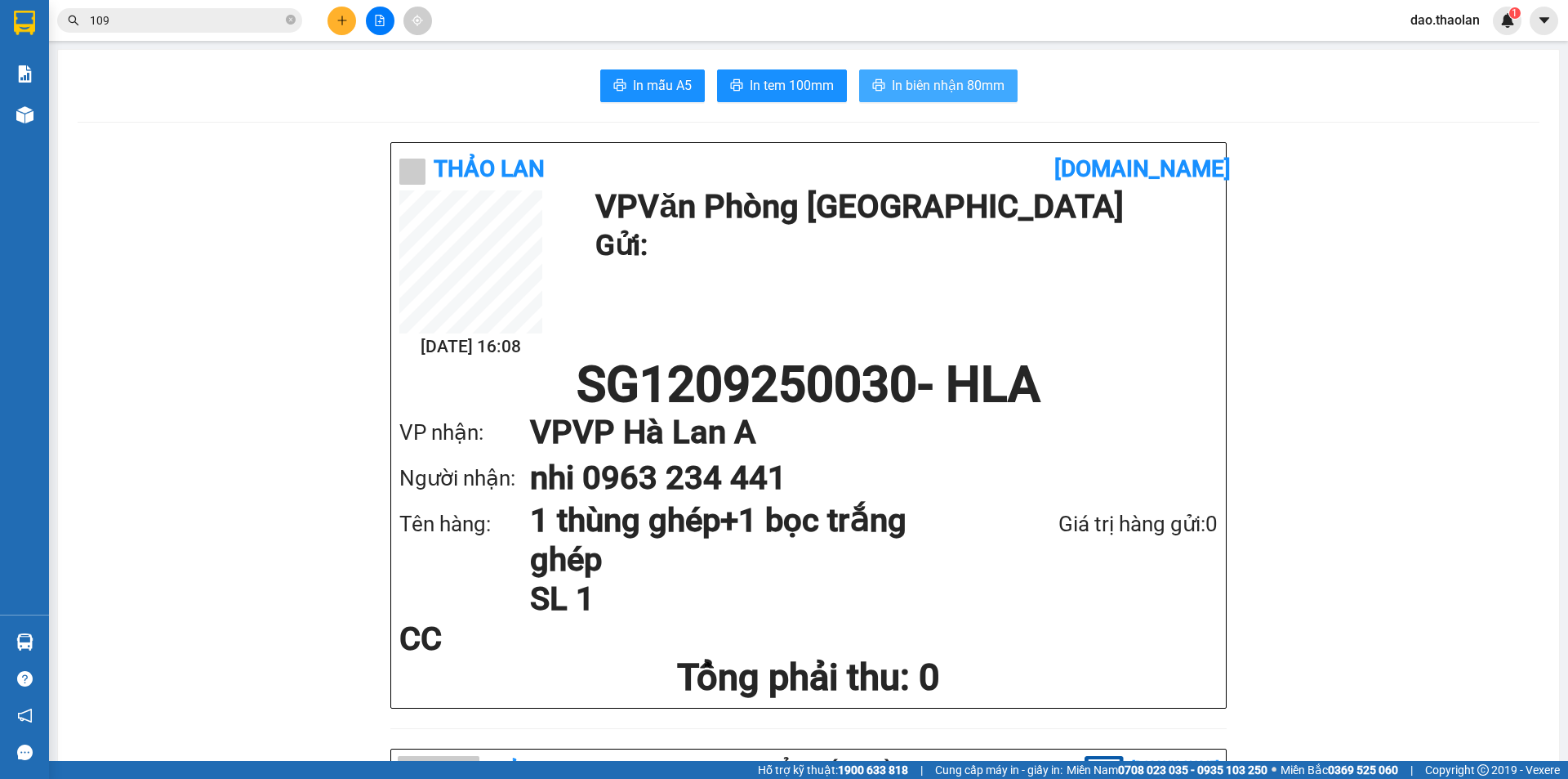
click at [988, 84] on span "In biên nhận 80mm" at bounding box center [948, 85] width 113 height 20
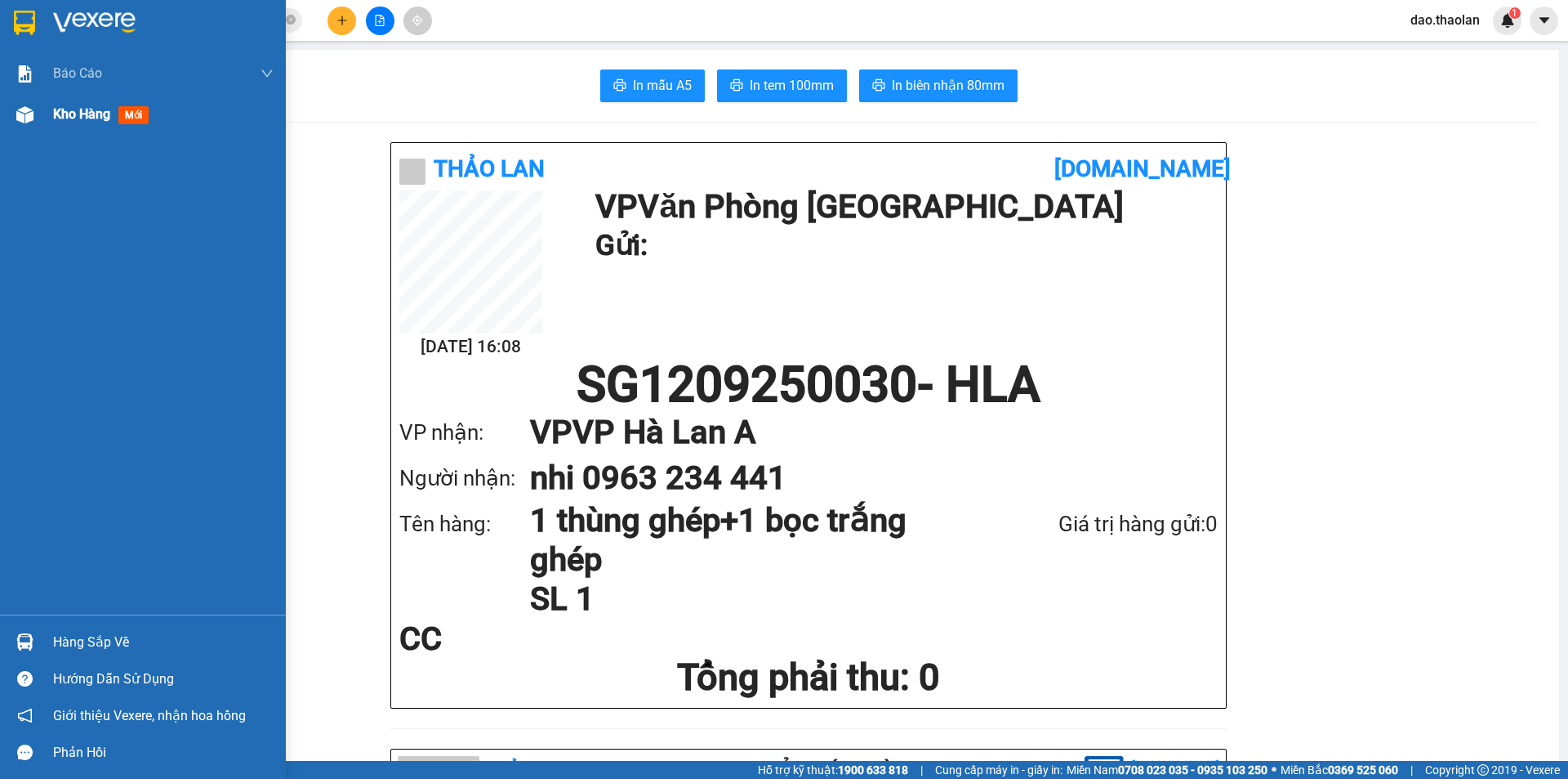
click at [77, 130] on div "Kho hàng mới" at bounding box center [163, 114] width 220 height 41
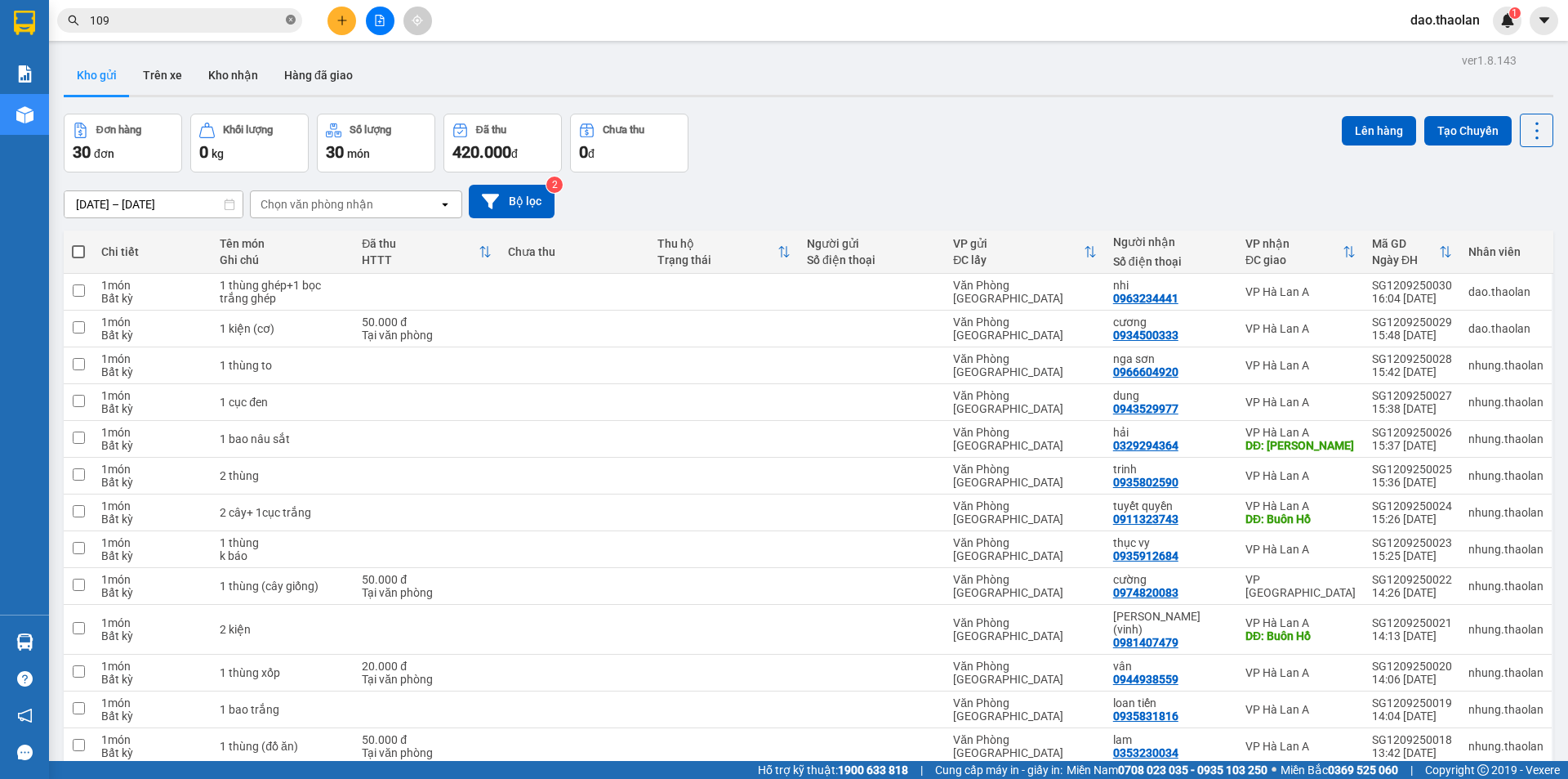
click at [288, 17] on icon "close-circle" at bounding box center [291, 19] width 10 height 10
click at [170, 72] on button "Trên xe" at bounding box center [162, 75] width 66 height 40
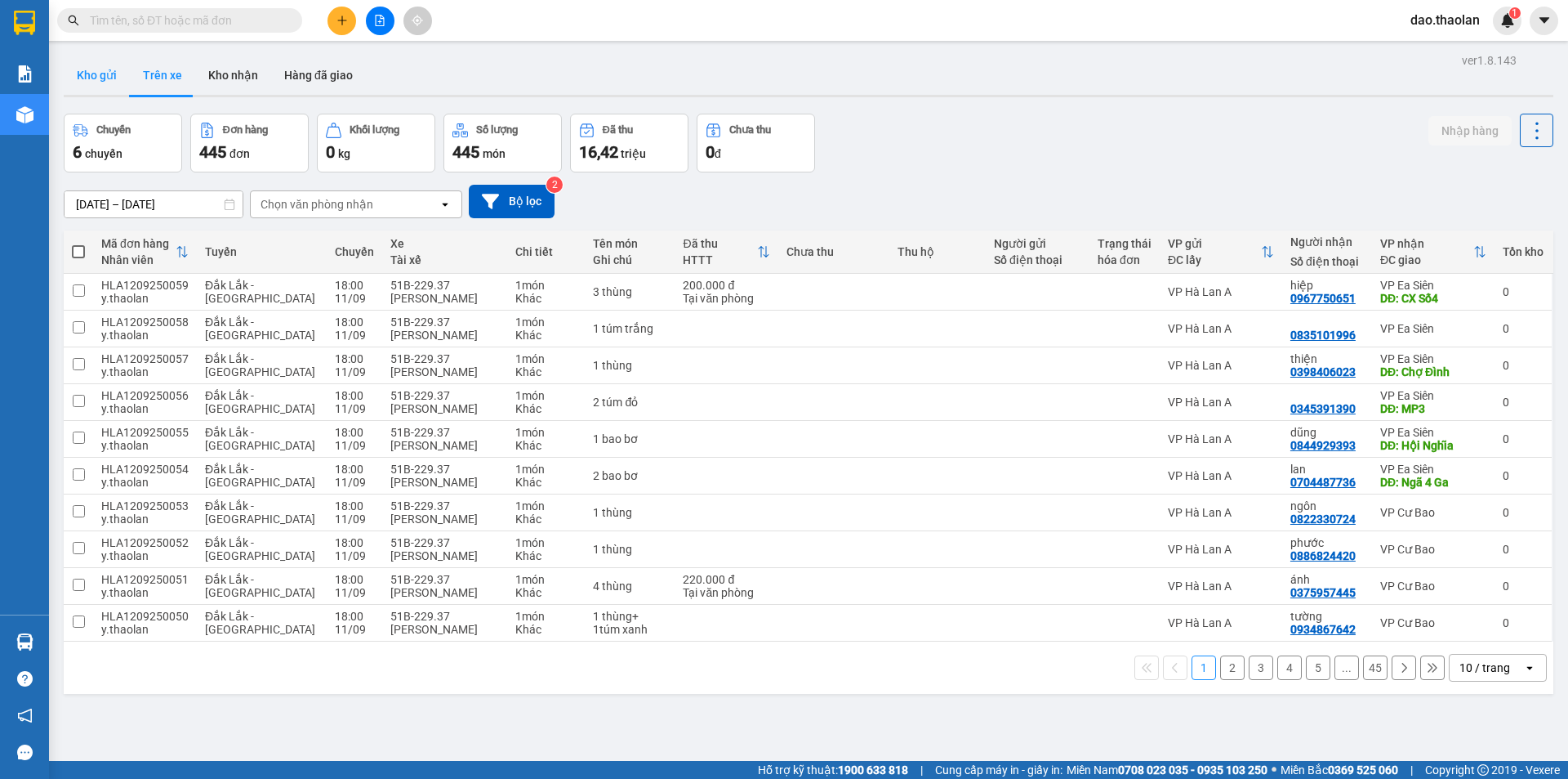
click at [112, 84] on button "Kho gửi" at bounding box center [97, 75] width 66 height 40
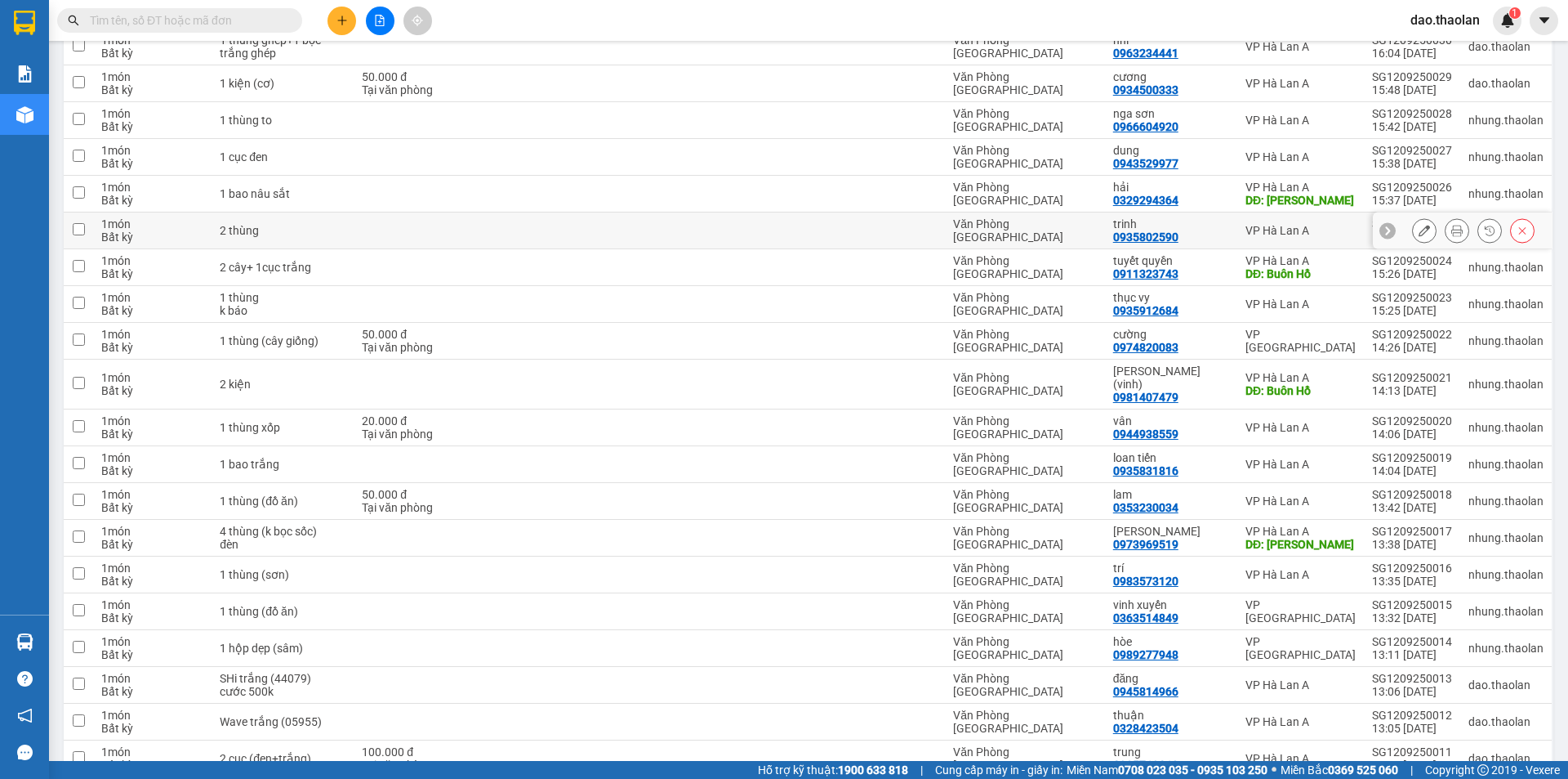
scroll to position [82, 0]
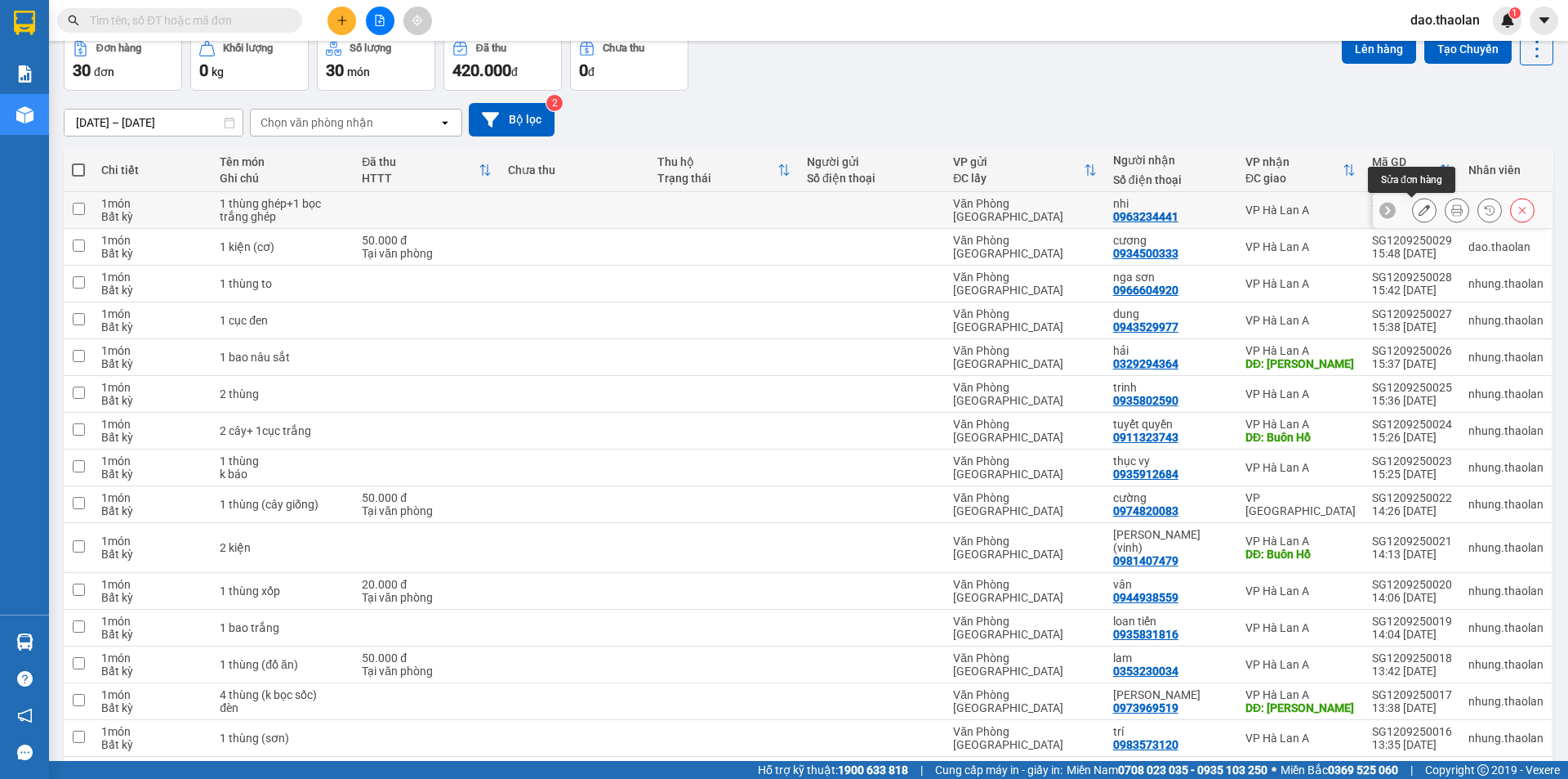
click at [1419, 213] on icon at bounding box center [1425, 210] width 12 height 12
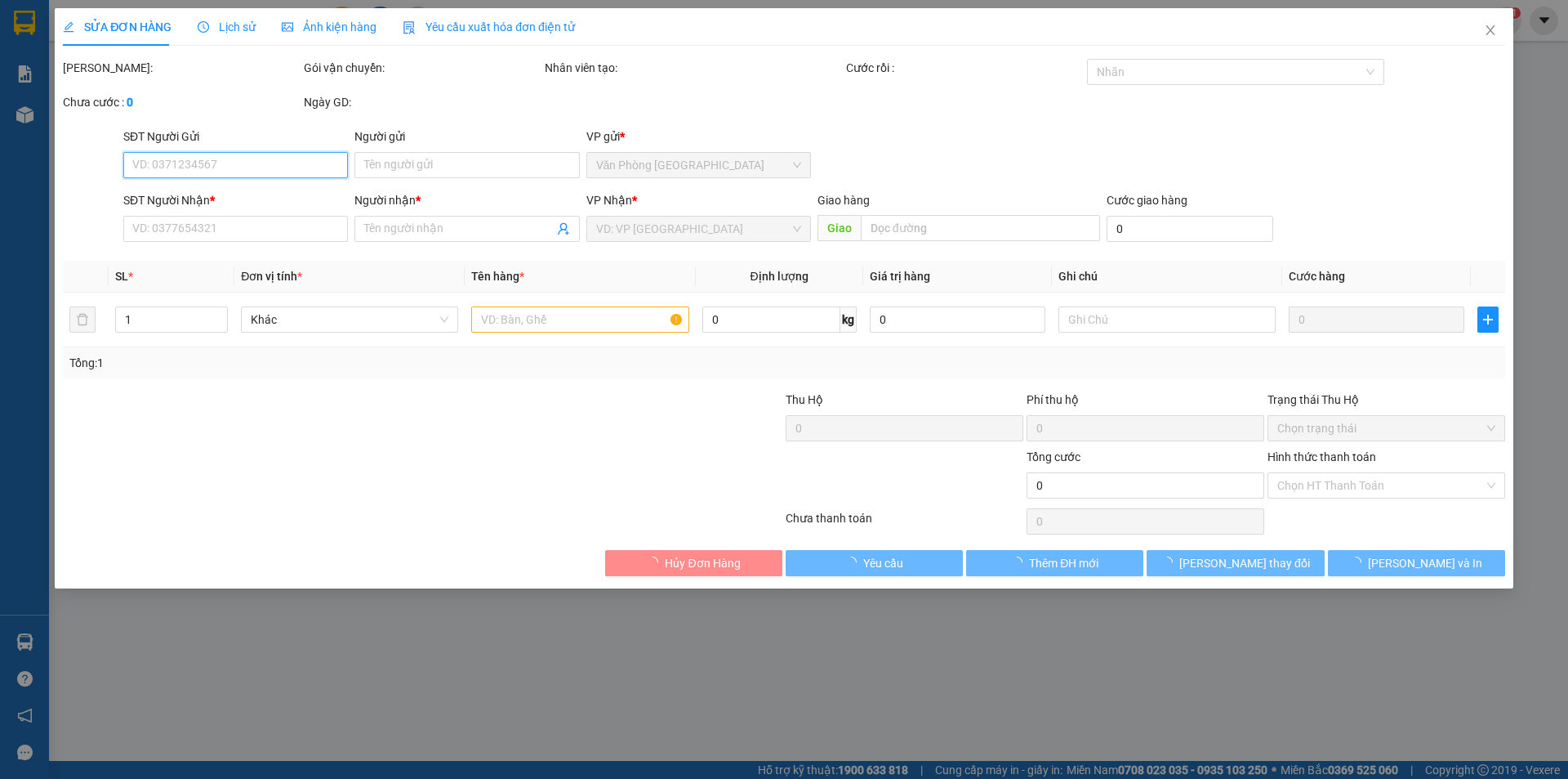
type input "0963234441"
type input "nhi"
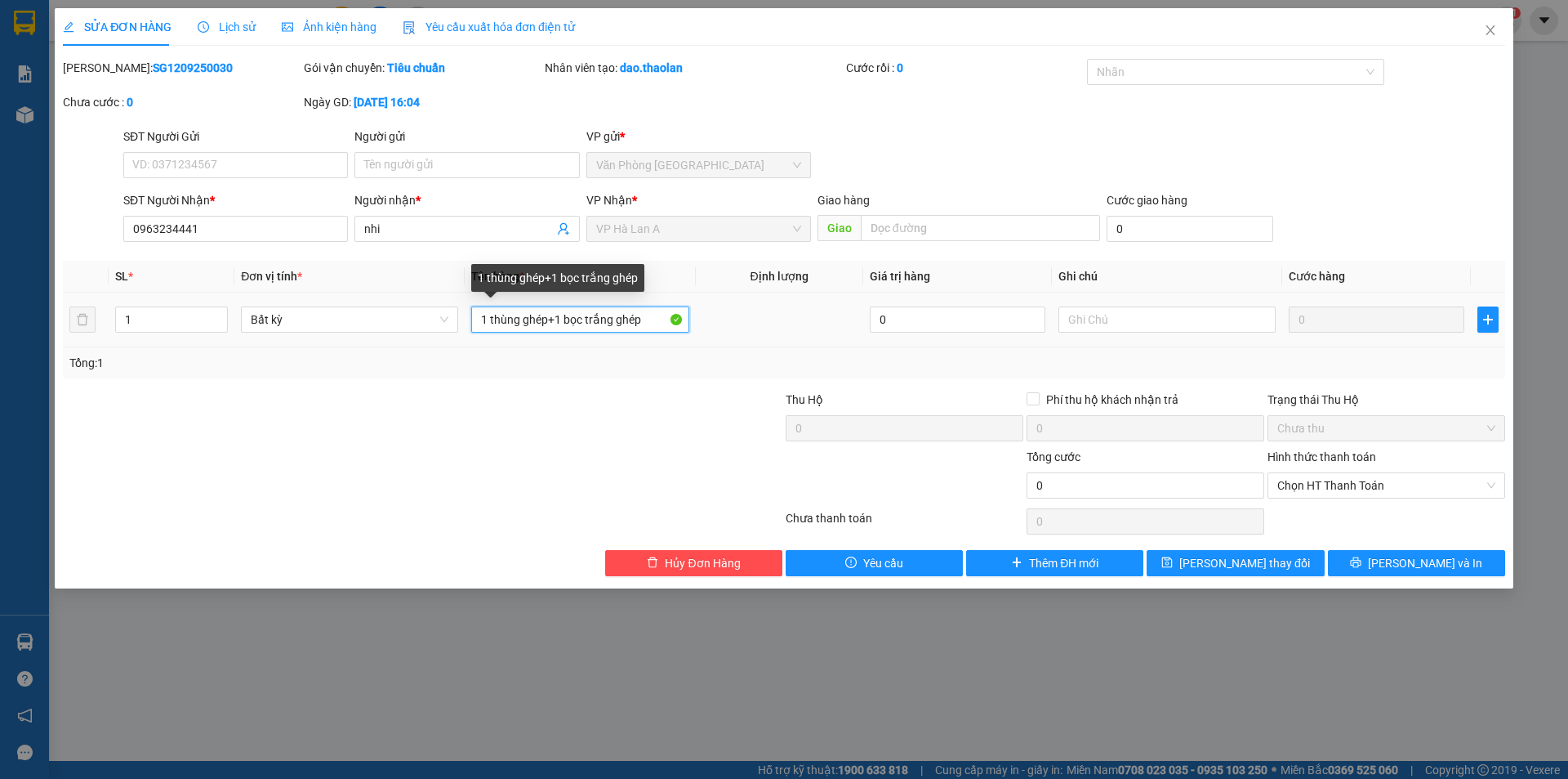
click at [567, 309] on input "1 thùng ghép+1 bọc trắng ghép" at bounding box center [580, 319] width 217 height 26
click at [559, 323] on input "1 thùng ghép+1bọc trắng ghép" at bounding box center [580, 319] width 217 height 26
type input "1 thùng ghép+ 1bọc trắng ghép"
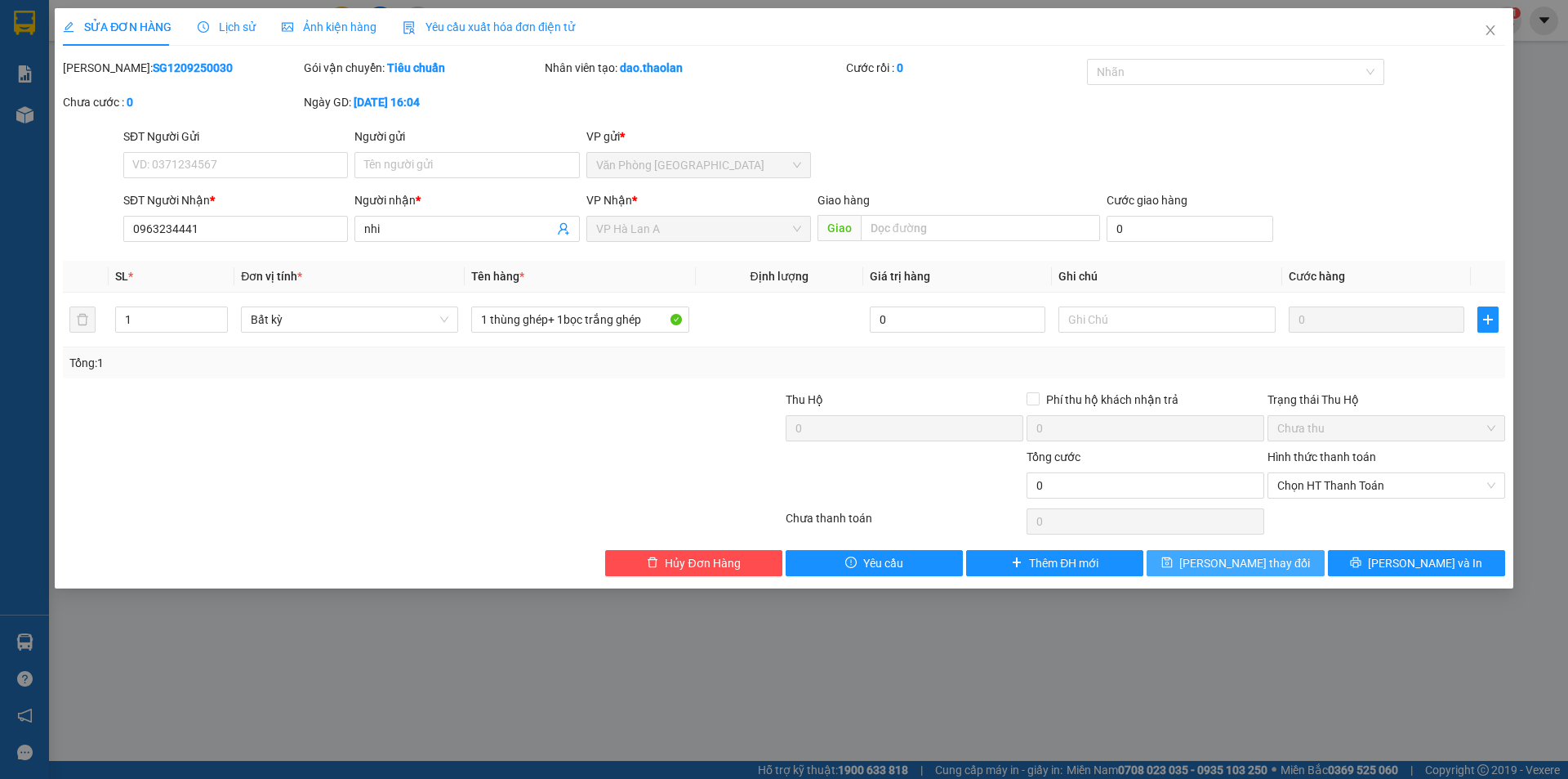
click at [1173, 558] on icon "save" at bounding box center [1168, 563] width 12 height 12
